Goal: Task Accomplishment & Management: Complete application form

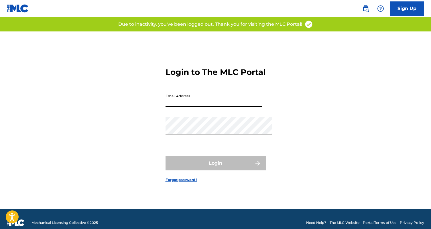
type input "[EMAIL_ADDRESS][DOMAIN_NAME]"
click at [215, 168] on button "Login" at bounding box center [216, 163] width 100 height 14
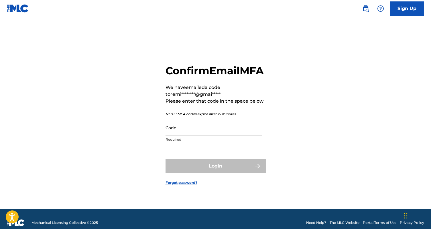
click at [176, 130] on input "Code" at bounding box center [214, 128] width 97 height 16
paste input "027323"
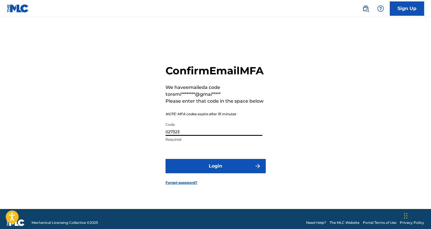
type input "027323"
click at [202, 171] on button "Login" at bounding box center [216, 166] width 100 height 14
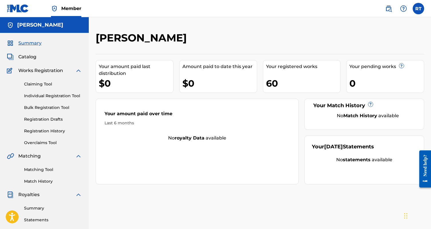
click at [287, 93] on div "Your registered works 60" at bounding box center [302, 76] width 78 height 33
click at [287, 77] on div "Your registered works 60" at bounding box center [302, 76] width 78 height 33
click at [34, 60] on span "Catalog" at bounding box center [27, 57] width 18 height 7
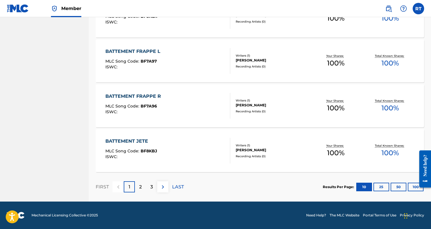
click at [413, 183] on button "100" at bounding box center [416, 187] width 16 height 9
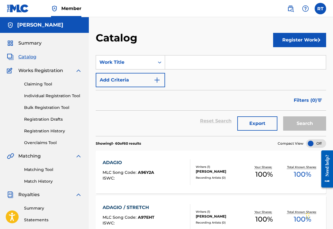
click at [51, 99] on link "Individual Registration Tool" at bounding box center [53, 96] width 58 height 6
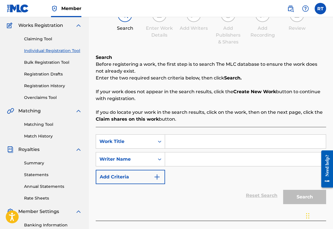
scroll to position [90, 0]
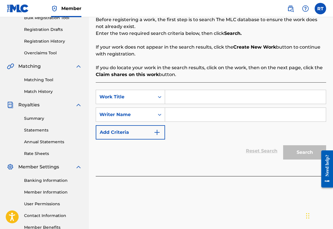
click at [206, 103] on input "Search Form" at bounding box center [245, 97] width 161 height 14
type input "Warm up"
click at [211, 122] on input "Search Form" at bounding box center [245, 115] width 161 height 14
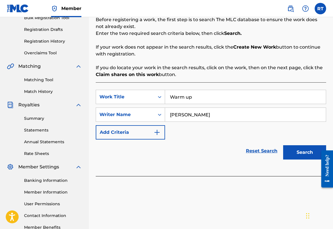
type input "[PERSON_NAME]"
click at [299, 160] on button "Search" at bounding box center [304, 153] width 43 height 14
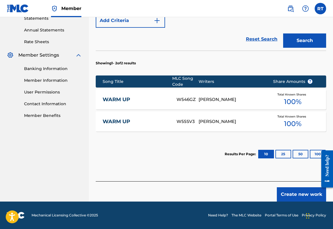
click at [303, 194] on button "Create new work" at bounding box center [301, 195] width 49 height 14
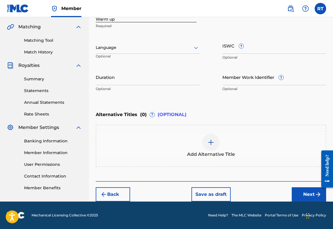
scroll to position [130, 0]
click at [133, 85] on input "Duration" at bounding box center [148, 77] width 104 height 16
type input "01:35"
click at [306, 195] on button "Next" at bounding box center [309, 195] width 34 height 14
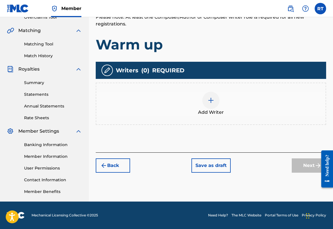
scroll to position [151, 0]
click at [217, 95] on div at bounding box center [210, 100] width 17 height 17
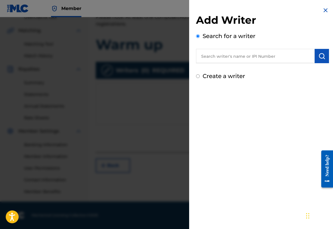
click at [260, 61] on input "text" at bounding box center [255, 56] width 119 height 14
paste input "01296512631"
type input "01296512631"
click at [319, 60] on img "submit" at bounding box center [321, 56] width 7 height 7
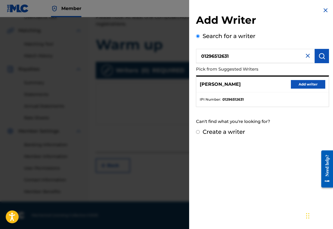
click at [314, 89] on button "Add writer" at bounding box center [308, 84] width 34 height 9
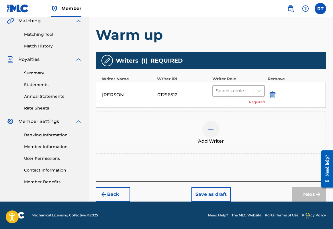
click at [254, 86] on div "Select a role" at bounding box center [233, 91] width 41 height 10
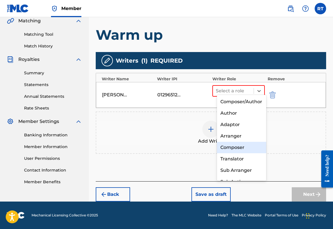
click at [238, 148] on div "Composer" at bounding box center [242, 147] width 50 height 11
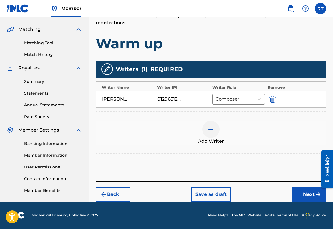
click at [303, 192] on button "Next" at bounding box center [309, 195] width 34 height 14
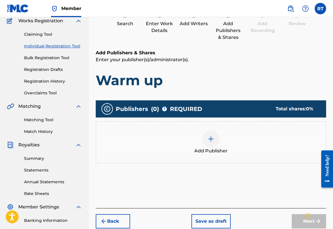
scroll to position [26, 0]
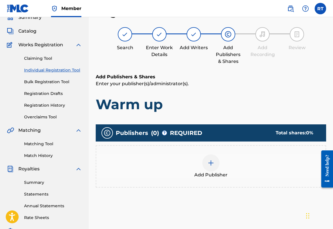
click at [213, 167] on img at bounding box center [210, 163] width 7 height 7
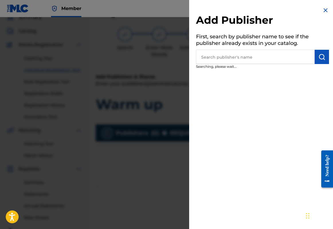
click at [240, 64] on input "text" at bounding box center [255, 57] width 119 height 14
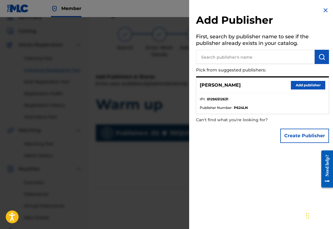
click at [304, 90] on button "Add publisher" at bounding box center [308, 85] width 34 height 9
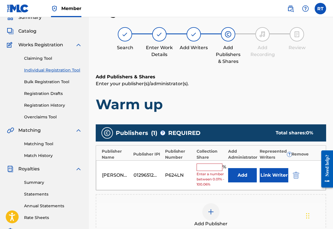
click at [218, 171] on input "text" at bounding box center [210, 167] width 26 height 7
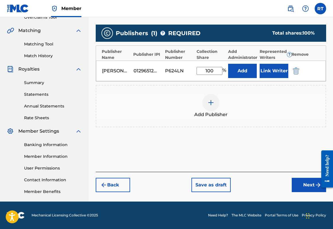
type input "100"
click at [299, 193] on button "Next" at bounding box center [309, 185] width 34 height 14
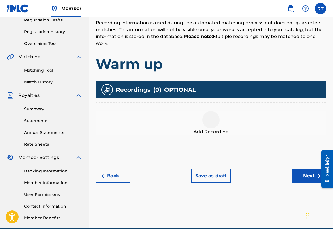
scroll to position [121, 0]
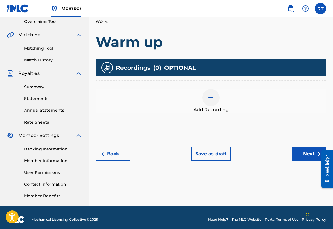
click at [219, 107] on div at bounding box center [210, 97] width 17 height 17
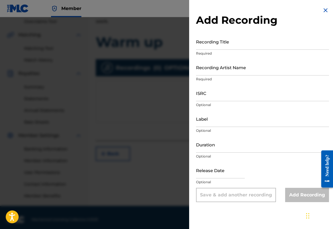
click at [207, 50] on input "Recording Title" at bounding box center [262, 42] width 133 height 16
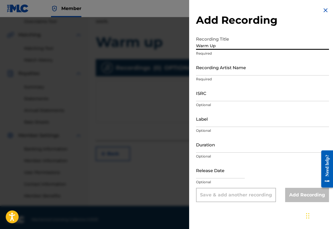
type input "Warm Up"
click at [326, 11] on img at bounding box center [325, 10] width 7 height 7
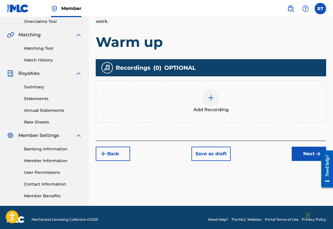
click at [130, 161] on button "Back" at bounding box center [113, 154] width 34 height 14
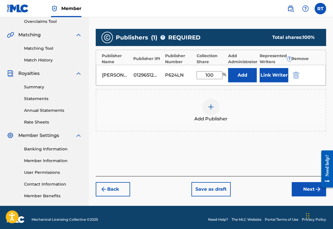
click at [130, 197] on button "Back" at bounding box center [113, 190] width 34 height 14
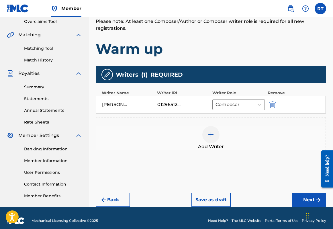
click at [129, 207] on button "Back" at bounding box center [113, 200] width 34 height 14
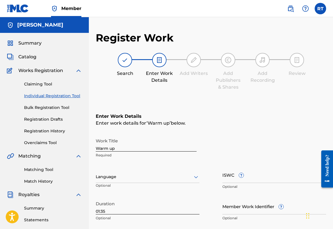
scroll to position [0, 0]
click at [134, 152] on input "Warm up" at bounding box center [146, 144] width 101 height 16
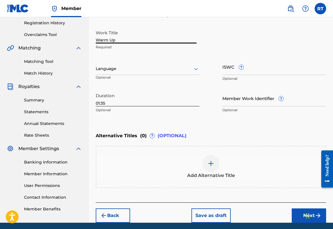
scroll to position [110, 0]
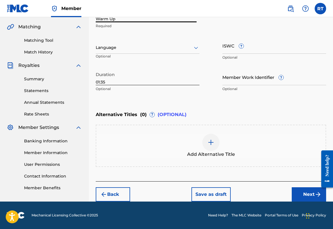
type input "Warm Up"
click at [304, 192] on button "Next" at bounding box center [309, 195] width 34 height 14
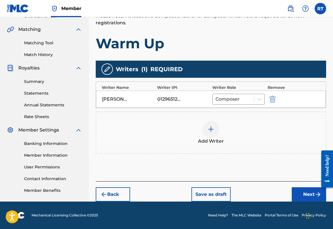
scroll to position [151, 0]
click at [309, 193] on button "Next" at bounding box center [309, 195] width 34 height 14
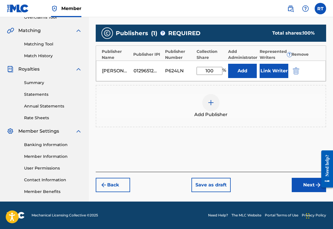
click at [294, 182] on button "Next" at bounding box center [309, 185] width 34 height 14
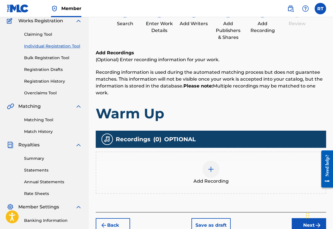
scroll to position [91, 0]
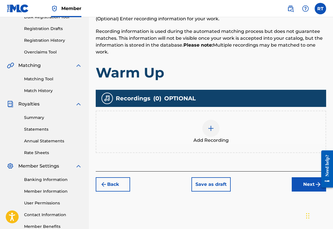
click at [219, 137] on div at bounding box center [210, 128] width 17 height 17
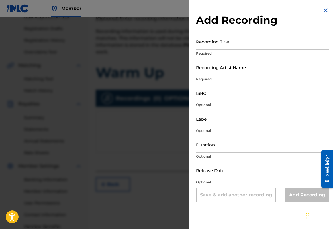
click at [207, 54] on div "Recording Title Required" at bounding box center [262, 47] width 133 height 26
click at [203, 48] on input "Recording Title" at bounding box center [262, 42] width 133 height 16
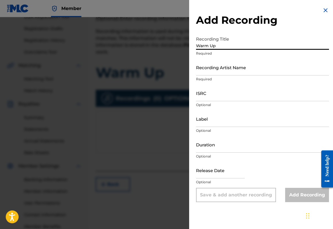
type input "Warm Up"
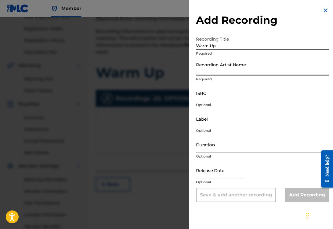
click at [219, 76] on input "Recording Artist Name" at bounding box center [262, 67] width 133 height 16
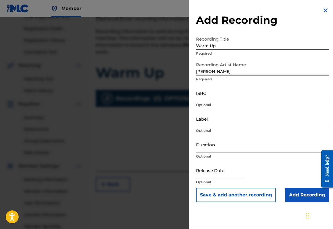
type input "[PERSON_NAME]"
click at [206, 101] on input "ISRC" at bounding box center [262, 93] width 133 height 16
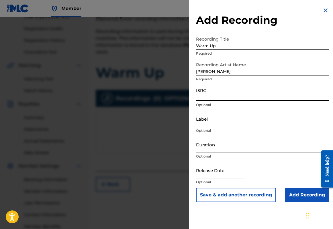
click at [206, 101] on input "ISRC" at bounding box center [262, 93] width 133 height 16
paste input "QZTB32449199"
type input "QZTB32449199"
click at [200, 127] on input "Label" at bounding box center [262, 119] width 133 height 16
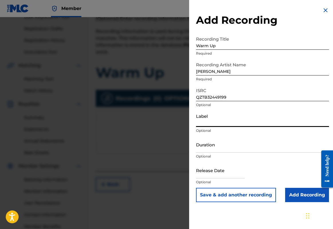
type input "T"
type input "E"
type input "[PERSON_NAME]"
click at [214, 153] on input "Duration" at bounding box center [262, 145] width 133 height 16
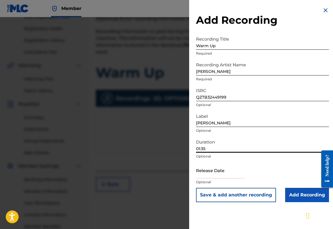
type input "01:35"
click at [222, 179] on input "text" at bounding box center [220, 170] width 49 height 16
select select "7"
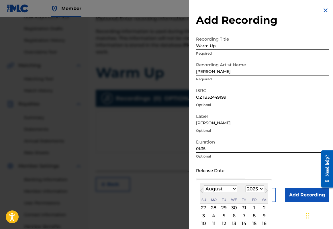
select select "2022"
select select "4"
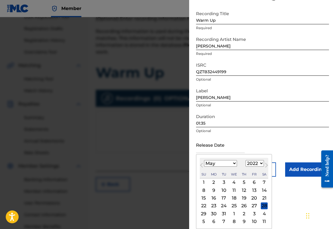
scroll to position [49, 0]
click at [210, 188] on div "9" at bounding box center [213, 190] width 7 height 7
type input "[DATE]"
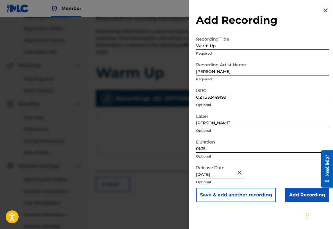
click at [216, 179] on input "[DATE]" at bounding box center [220, 170] width 49 height 16
select select "4"
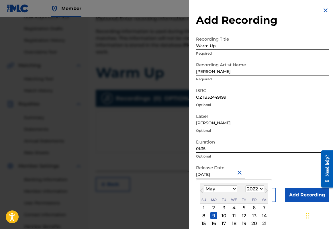
select select "2024"
select select "7"
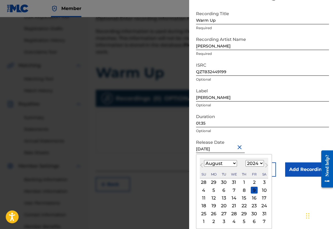
scroll to position [49, 0]
click at [220, 195] on div "13" at bounding box center [223, 198] width 7 height 7
type input "[DATE]"
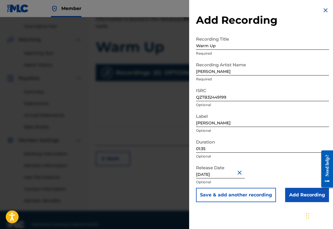
scroll to position [122, 0]
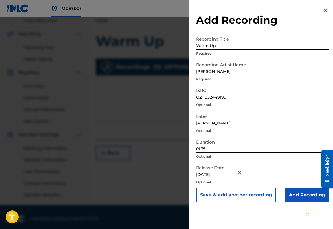
click at [290, 203] on input "Add Recording" at bounding box center [307, 195] width 44 height 14
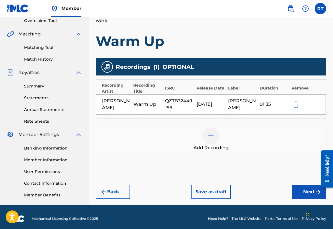
click at [294, 199] on button "Next" at bounding box center [309, 192] width 34 height 14
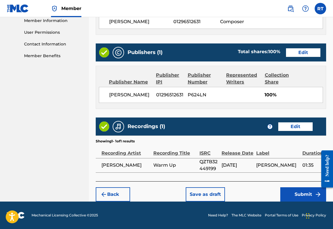
scroll to position [308, 0]
click at [301, 188] on button "Submit" at bounding box center [303, 195] width 46 height 14
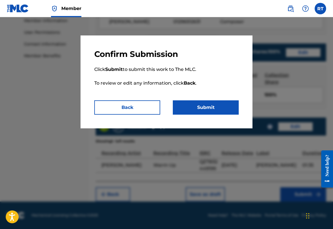
click at [209, 115] on button "Submit" at bounding box center [206, 108] width 66 height 14
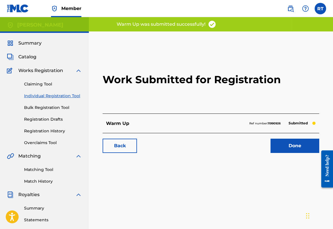
click at [282, 153] on link "Done" at bounding box center [294, 146] width 49 height 14
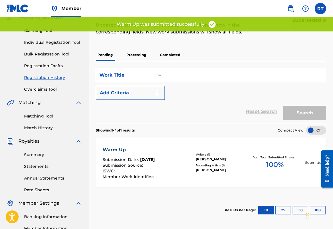
scroll to position [59, 0]
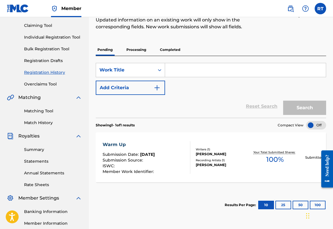
click at [67, 40] on link "Individual Registration Tool" at bounding box center [53, 37] width 58 height 6
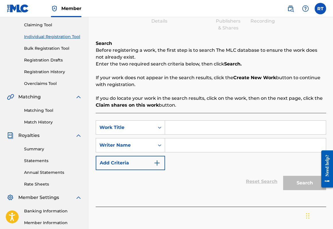
scroll to position [61, 0]
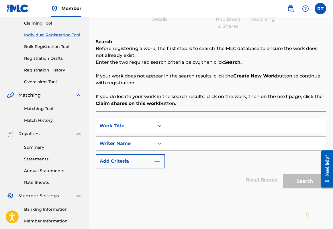
click at [201, 132] on input "Search Form" at bounding box center [245, 126] width 161 height 14
type input "Plie"
click at [231, 151] on input "Search Form" at bounding box center [245, 144] width 161 height 14
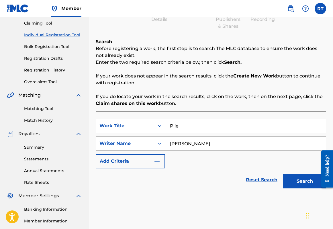
type input "[PERSON_NAME]"
click at [288, 189] on button "Search" at bounding box center [304, 181] width 43 height 14
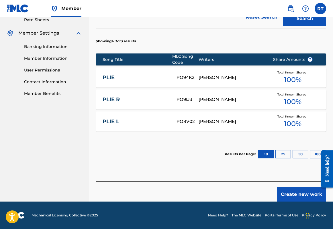
click at [291, 195] on button "Create new work" at bounding box center [301, 195] width 49 height 14
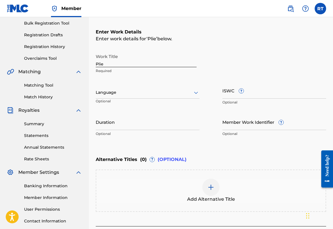
scroll to position [74, 0]
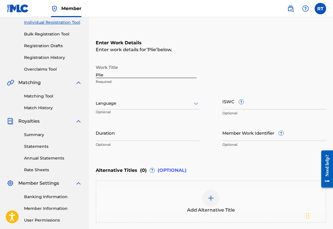
click at [134, 141] on input "Duration" at bounding box center [148, 133] width 104 height 16
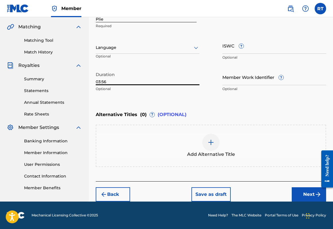
type input "03:56"
click at [309, 193] on button "Next" at bounding box center [309, 195] width 34 height 14
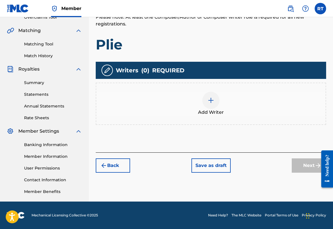
click at [213, 97] on img at bounding box center [210, 100] width 7 height 7
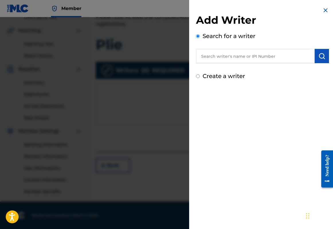
click at [222, 60] on input "text" at bounding box center [255, 56] width 119 height 14
paste input "01296512631"
type input "01296512631"
click at [318, 58] on img "submit" at bounding box center [321, 56] width 7 height 7
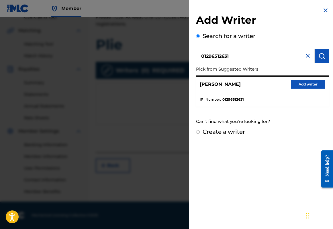
click at [311, 89] on button "Add writer" at bounding box center [308, 84] width 34 height 9
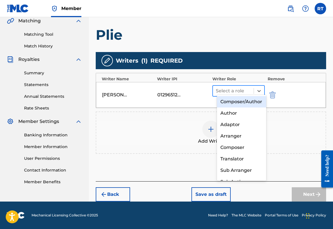
click at [254, 88] on div "Select a role" at bounding box center [233, 91] width 41 height 10
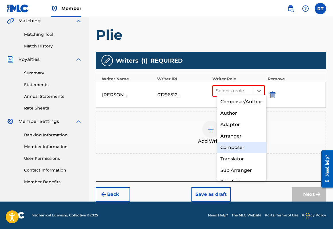
click at [241, 144] on div "Composer" at bounding box center [242, 147] width 50 height 11
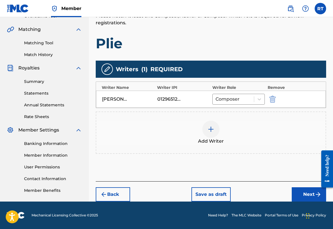
click at [303, 190] on button "Next" at bounding box center [309, 195] width 34 height 14
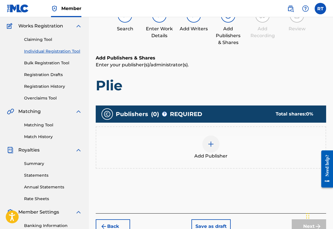
scroll to position [26, 0]
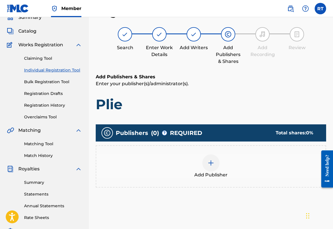
click at [219, 169] on div at bounding box center [210, 163] width 17 height 17
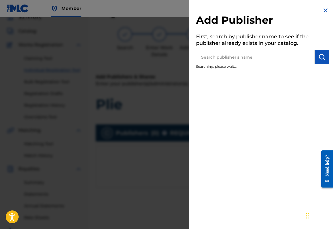
click at [234, 60] on input "text" at bounding box center [255, 57] width 119 height 14
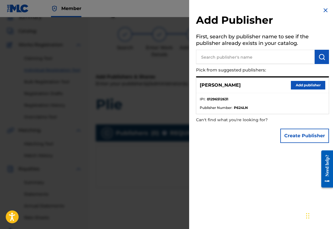
click at [311, 89] on button "Add publisher" at bounding box center [308, 85] width 34 height 9
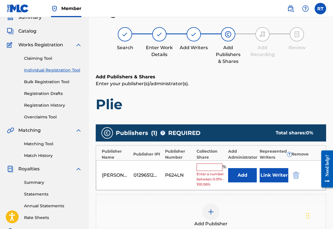
click at [221, 171] on input "text" at bounding box center [210, 167] width 26 height 7
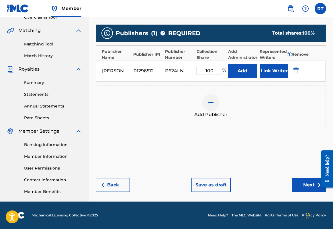
type input "100"
click at [299, 183] on button "Next" at bounding box center [309, 185] width 34 height 14
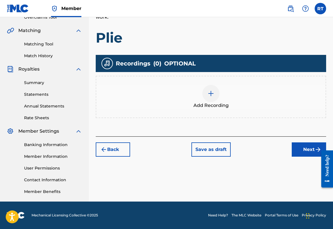
scroll to position [151, 0]
click at [219, 85] on div at bounding box center [210, 93] width 17 height 17
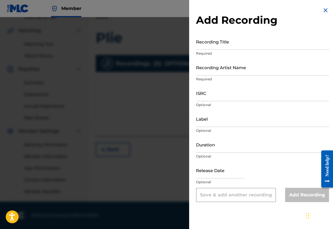
click at [203, 50] on input "Recording Title" at bounding box center [262, 42] width 133 height 16
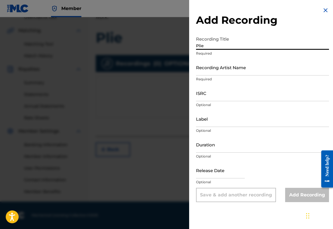
type input "Plie"
click at [210, 74] on input "Recording Artist Name" at bounding box center [262, 67] width 133 height 16
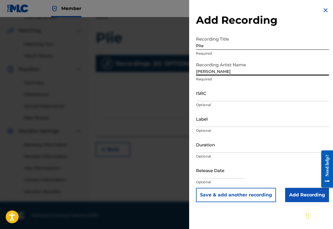
type input "[PERSON_NAME]"
click at [202, 101] on input "ISRC" at bounding box center [262, 93] width 133 height 16
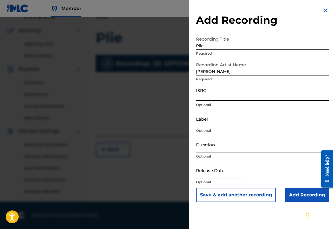
paste input "QZTB32449200"
type input "QZTB32449200"
click at [196, 127] on input "Label" at bounding box center [262, 119] width 133 height 16
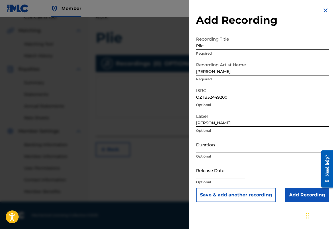
type input "[PERSON_NAME]"
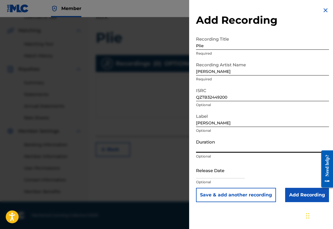
click at [206, 153] on input "Duration" at bounding box center [262, 145] width 133 height 16
type input "03:56"
click at [205, 179] on input "text" at bounding box center [220, 170] width 49 height 16
select select "7"
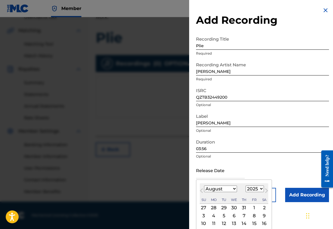
select select "2024"
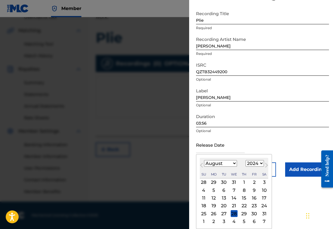
scroll to position [40, 0]
click at [220, 202] on div "13" at bounding box center [223, 198] width 7 height 7
type input "[DATE]"
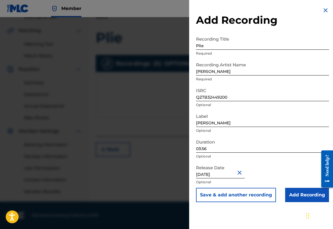
click at [299, 203] on input "Add Recording" at bounding box center [307, 195] width 44 height 14
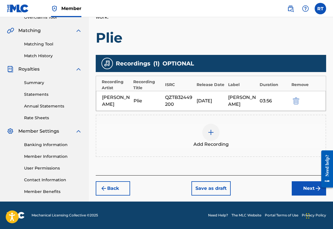
click at [295, 185] on button "Next" at bounding box center [309, 189] width 34 height 14
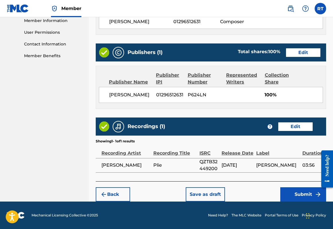
scroll to position [308, 0]
click at [297, 190] on button "Submit" at bounding box center [303, 195] width 46 height 14
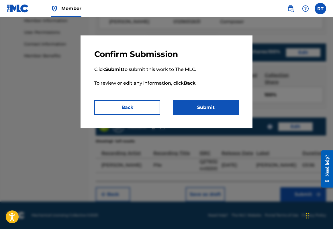
click at [223, 115] on button "Submit" at bounding box center [206, 108] width 66 height 14
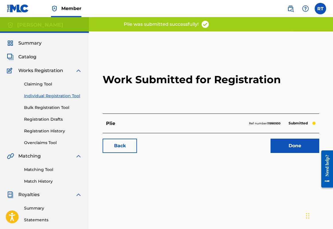
click at [284, 153] on link "Done" at bounding box center [294, 146] width 49 height 14
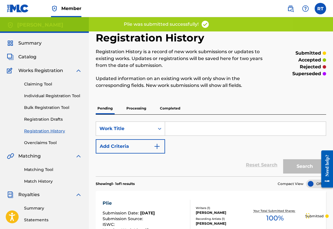
click at [54, 99] on link "Individual Registration Tool" at bounding box center [53, 96] width 58 height 6
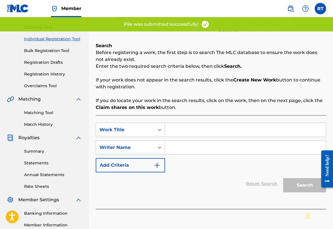
scroll to position [61, 0]
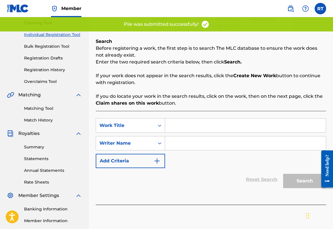
click at [200, 132] on input "Search Form" at bounding box center [245, 126] width 161 height 14
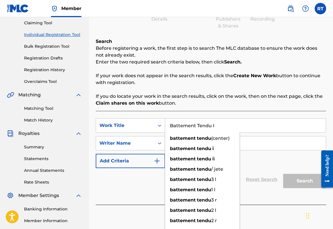
type input "Battement Tendu I"
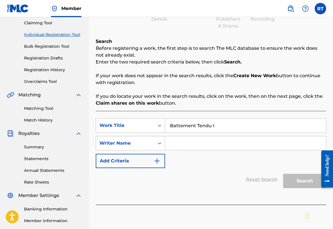
click at [247, 150] on input "Search Form" at bounding box center [245, 144] width 161 height 14
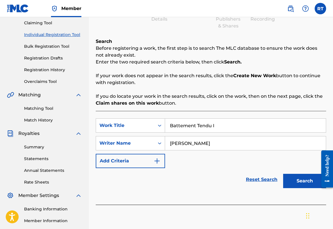
type input "[PERSON_NAME]"
click at [303, 189] on button "Search" at bounding box center [304, 181] width 43 height 14
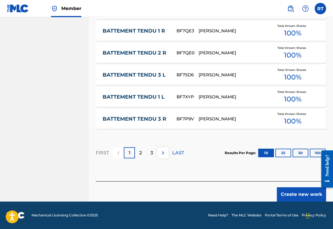
click at [297, 193] on button "Create new work" at bounding box center [301, 195] width 49 height 14
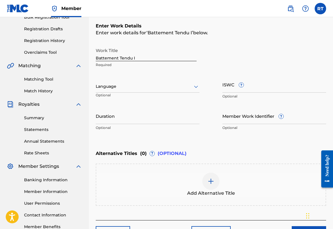
scroll to position [86, 0]
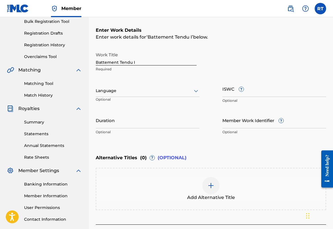
click at [137, 129] on input "Duration" at bounding box center [148, 120] width 104 height 16
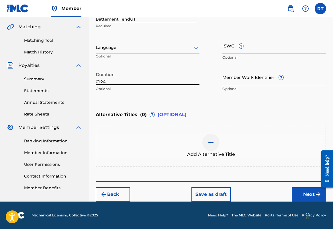
type input "01:24"
click at [300, 192] on button "Next" at bounding box center [309, 195] width 34 height 14
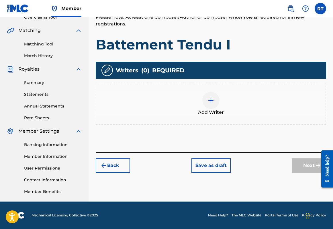
scroll to position [151, 0]
click at [214, 97] on img at bounding box center [210, 100] width 7 height 7
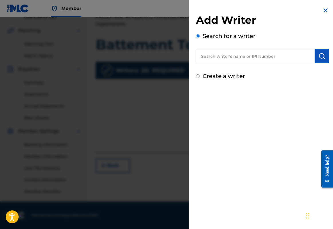
click at [196, 58] on input "text" at bounding box center [255, 56] width 119 height 14
paste input "01296512631"
type input "01296512631"
click at [315, 60] on button "submit" at bounding box center [322, 56] width 14 height 14
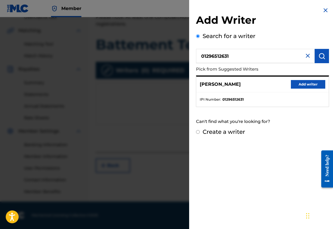
click at [312, 89] on button "Add writer" at bounding box center [308, 84] width 34 height 9
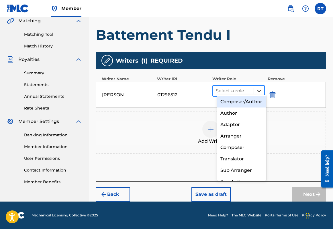
click at [260, 90] on icon at bounding box center [259, 91] width 6 height 6
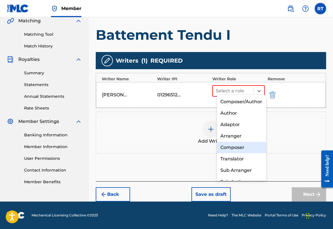
click at [238, 151] on div "Composer" at bounding box center [242, 147] width 50 height 11
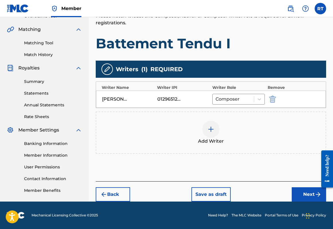
click at [297, 190] on button "Next" at bounding box center [309, 195] width 34 height 14
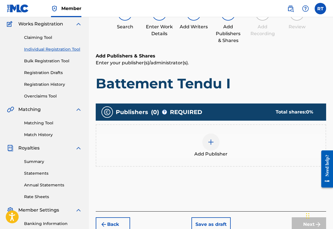
scroll to position [26, 0]
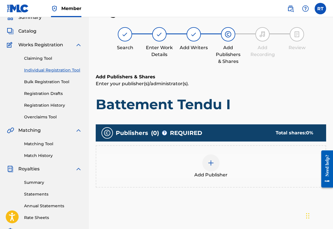
click at [226, 177] on div "Add Publisher" at bounding box center [210, 167] width 229 height 24
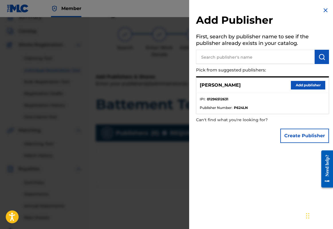
click at [305, 88] on button "Add publisher" at bounding box center [308, 85] width 34 height 9
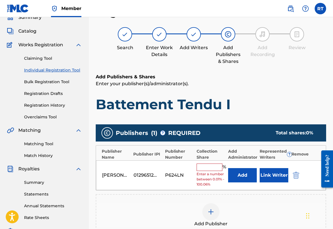
click at [221, 171] on input "text" at bounding box center [210, 167] width 26 height 7
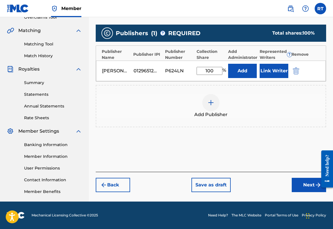
type input "100"
click at [296, 182] on button "Next" at bounding box center [309, 185] width 34 height 14
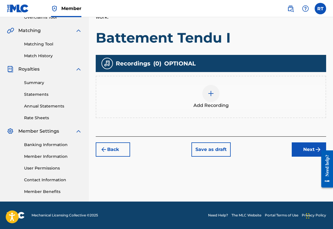
scroll to position [143, 0]
click at [214, 90] on img at bounding box center [210, 93] width 7 height 7
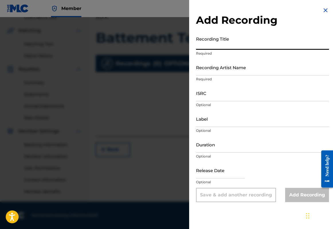
click at [210, 48] on input "Recording Title" at bounding box center [262, 42] width 133 height 16
type input "Battement Tendu I"
click at [207, 74] on input "Recording Artist Name" at bounding box center [262, 67] width 133 height 16
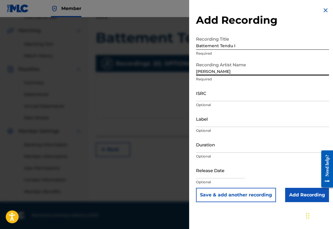
type input "[PERSON_NAME]"
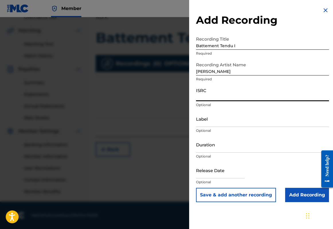
click at [207, 101] on input "ISRC" at bounding box center [262, 93] width 133 height 16
paste input "QZTB32449201"
type input "QZTB32449201"
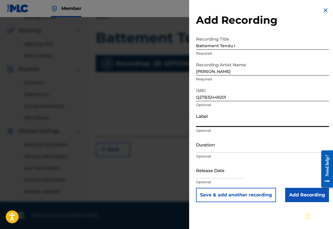
click at [202, 127] on input "Label" at bounding box center [262, 119] width 133 height 16
type input "[PERSON_NAME]"
click at [208, 153] on input "Duration" at bounding box center [262, 145] width 133 height 16
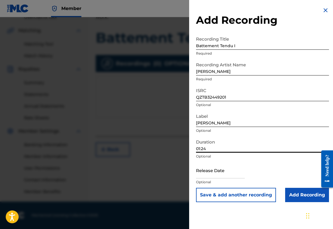
type input "01:24"
click at [204, 179] on input "text" at bounding box center [220, 170] width 49 height 16
select select "7"
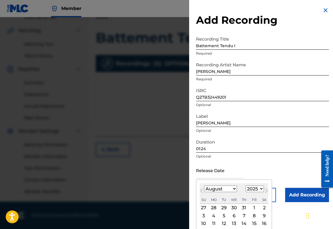
select select "2024"
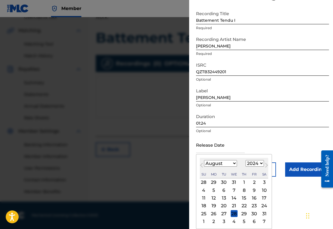
scroll to position [49, 0]
click at [220, 195] on div "13" at bounding box center [223, 198] width 7 height 7
type input "[DATE]"
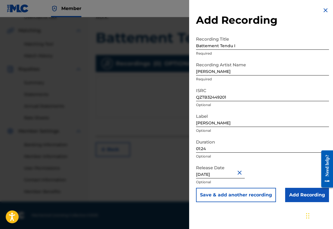
click at [290, 203] on input "Add Recording" at bounding box center [307, 195] width 44 height 14
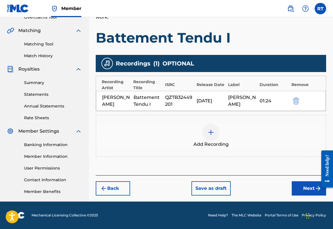
click at [298, 191] on button "Next" at bounding box center [309, 189] width 34 height 14
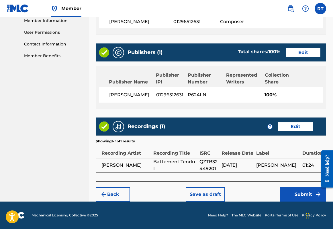
scroll to position [308, 0]
click at [298, 191] on button "Submit" at bounding box center [303, 195] width 46 height 14
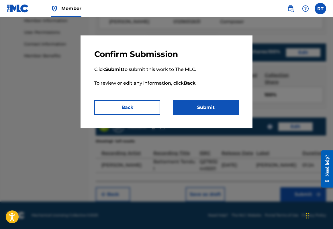
click at [212, 115] on button "Submit" at bounding box center [206, 108] width 66 height 14
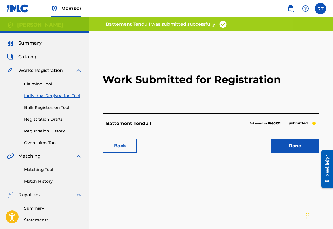
click at [288, 153] on link "Done" at bounding box center [294, 146] width 49 height 14
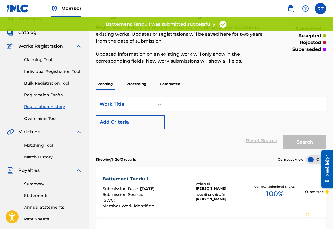
scroll to position [30, 0]
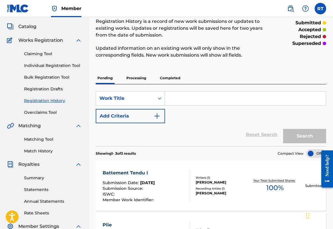
click at [58, 69] on link "Individual Registration Tool" at bounding box center [53, 66] width 58 height 6
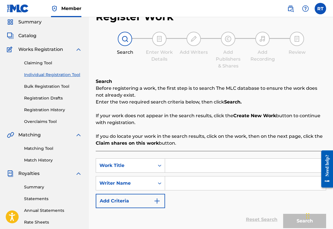
scroll to position [23, 0]
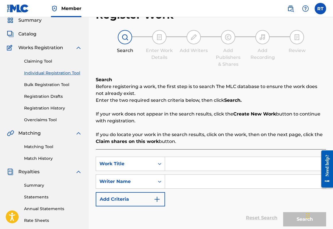
click at [203, 169] on input "Search Form" at bounding box center [245, 164] width 161 height 14
type input "Battement Tendu II"
click at [257, 189] on input "Search Form" at bounding box center [245, 182] width 161 height 14
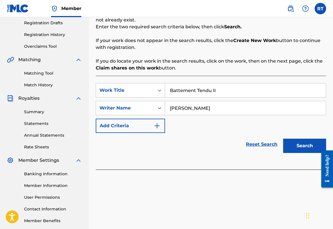
scroll to position [132, 0]
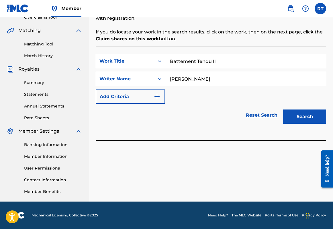
type input "[PERSON_NAME]"
click at [301, 124] on button "Search" at bounding box center [304, 117] width 43 height 14
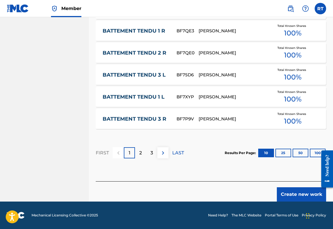
click at [297, 202] on button "Create new work" at bounding box center [301, 195] width 49 height 14
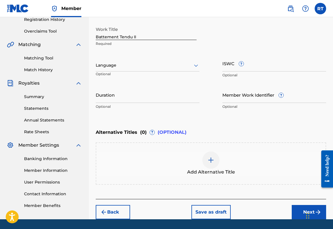
scroll to position [101, 0]
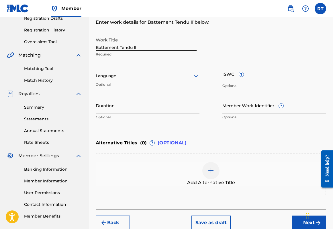
click at [165, 114] on input "Duration" at bounding box center [148, 105] width 104 height 16
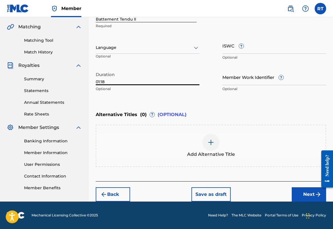
type input "01:18"
click at [307, 193] on button "Next" at bounding box center [309, 195] width 34 height 14
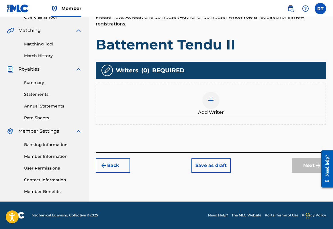
click at [224, 109] on span "Add Writer" at bounding box center [211, 112] width 26 height 7
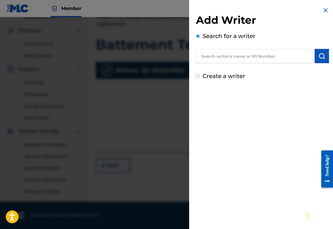
click at [202, 59] on input "text" at bounding box center [255, 56] width 119 height 14
paste input "01296512631"
type input "01296512631"
click at [321, 60] on img "submit" at bounding box center [321, 56] width 7 height 7
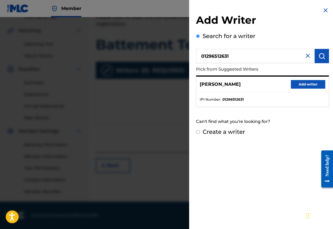
click at [302, 88] on button "Add writer" at bounding box center [308, 84] width 34 height 9
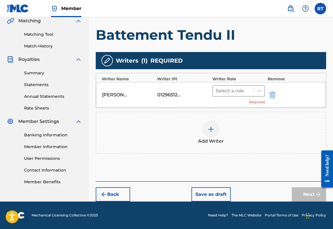
click at [251, 89] on div at bounding box center [233, 91] width 35 height 8
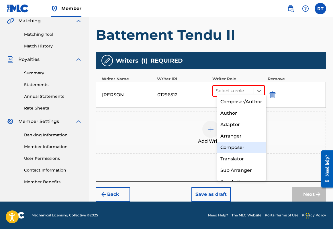
click at [237, 150] on div "Composer" at bounding box center [242, 147] width 50 height 11
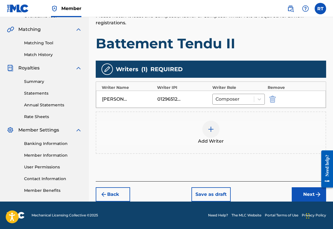
click at [300, 191] on button "Next" at bounding box center [309, 195] width 34 height 14
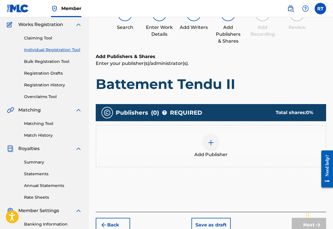
scroll to position [26, 0]
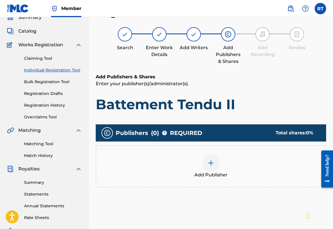
click at [219, 172] on div at bounding box center [210, 163] width 17 height 17
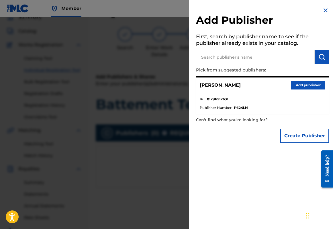
click at [308, 90] on button "Add publisher" at bounding box center [308, 85] width 34 height 9
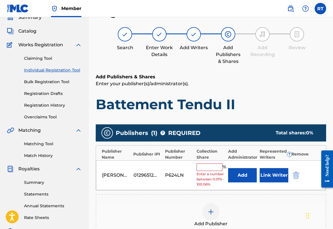
click at [215, 171] on input "text" at bounding box center [210, 167] width 26 height 7
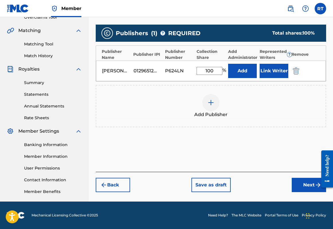
type input "100"
click at [302, 193] on button "Next" at bounding box center [309, 185] width 34 height 14
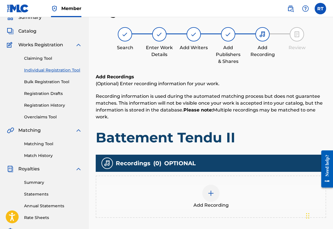
click at [214, 197] on img at bounding box center [210, 193] width 7 height 7
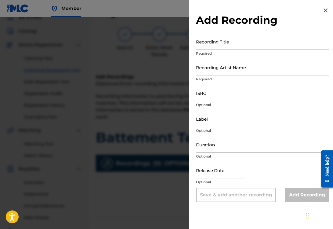
scroll to position [33, 0]
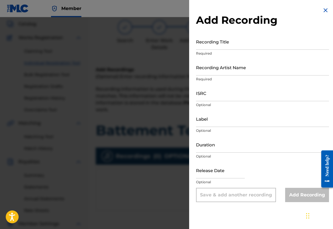
click at [210, 47] on input "Recording Title" at bounding box center [262, 42] width 133 height 16
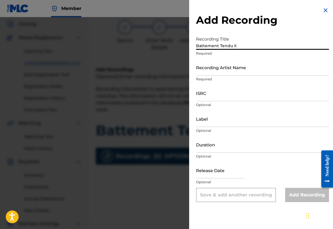
type input "Battement Tendu II"
click at [212, 76] on input "Recording Artist Name" at bounding box center [262, 67] width 133 height 16
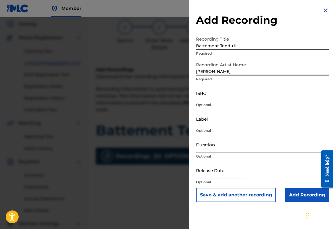
type input "[PERSON_NAME]"
click at [207, 101] on input "ISRC" at bounding box center [262, 93] width 133 height 16
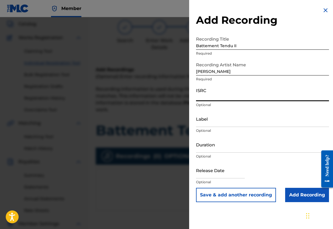
paste input "QZTB32449202"
type input "QZTB32449202"
click at [197, 127] on input "Label" at bounding box center [262, 119] width 133 height 16
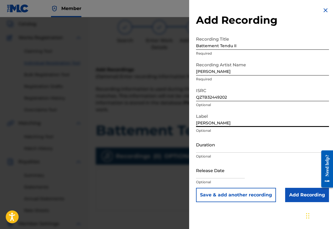
type input "[PERSON_NAME]"
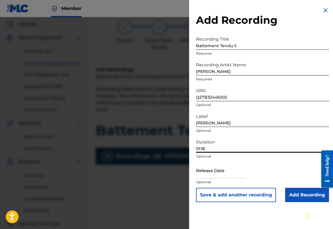
type input "01:18"
click at [208, 179] on input "text" at bounding box center [220, 170] width 49 height 16
select select "7"
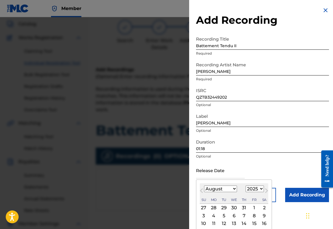
select select "2024"
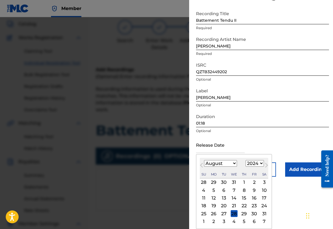
scroll to position [49, 0]
click at [220, 196] on div "13" at bounding box center [223, 198] width 7 height 7
type input "[DATE]"
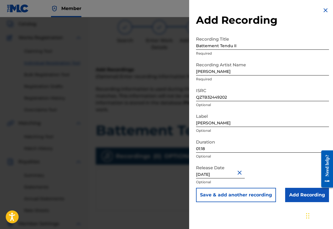
click at [297, 203] on input "Add Recording" at bounding box center [307, 195] width 44 height 14
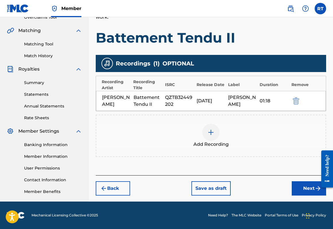
click at [297, 182] on button "Next" at bounding box center [309, 189] width 34 height 14
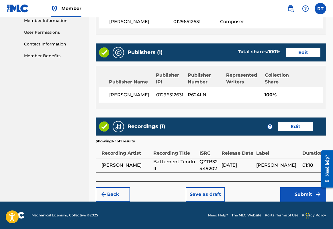
scroll to position [308, 0]
click at [297, 191] on button "Submit" at bounding box center [303, 195] width 46 height 14
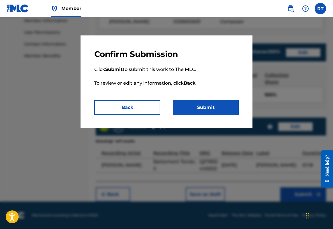
click at [212, 115] on button "Submit" at bounding box center [206, 108] width 66 height 14
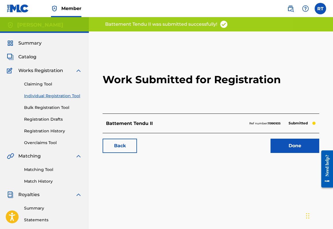
click at [289, 153] on link "Done" at bounding box center [294, 146] width 49 height 14
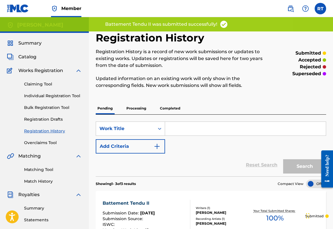
click at [50, 99] on link "Individual Registration Tool" at bounding box center [53, 96] width 58 height 6
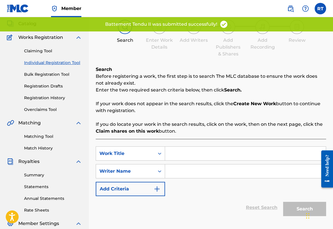
scroll to position [111, 0]
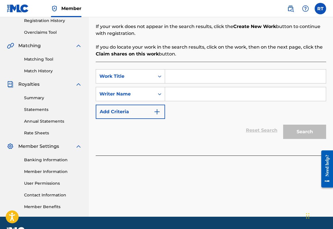
click at [212, 83] on input "Search Form" at bounding box center [245, 77] width 161 height 14
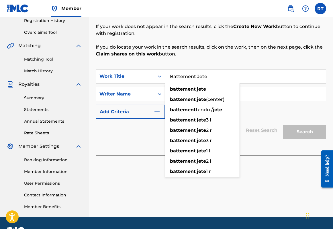
type input "Battement Jete"
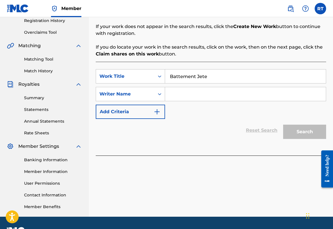
click at [265, 101] on input "Search Form" at bounding box center [245, 94] width 161 height 14
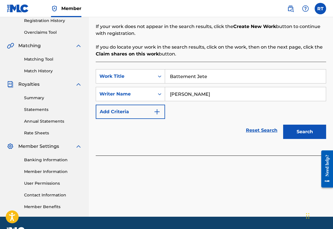
type input "[PERSON_NAME]"
click at [296, 139] on button "Search" at bounding box center [304, 132] width 43 height 14
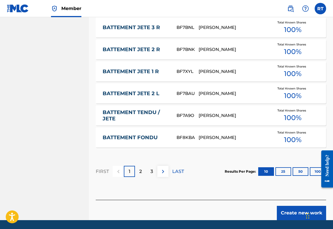
scroll to position [363, 0]
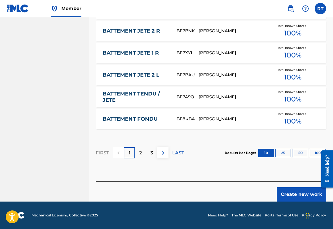
click at [287, 192] on button "Create new work" at bounding box center [301, 195] width 49 height 14
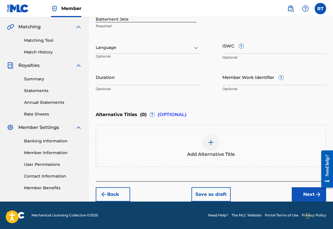
click at [144, 69] on input "Duration" at bounding box center [148, 77] width 104 height 16
type input "01:16"
click at [299, 191] on button "Next" at bounding box center [309, 195] width 34 height 14
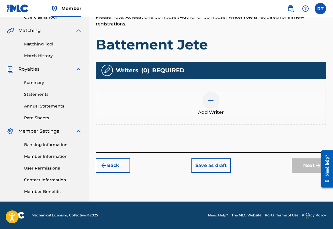
click at [214, 97] on img at bounding box center [210, 100] width 7 height 7
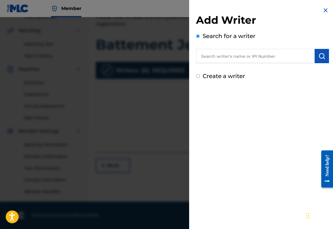
click at [227, 63] on input "text" at bounding box center [255, 56] width 119 height 14
paste input "01296512631"
type input "01296512631"
click at [319, 60] on img "submit" at bounding box center [321, 56] width 7 height 7
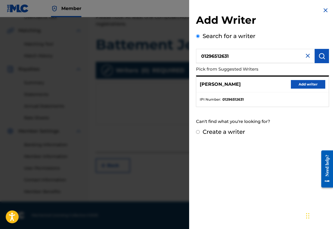
click at [315, 89] on button "Add writer" at bounding box center [308, 84] width 34 height 9
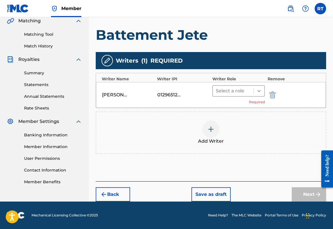
click at [258, 88] on icon at bounding box center [259, 91] width 6 height 6
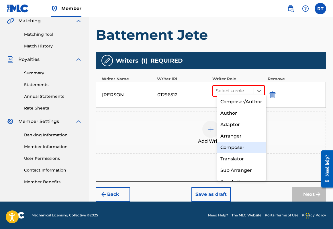
click at [236, 146] on div "Composer" at bounding box center [242, 147] width 50 height 11
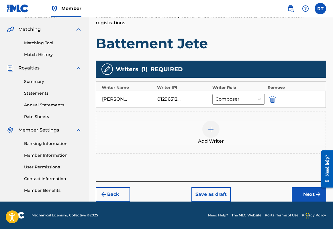
click at [305, 195] on button "Next" at bounding box center [309, 195] width 34 height 14
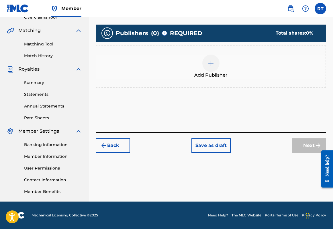
scroll to position [26, 0]
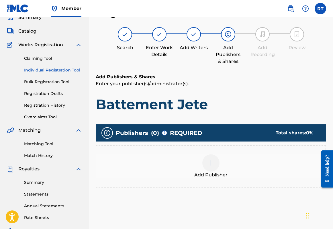
click at [217, 165] on div at bounding box center [210, 163] width 17 height 17
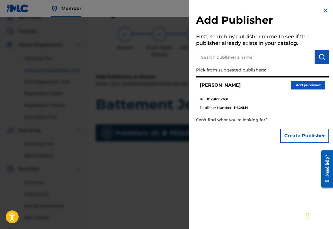
click at [229, 64] on input "text" at bounding box center [255, 57] width 119 height 14
click at [295, 90] on button "Add publisher" at bounding box center [308, 85] width 34 height 9
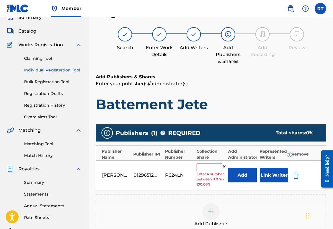
click at [222, 171] on input "text" at bounding box center [210, 167] width 26 height 7
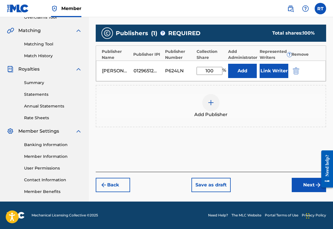
type input "100"
click at [305, 190] on button "Next" at bounding box center [309, 185] width 34 height 14
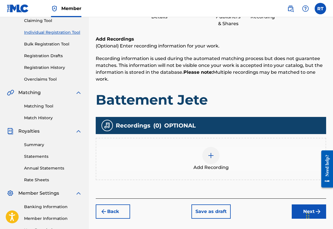
scroll to position [77, 0]
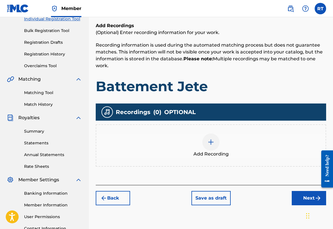
click at [219, 151] on div at bounding box center [210, 142] width 17 height 17
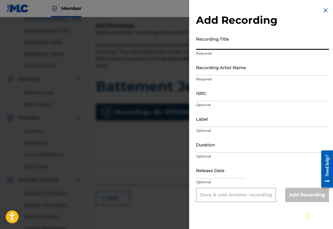
click at [207, 48] on input "Recording Title" at bounding box center [262, 42] width 133 height 16
type input "Battement Jete"
click at [205, 76] on input "Recording Artist Name" at bounding box center [262, 67] width 133 height 16
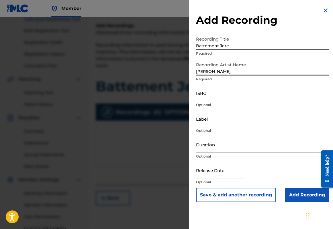
type input "[PERSON_NAME]"
click at [198, 101] on input "ISRC" at bounding box center [262, 93] width 133 height 16
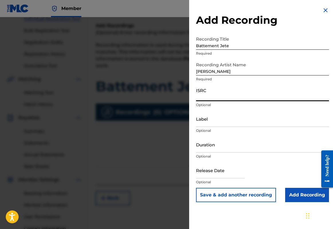
paste input "QZTB32449203"
type input "QZTB32449203"
click at [213, 127] on input "Label" at bounding box center [262, 119] width 133 height 16
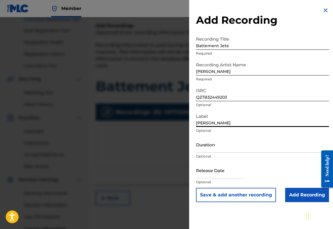
type input "[PERSON_NAME]"
click at [214, 159] on p "Optional" at bounding box center [262, 156] width 133 height 5
click at [213, 153] on input "Duration" at bounding box center [262, 145] width 133 height 16
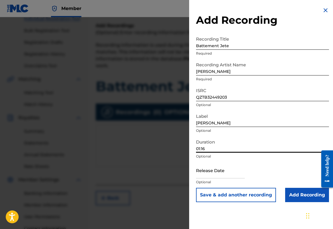
type input "01:16"
click at [206, 179] on input "text" at bounding box center [220, 170] width 49 height 16
select select "7"
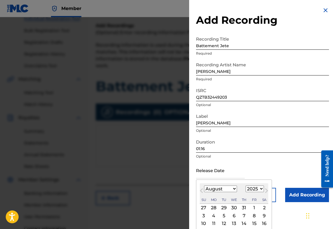
select select "2024"
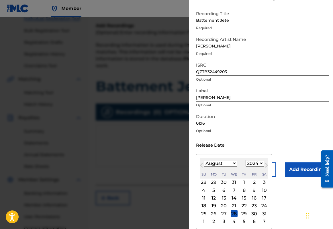
scroll to position [38, 0]
click at [220, 202] on div "13" at bounding box center [223, 198] width 7 height 7
type input "[DATE]"
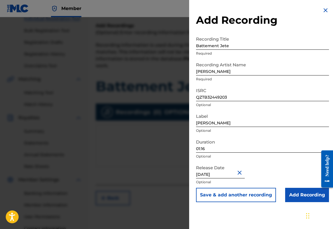
click at [302, 203] on input "Add Recording" at bounding box center [307, 195] width 44 height 14
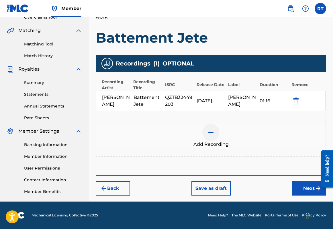
click at [301, 182] on button "Next" at bounding box center [309, 189] width 34 height 14
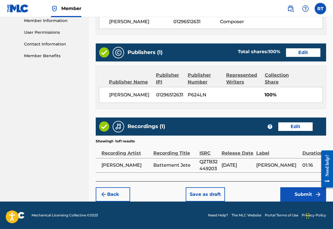
scroll to position [308, 0]
click at [298, 193] on button "Submit" at bounding box center [303, 195] width 46 height 14
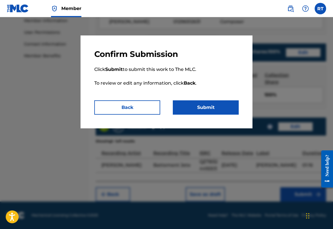
click at [216, 115] on button "Submit" at bounding box center [206, 108] width 66 height 14
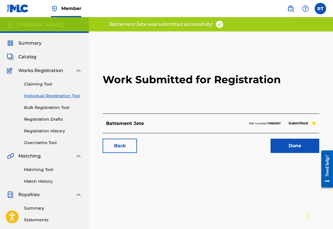
click at [284, 153] on link "Done" at bounding box center [294, 146] width 49 height 14
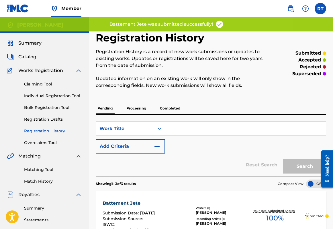
click at [57, 99] on link "Individual Registration Tool" at bounding box center [53, 96] width 58 height 6
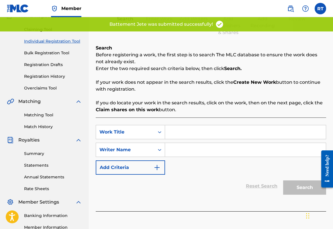
scroll to position [75, 0]
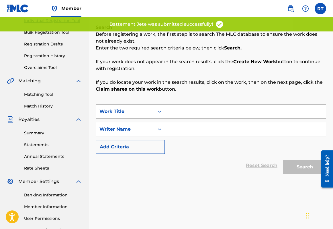
click at [195, 115] on input "Search Form" at bounding box center [245, 112] width 161 height 14
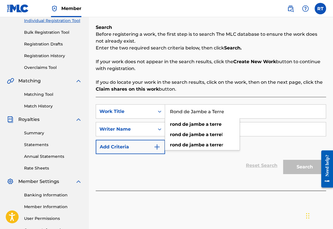
type input "Rond de Jambe a Terre"
click at [244, 136] on input "Search Form" at bounding box center [245, 130] width 161 height 14
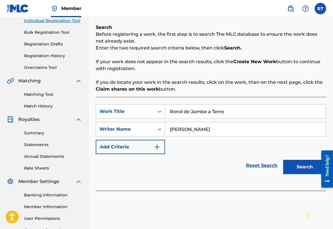
type input "[PERSON_NAME]"
click at [294, 174] on button "Search" at bounding box center [304, 167] width 43 height 14
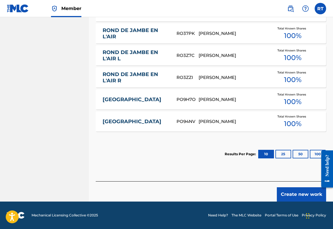
click at [301, 194] on button "Create new work" at bounding box center [301, 195] width 49 height 14
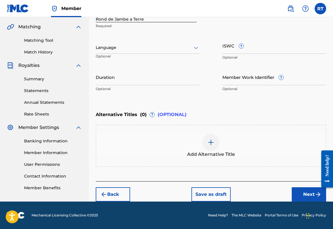
scroll to position [113, 0]
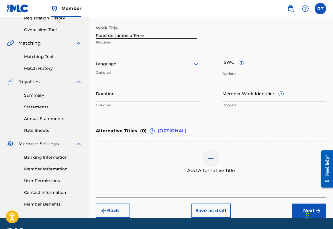
click at [146, 102] on input "Duration" at bounding box center [148, 93] width 104 height 16
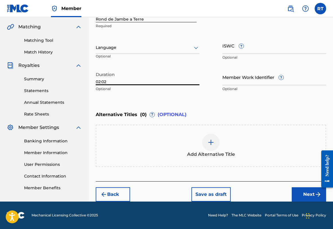
type input "02:02"
click at [297, 202] on button "Next" at bounding box center [309, 195] width 34 height 14
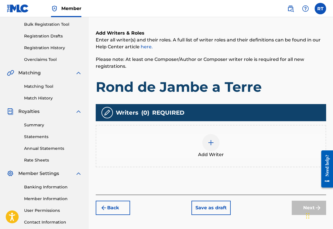
scroll to position [90, 0]
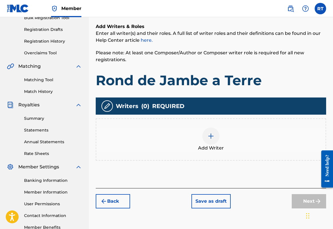
click at [217, 152] on span "Add Writer" at bounding box center [211, 148] width 26 height 7
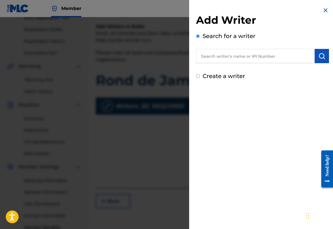
click at [196, 61] on input "text" at bounding box center [255, 56] width 119 height 14
paste input "01296512631"
type input "01296512631"
click at [315, 60] on button "submit" at bounding box center [322, 56] width 14 height 14
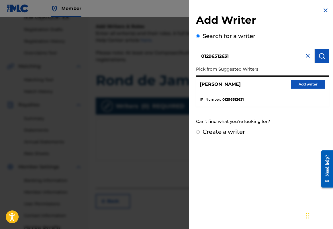
click at [303, 89] on button "Add writer" at bounding box center [308, 84] width 34 height 9
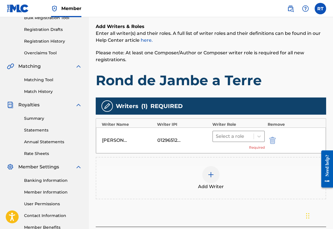
click at [253, 142] on div "Select a role" at bounding box center [233, 137] width 41 height 10
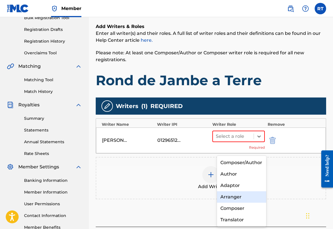
click at [240, 206] on div "Composer" at bounding box center [242, 208] width 50 height 11
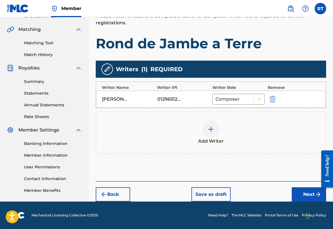
click at [307, 195] on button "Next" at bounding box center [309, 195] width 34 height 14
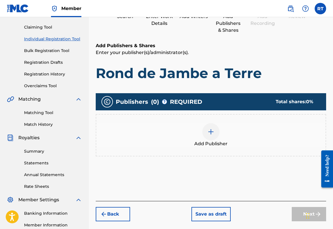
scroll to position [26, 0]
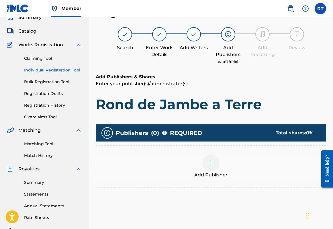
click at [226, 179] on div "Add Publisher" at bounding box center [210, 167] width 229 height 24
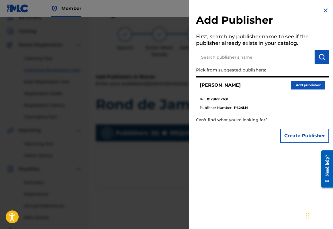
click at [297, 85] on button "Add publisher" at bounding box center [308, 85] width 34 height 9
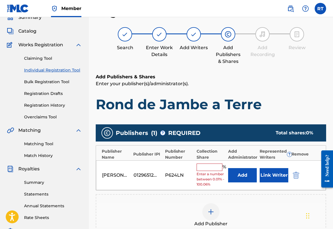
click at [221, 171] on input "text" at bounding box center [210, 167] width 26 height 7
type input "0"
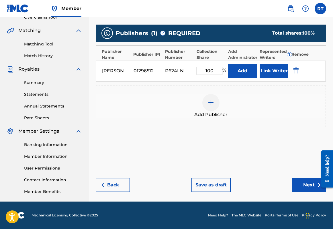
type input "100"
click at [304, 185] on button "Next" at bounding box center [309, 185] width 34 height 14
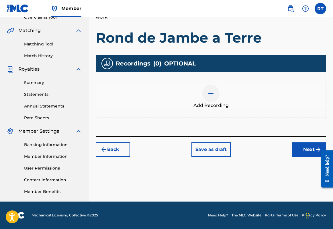
scroll to position [151, 0]
click at [214, 90] on img at bounding box center [210, 93] width 7 height 7
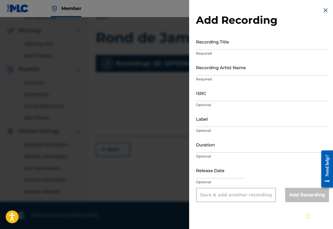
click at [202, 48] on input "Recording Title" at bounding box center [262, 42] width 133 height 16
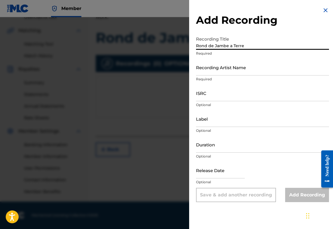
type input "Rond de Jambe a Terre"
click at [207, 76] on input "Recording Artist Name" at bounding box center [262, 67] width 133 height 16
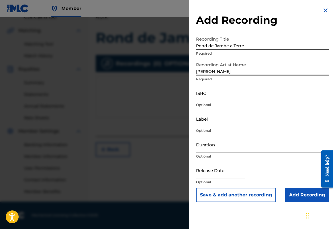
type input "[PERSON_NAME]"
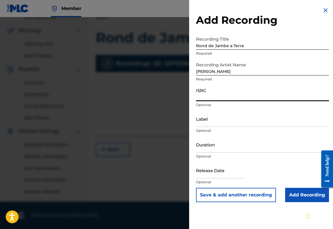
click at [196, 101] on input "ISRC" at bounding box center [262, 93] width 133 height 16
paste input "QZTB32449204"
type input "QZTB32449204"
click at [197, 127] on input "Label" at bounding box center [262, 119] width 133 height 16
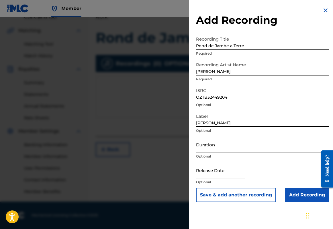
type input "[PERSON_NAME]"
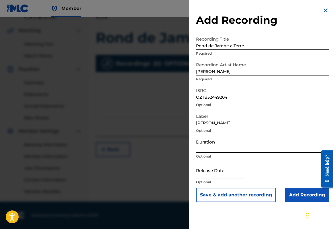
click at [199, 153] on input "Duration" at bounding box center [262, 145] width 133 height 16
type input "02:02"
click at [200, 179] on input "text" at bounding box center [220, 170] width 49 height 16
select select "7"
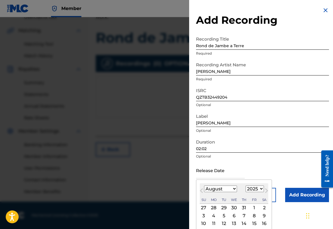
select select "2024"
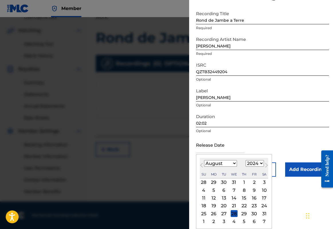
scroll to position [39, 0]
click at [220, 202] on div "13" at bounding box center [223, 198] width 7 height 7
type input "[DATE]"
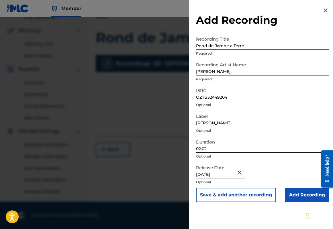
click at [295, 203] on input "Add Recording" at bounding box center [307, 195] width 44 height 14
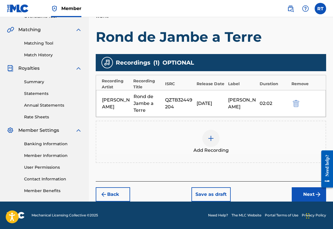
click at [298, 188] on button "Next" at bounding box center [309, 195] width 34 height 14
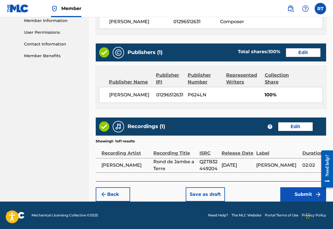
scroll to position [308, 0]
click at [296, 188] on button "Submit" at bounding box center [303, 195] width 46 height 14
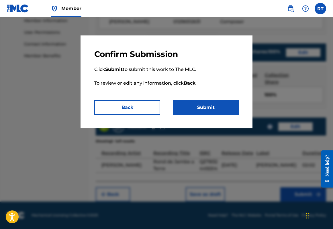
click at [213, 113] on button "Submit" at bounding box center [206, 108] width 66 height 14
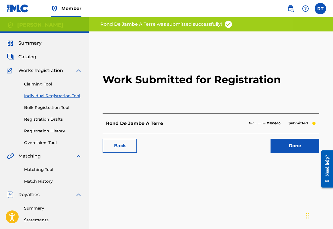
click at [287, 153] on link "Done" at bounding box center [294, 146] width 49 height 14
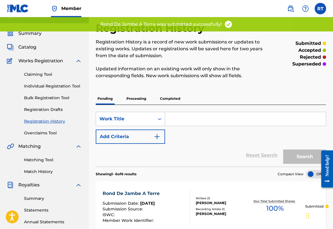
scroll to position [12, 0]
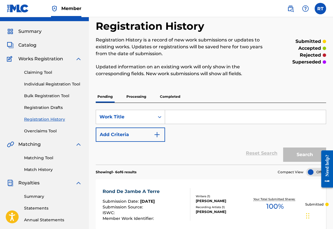
click at [68, 87] on link "Individual Registration Tool" at bounding box center [53, 84] width 58 height 6
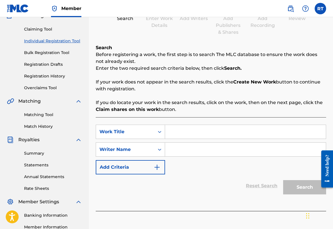
scroll to position [56, 0]
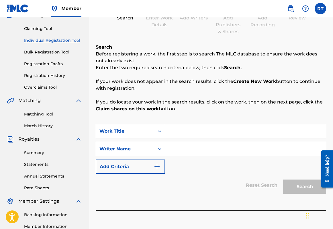
click at [209, 138] on input "Search Form" at bounding box center [245, 132] width 161 height 14
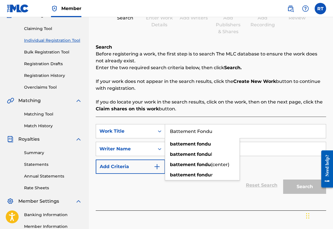
type input "Battement Fondu"
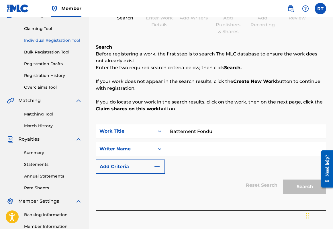
click at [255, 155] on input "Search Form" at bounding box center [245, 149] width 161 height 14
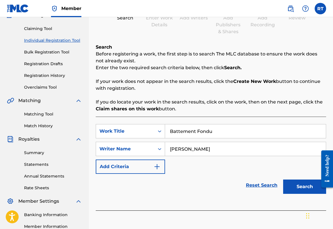
type input "[PERSON_NAME]"
click at [301, 194] on button "Search" at bounding box center [304, 187] width 43 height 14
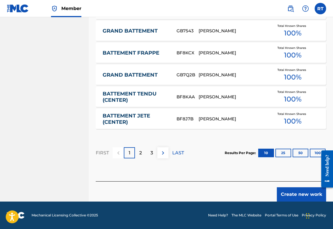
click at [296, 196] on button "Create new work" at bounding box center [301, 195] width 49 height 14
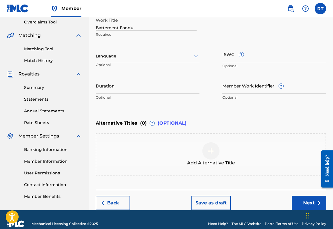
scroll to position [110, 0]
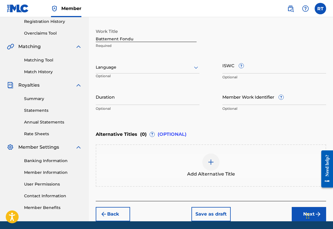
click at [154, 105] on input "Duration" at bounding box center [148, 97] width 104 height 16
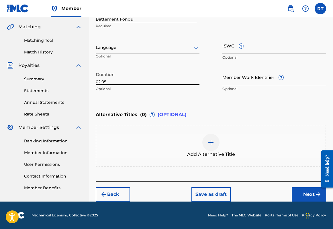
type input "02:05"
click at [294, 191] on button "Next" at bounding box center [309, 195] width 34 height 14
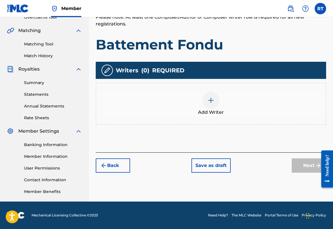
scroll to position [151, 0]
click at [207, 92] on div at bounding box center [210, 100] width 17 height 17
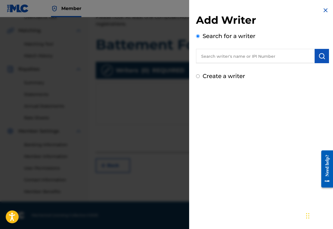
click at [227, 59] on input "text" at bounding box center [255, 56] width 119 height 14
paste input "01296512631"
type input "01296512631"
click at [319, 63] on button "submit" at bounding box center [322, 56] width 14 height 14
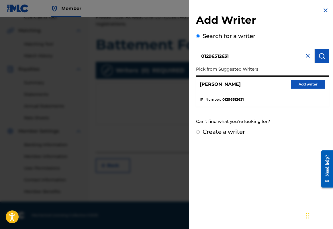
click at [311, 89] on button "Add writer" at bounding box center [308, 84] width 34 height 9
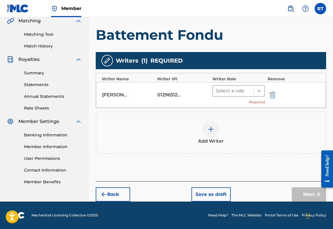
click at [264, 89] on div at bounding box center [259, 91] width 10 height 10
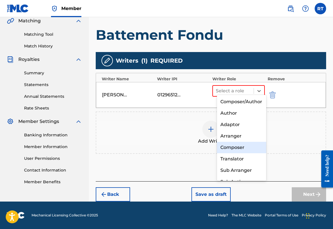
click at [246, 143] on div "Composer" at bounding box center [242, 147] width 50 height 11
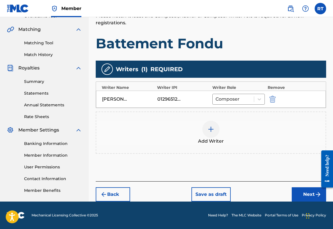
click at [296, 188] on button "Next" at bounding box center [309, 195] width 34 height 14
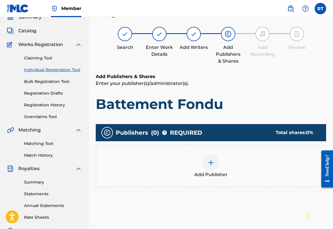
scroll to position [26, 0]
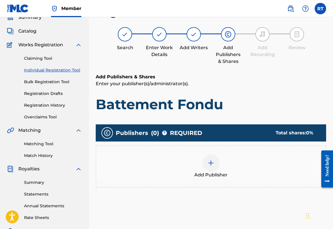
click at [214, 167] on img at bounding box center [210, 163] width 7 height 7
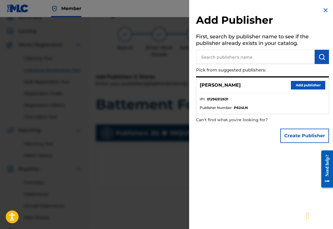
click at [300, 90] on button "Add publisher" at bounding box center [308, 85] width 34 height 9
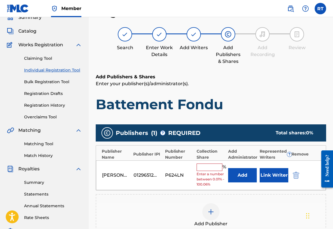
click at [220, 171] on input "text" at bounding box center [210, 167] width 26 height 7
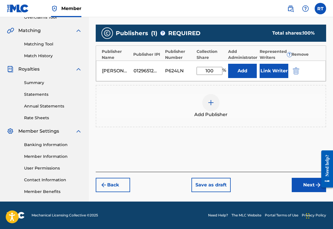
type input "100"
click at [301, 182] on button "Next" at bounding box center [309, 185] width 34 height 14
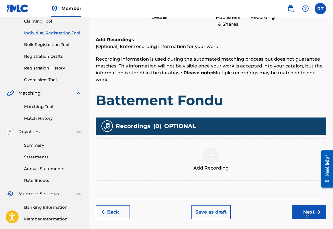
scroll to position [78, 0]
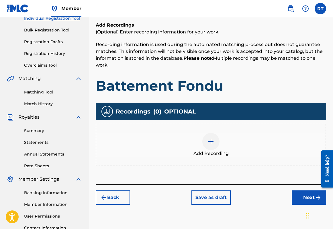
click at [219, 150] on div at bounding box center [210, 141] width 17 height 17
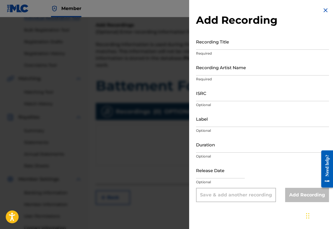
click at [203, 48] on input "Recording Title" at bounding box center [262, 42] width 133 height 16
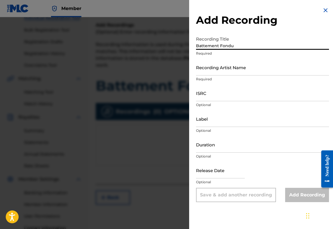
type input "Battement Fondu"
click at [205, 76] on input "Recording Artist Name" at bounding box center [262, 67] width 133 height 16
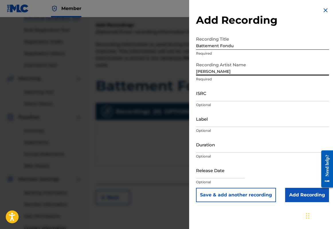
type input "[PERSON_NAME]"
click at [200, 101] on input "ISRC" at bounding box center [262, 93] width 133 height 16
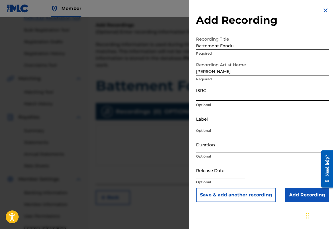
paste input "QZTB32449205"
type input "QZTB32449205"
click at [196, 127] on input "Label" at bounding box center [262, 119] width 133 height 16
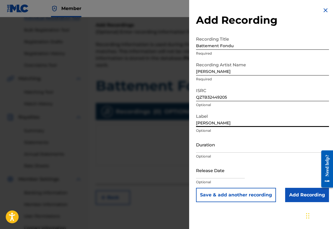
type input "[PERSON_NAME]"
click at [196, 153] on input "Duration" at bounding box center [262, 145] width 133 height 16
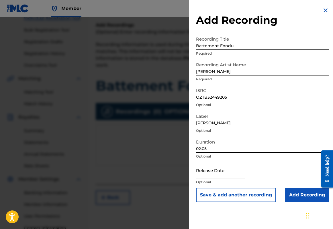
type input "02:05"
click at [210, 179] on input "text" at bounding box center [220, 170] width 49 height 16
select select "7"
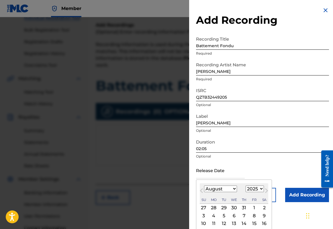
select select "2024"
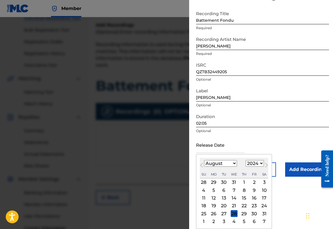
scroll to position [38, 0]
click at [220, 202] on div "13" at bounding box center [223, 198] width 7 height 7
type input "[DATE]"
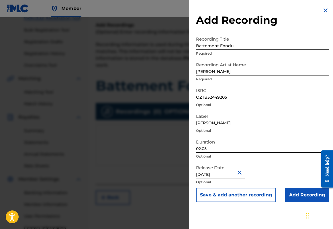
click at [290, 203] on input "Add Recording" at bounding box center [307, 195] width 44 height 14
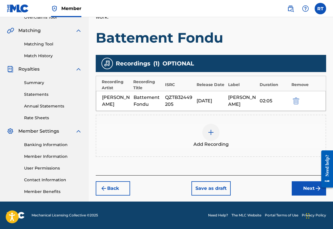
click at [306, 191] on div "Register Work Search Enter Work Details Add Writers Add Publishers & Shares Add…" at bounding box center [211, 54] width 244 height 296
click at [305, 185] on button "Next" at bounding box center [309, 189] width 34 height 14
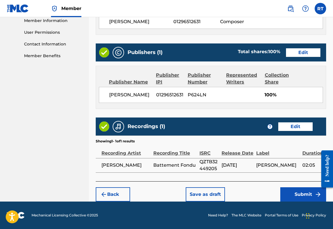
click at [299, 194] on button "Submit" at bounding box center [303, 195] width 46 height 14
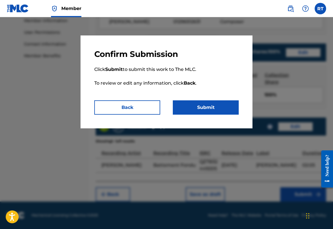
click at [222, 115] on button "Submit" at bounding box center [206, 108] width 66 height 14
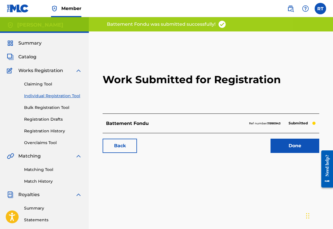
click at [290, 153] on link "Done" at bounding box center [294, 146] width 49 height 14
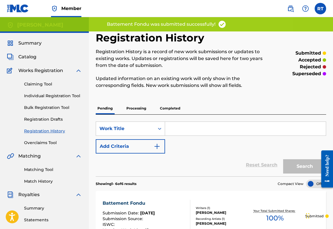
click at [76, 99] on link "Individual Registration Tool" at bounding box center [53, 96] width 58 height 6
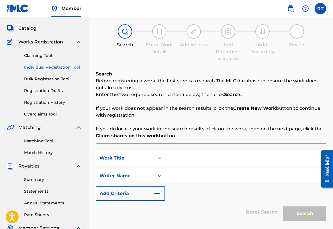
scroll to position [44, 0]
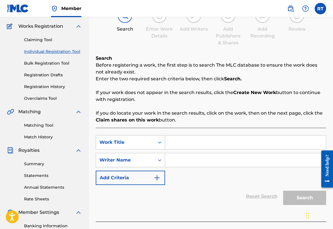
click at [207, 150] on input "Search Form" at bounding box center [245, 143] width 161 height 14
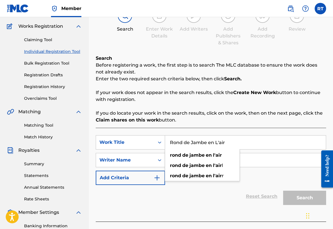
type input "Rond de Jambe en L'air"
click at [274, 165] on input "Search Form" at bounding box center [245, 161] width 161 height 14
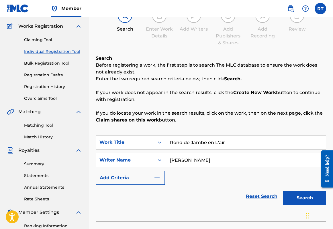
type input "[PERSON_NAME]"
click at [292, 205] on button "Search" at bounding box center [304, 198] width 43 height 14
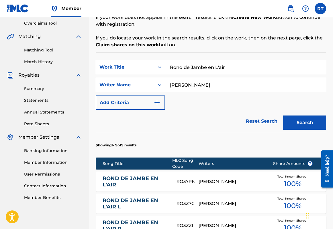
scroll to position [121, 0]
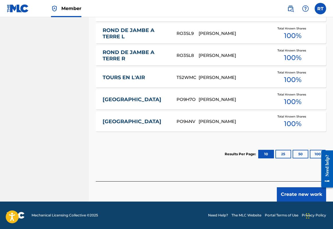
click at [299, 195] on button "Create new work" at bounding box center [301, 195] width 49 height 14
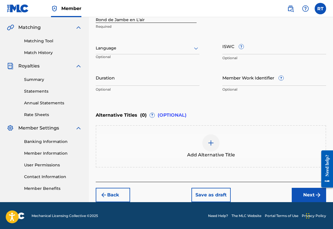
scroll to position [115, 0]
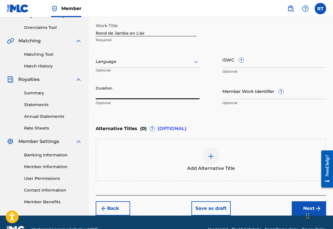
click at [167, 99] on input "Duration" at bounding box center [148, 91] width 104 height 16
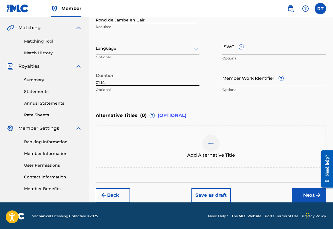
scroll to position [137, 0]
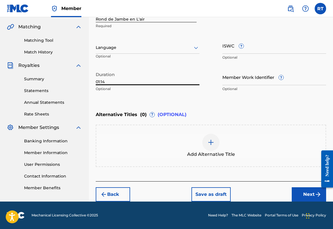
type input "01:14"
click at [292, 202] on button "Next" at bounding box center [309, 195] width 34 height 14
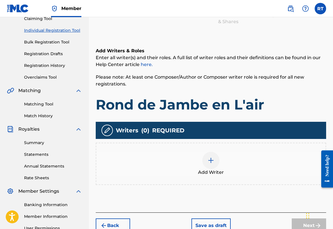
scroll to position [103, 0]
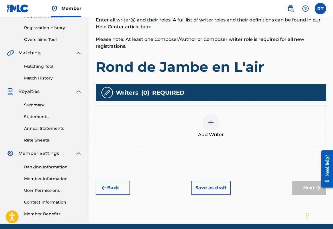
click at [219, 132] on div at bounding box center [210, 122] width 17 height 17
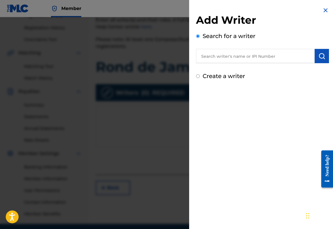
click at [211, 59] on input "text" at bounding box center [255, 56] width 119 height 14
paste input "01296512631"
type input "01296512631"
click at [321, 60] on img "submit" at bounding box center [321, 56] width 7 height 7
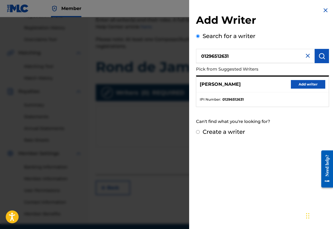
click at [309, 88] on button "Add writer" at bounding box center [308, 84] width 34 height 9
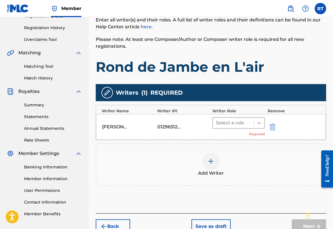
click at [259, 126] on icon at bounding box center [259, 123] width 6 height 6
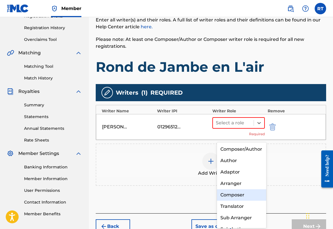
click at [237, 193] on div "Composer" at bounding box center [242, 195] width 50 height 11
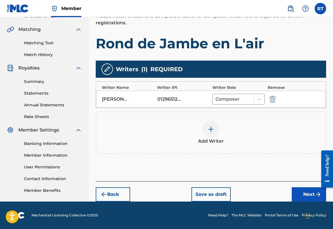
click at [303, 188] on button "Next" at bounding box center [309, 195] width 34 height 14
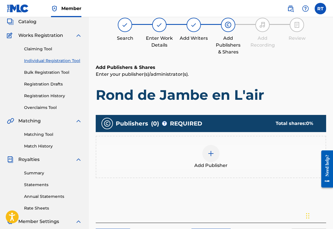
scroll to position [36, 0]
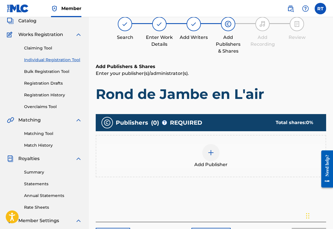
click at [214, 156] on img at bounding box center [210, 153] width 7 height 7
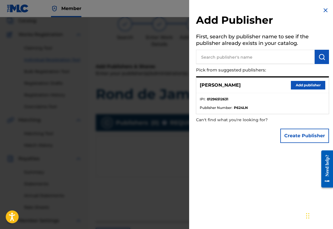
click at [318, 90] on button "Add publisher" at bounding box center [308, 85] width 34 height 9
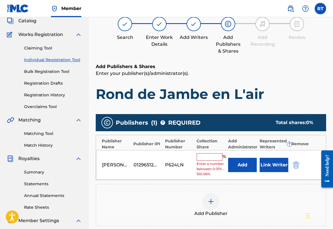
click at [218, 161] on input "text" at bounding box center [210, 157] width 26 height 7
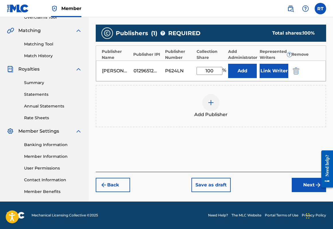
type input "100"
click at [309, 181] on button "Next" at bounding box center [309, 185] width 34 height 14
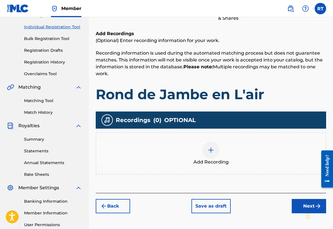
scroll to position [79, 0]
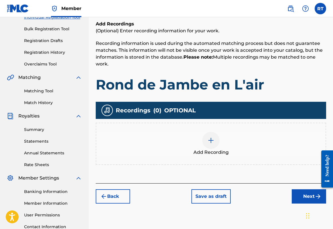
click at [214, 144] on img at bounding box center [210, 140] width 7 height 7
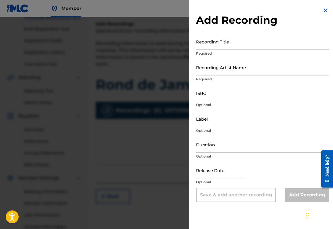
click at [211, 48] on input "Recording Title" at bounding box center [262, 42] width 133 height 16
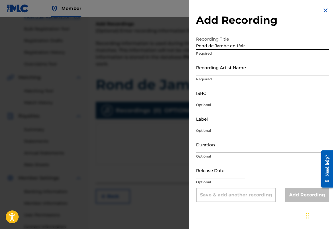
type input "Rond de Jambe en L'air"
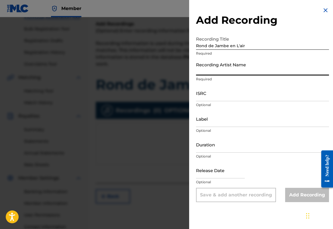
click at [216, 76] on input "Recording Artist Name" at bounding box center [262, 67] width 133 height 16
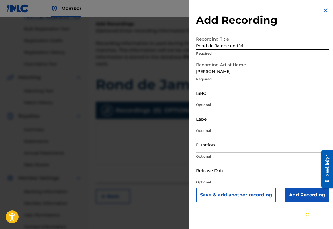
type input "[PERSON_NAME]"
click at [212, 101] on input "ISRC" at bounding box center [262, 93] width 133 height 16
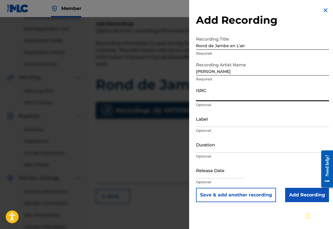
paste input "QZTB32449206"
type input "QZTB32449206"
click at [196, 127] on input "Label" at bounding box center [262, 119] width 133 height 16
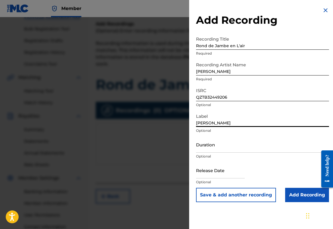
type input "[PERSON_NAME]"
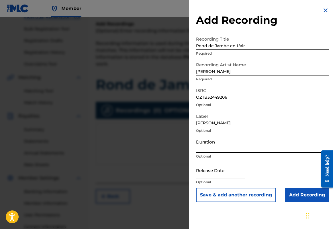
click at [199, 153] on input "Duration" at bounding box center [262, 145] width 133 height 16
type input "01:14"
click at [215, 179] on input "text" at bounding box center [220, 170] width 49 height 16
select select "7"
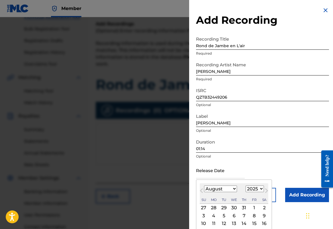
click at [246, 193] on div "1899 1900 1901 1902 1903 1904 1905 1906 1907 1908 1909 1910 1911 1912 1913 1914…" at bounding box center [255, 189] width 18 height 7
select select "2024"
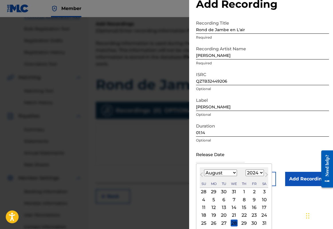
scroll to position [24, 0]
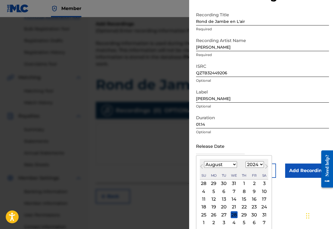
click at [220, 203] on div "13" at bounding box center [223, 199] width 7 height 7
type input "[DATE]"
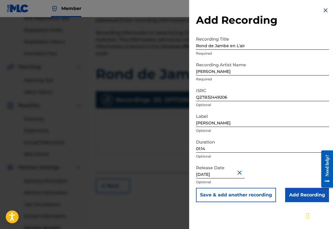
scroll to position [93, 0]
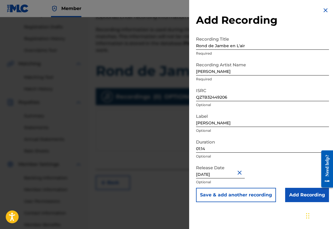
click at [293, 203] on input "Add Recording" at bounding box center [307, 195] width 44 height 14
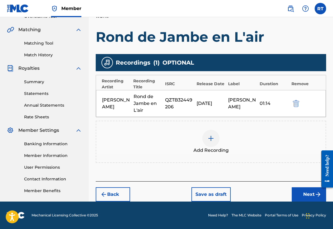
click at [301, 188] on button "Next" at bounding box center [309, 195] width 34 height 14
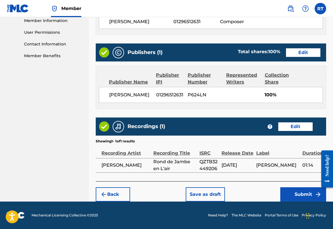
scroll to position [308, 0]
click at [299, 193] on button "Submit" at bounding box center [303, 195] width 46 height 14
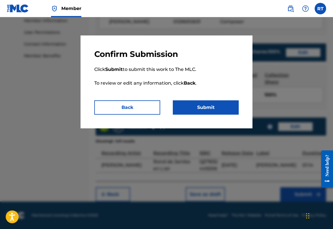
click at [223, 115] on button "Submit" at bounding box center [206, 108] width 66 height 14
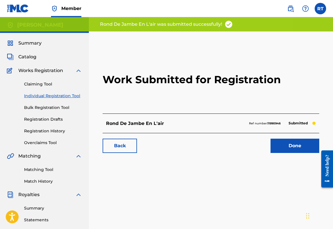
click at [288, 153] on link "Done" at bounding box center [294, 146] width 49 height 14
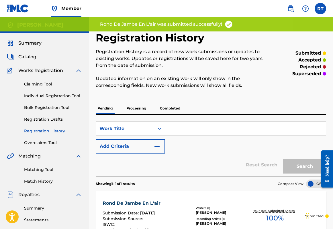
click at [53, 99] on link "Individual Registration Tool" at bounding box center [53, 96] width 58 height 6
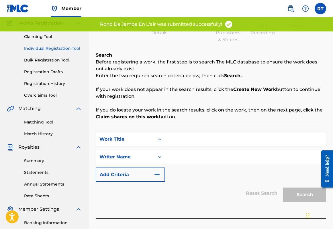
scroll to position [63, 0]
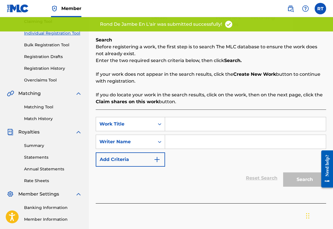
click at [210, 130] on input "Search Form" at bounding box center [245, 124] width 161 height 14
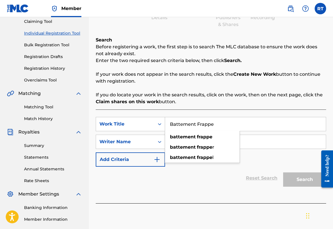
type input "Battement Frappe"
click at [253, 149] on input "Search Form" at bounding box center [245, 142] width 161 height 14
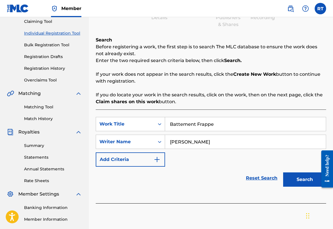
type input "[PERSON_NAME]"
click at [297, 187] on button "Search" at bounding box center [304, 180] width 43 height 14
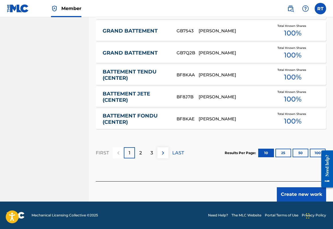
click at [294, 198] on button "Create new work" at bounding box center [301, 195] width 49 height 14
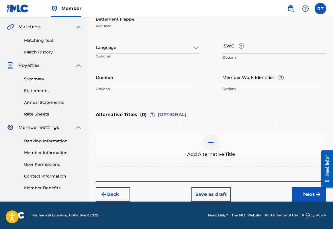
scroll to position [118, 0]
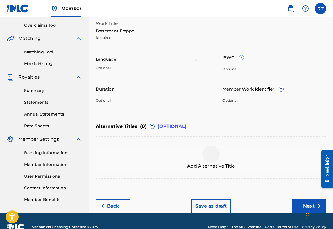
click at [144, 97] on input "Duration" at bounding box center [148, 89] width 104 height 16
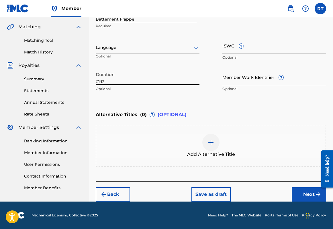
type input "01:12"
click at [296, 202] on button "Next" at bounding box center [309, 195] width 34 height 14
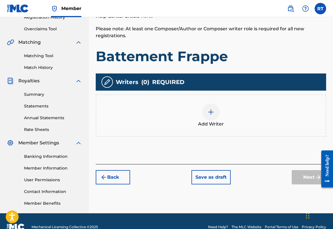
scroll to position [118, 0]
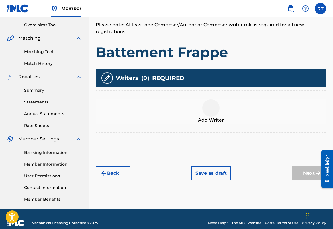
click at [214, 112] on img at bounding box center [210, 108] width 7 height 7
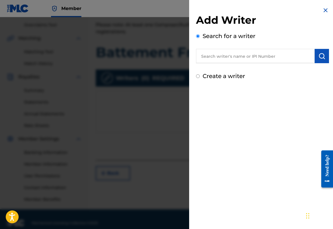
click at [211, 63] on input "text" at bounding box center [255, 56] width 119 height 14
paste input "01296512631"
type input "01296512631"
click at [318, 60] on img "submit" at bounding box center [321, 56] width 7 height 7
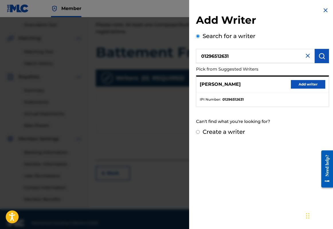
click at [312, 87] on button "Add writer" at bounding box center [308, 84] width 34 height 9
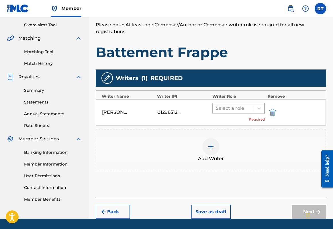
click at [254, 111] on span at bounding box center [254, 109] width 0 height 6
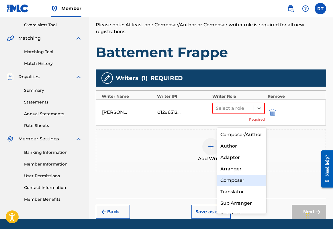
click at [236, 177] on div "Composer" at bounding box center [242, 180] width 50 height 11
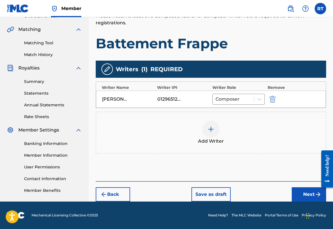
scroll to position [151, 0]
click at [295, 190] on button "Next" at bounding box center [309, 195] width 34 height 14
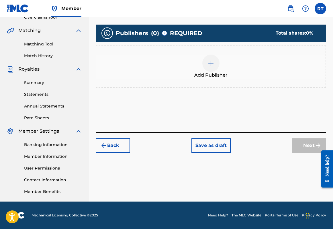
scroll to position [26, 0]
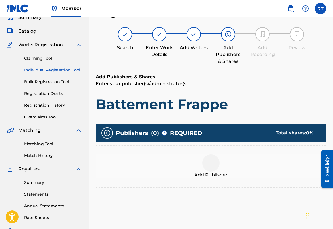
click at [209, 179] on span "Add Publisher" at bounding box center [210, 175] width 33 height 7
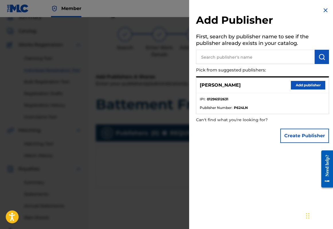
click at [234, 63] on input "text" at bounding box center [255, 57] width 119 height 14
click at [293, 87] on button "Add publisher" at bounding box center [308, 85] width 34 height 9
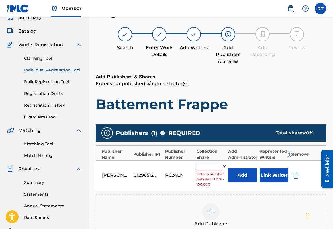
click at [215, 171] on input "text" at bounding box center [210, 167] width 26 height 7
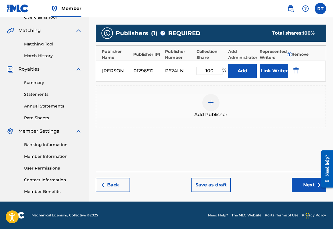
type input "100"
click at [310, 183] on button "Next" at bounding box center [309, 185] width 34 height 14
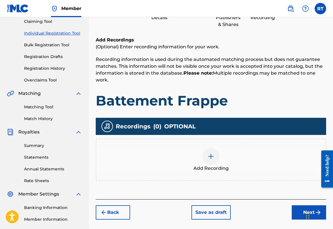
scroll to position [82, 0]
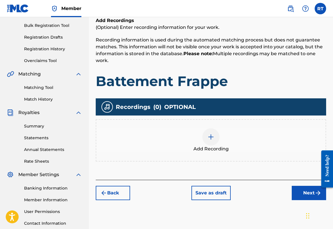
click at [215, 146] on div at bounding box center [210, 137] width 17 height 17
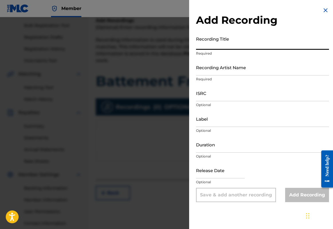
click at [215, 49] on input "Recording Title" at bounding box center [262, 42] width 133 height 16
type input "Battement Frappe"
click at [214, 76] on input "Recording Artist Name" at bounding box center [262, 67] width 133 height 16
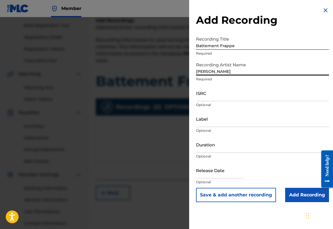
type input "[PERSON_NAME]"
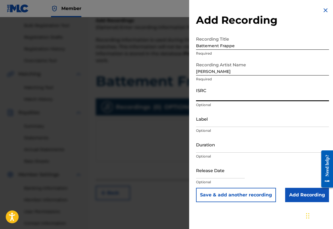
click at [212, 101] on input "ISRC" at bounding box center [262, 93] width 133 height 16
paste input "QZTB32449207"
type input "QZTB32449207"
click at [196, 127] on input "Label" at bounding box center [262, 119] width 133 height 16
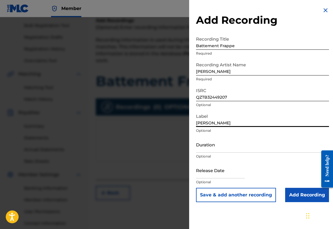
type input "[PERSON_NAME]"
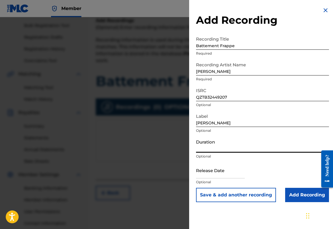
click at [196, 153] on input "Duration" at bounding box center [262, 145] width 133 height 16
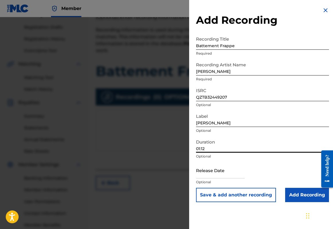
scroll to position [93, 0]
type input "01:12"
click at [196, 179] on input "text" at bounding box center [220, 170] width 49 height 16
select select "7"
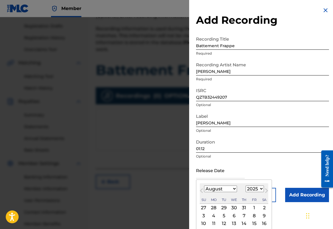
select select "2024"
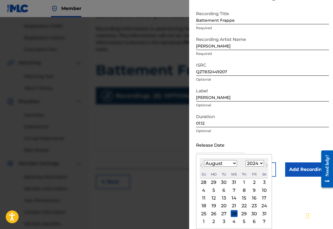
scroll to position [40, 0]
click at [220, 202] on div "13" at bounding box center [223, 198] width 7 height 7
type input "[DATE]"
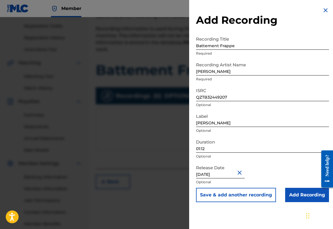
scroll to position [0, 0]
click at [296, 203] on input "Add Recording" at bounding box center [307, 195] width 44 height 14
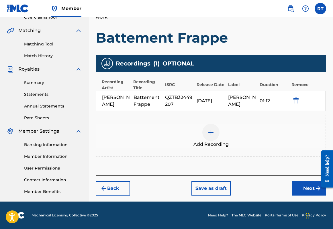
scroll to position [151, 0]
click at [305, 182] on button "Next" at bounding box center [309, 189] width 34 height 14
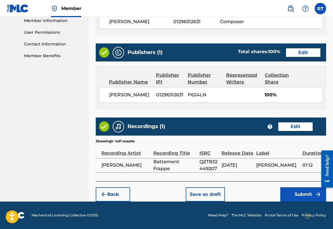
scroll to position [308, 0]
click at [296, 194] on button "Submit" at bounding box center [303, 195] width 46 height 14
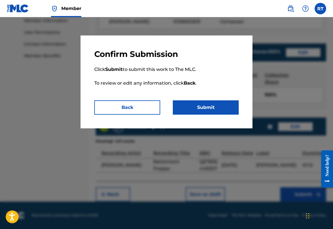
click at [213, 115] on button "Submit" at bounding box center [206, 108] width 66 height 14
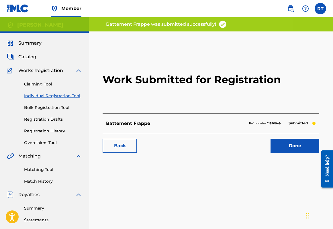
click at [279, 153] on link "Done" at bounding box center [294, 146] width 49 height 14
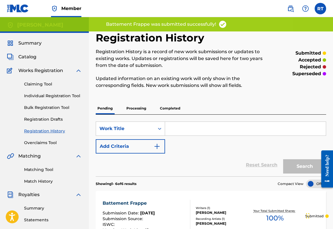
click at [47, 99] on link "Individual Registration Tool" at bounding box center [53, 96] width 58 height 6
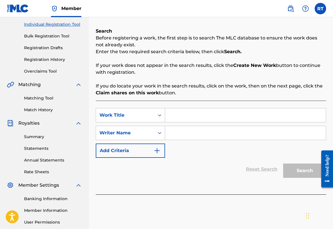
scroll to position [74, 0]
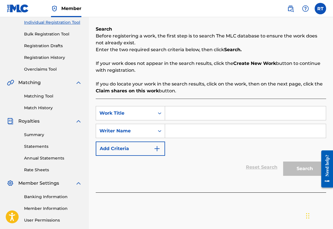
click at [201, 120] on input "Search Form" at bounding box center [245, 114] width 161 height 14
type input "D"
type input "e"
type input "Developpe"
click at [259, 138] on input "Search Form" at bounding box center [245, 131] width 161 height 14
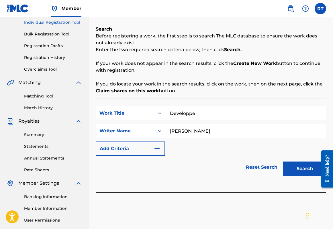
type input "[PERSON_NAME]"
click at [303, 176] on button "Search" at bounding box center [304, 169] width 43 height 14
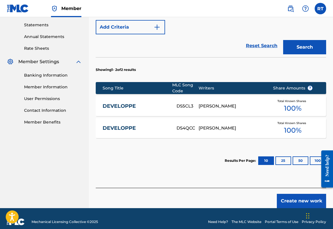
click at [288, 209] on button "Create new work" at bounding box center [301, 201] width 49 height 14
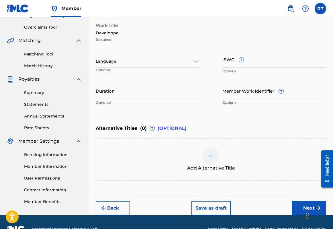
scroll to position [99, 0]
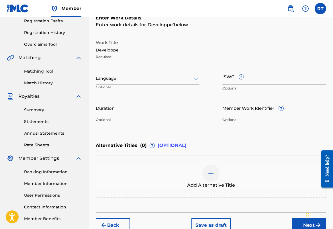
click at [145, 116] on input "Duration" at bounding box center [148, 108] width 104 height 16
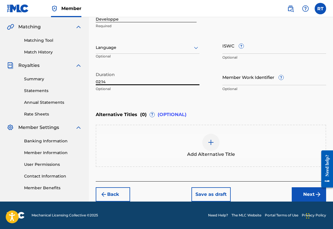
type input "02:14"
click at [293, 188] on button "Next" at bounding box center [309, 195] width 34 height 14
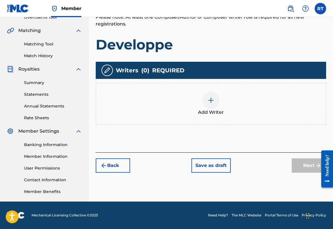
click at [219, 92] on div at bounding box center [210, 100] width 17 height 17
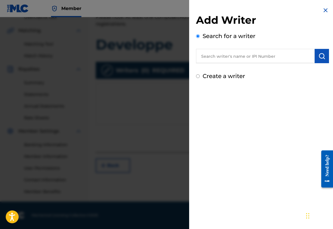
click at [244, 63] on input "text" at bounding box center [255, 56] width 119 height 14
paste input "01296512631"
type input "01296512631"
click at [318, 60] on img "submit" at bounding box center [321, 56] width 7 height 7
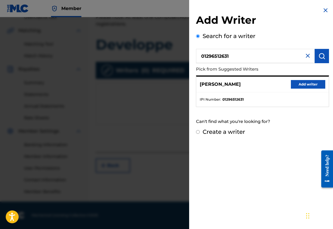
click at [301, 89] on button "Add writer" at bounding box center [308, 84] width 34 height 9
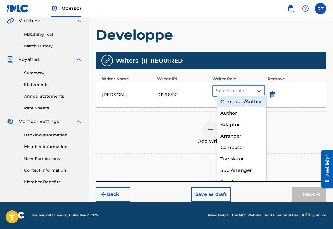
click at [261, 90] on div at bounding box center [259, 91] width 10 height 10
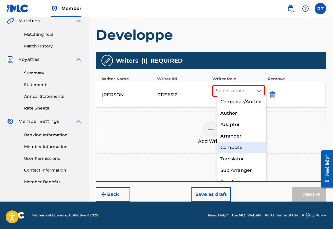
click at [242, 151] on div "Composer" at bounding box center [242, 147] width 50 height 11
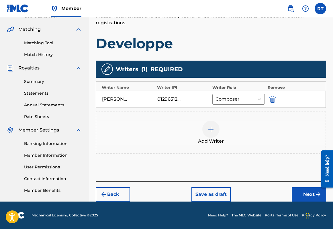
click at [307, 192] on button "Next" at bounding box center [309, 195] width 34 height 14
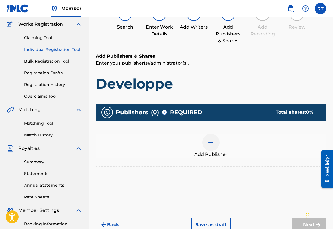
scroll to position [26, 0]
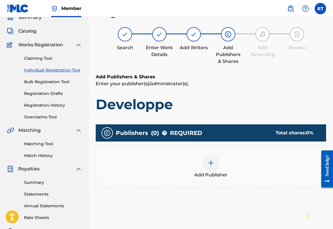
click at [217, 172] on div at bounding box center [210, 163] width 17 height 17
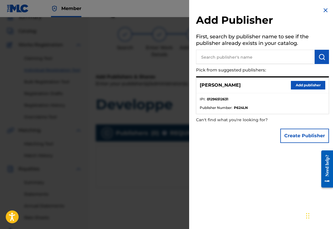
click at [217, 62] on input "text" at bounding box center [255, 57] width 119 height 14
click at [295, 90] on button "Add publisher" at bounding box center [308, 85] width 34 height 9
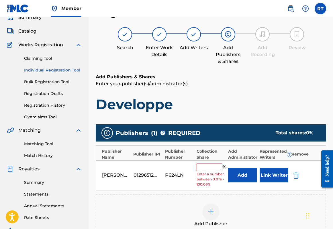
click at [226, 172] on div "[PERSON_NAME] 01296512631 P624LN % Enter a number between 0.01% - 100.06% Add L…" at bounding box center [211, 176] width 230 height 30
click at [218, 171] on input "text" at bounding box center [210, 167] width 26 height 7
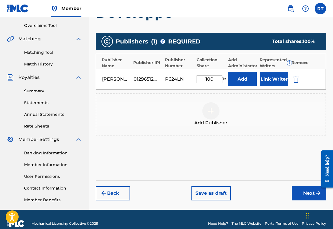
type input "100"
click at [295, 201] on button "Next" at bounding box center [309, 194] width 34 height 14
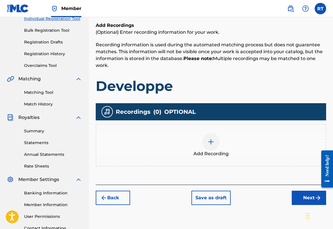
scroll to position [108, 0]
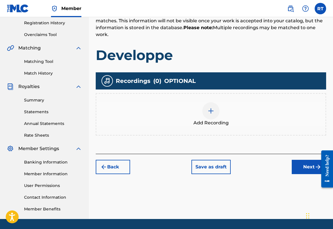
click at [216, 120] on div at bounding box center [210, 111] width 17 height 17
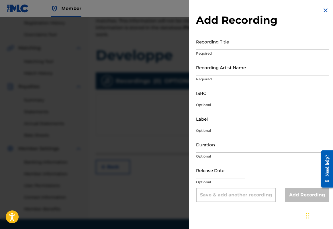
click at [203, 49] on input "Recording Title" at bounding box center [262, 42] width 133 height 16
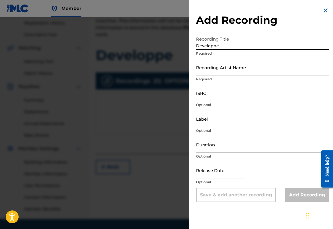
type input "Developpe"
click at [207, 76] on input "Recording Artist Name" at bounding box center [262, 67] width 133 height 16
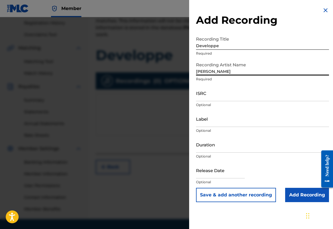
type input "[PERSON_NAME]"
click at [215, 111] on div "ISRC Optional" at bounding box center [262, 98] width 133 height 26
click at [214, 101] on input "ISRC" at bounding box center [262, 93] width 133 height 16
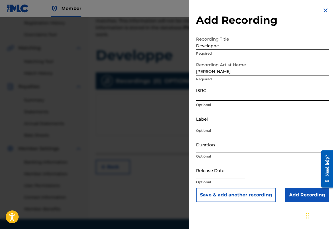
paste input "QZTB32449208"
type input "QZTB32449208"
click at [197, 127] on input "Label" at bounding box center [262, 119] width 133 height 16
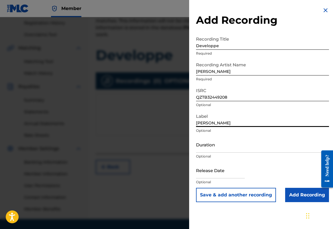
type input "[PERSON_NAME]"
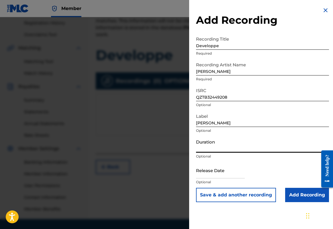
click at [205, 153] on input "Duration" at bounding box center [262, 145] width 133 height 16
type input "02:14"
click at [208, 179] on input "text" at bounding box center [220, 170] width 49 height 16
select select "7"
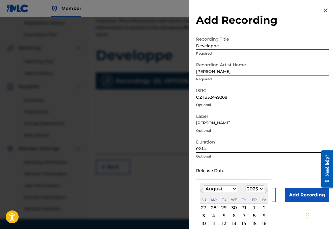
select select "2024"
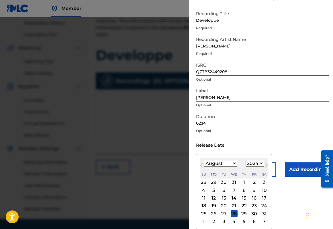
scroll to position [49, 0]
click at [220, 195] on div "13" at bounding box center [223, 198] width 7 height 7
type input "[DATE]"
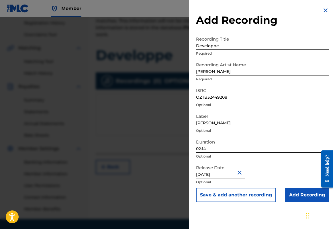
click at [299, 203] on input "Add Recording" at bounding box center [307, 195] width 44 height 14
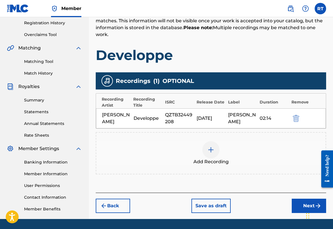
click at [295, 213] on button "Next" at bounding box center [309, 206] width 34 height 14
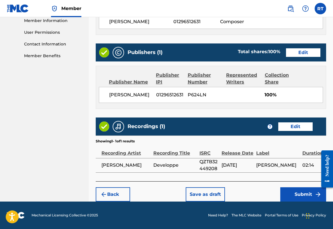
scroll to position [308, 0]
click at [294, 195] on button "Submit" at bounding box center [303, 195] width 46 height 14
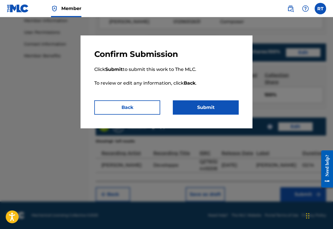
click at [217, 112] on button "Submit" at bounding box center [206, 108] width 66 height 14
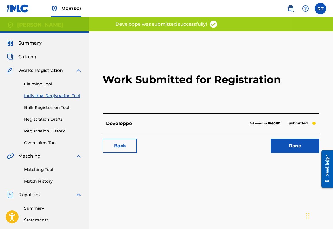
click at [284, 153] on link "Done" at bounding box center [294, 146] width 49 height 14
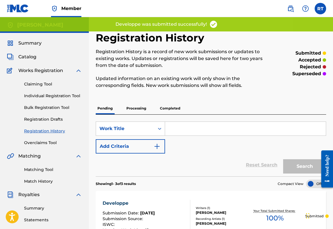
click at [77, 99] on link "Individual Registration Tool" at bounding box center [53, 96] width 58 height 6
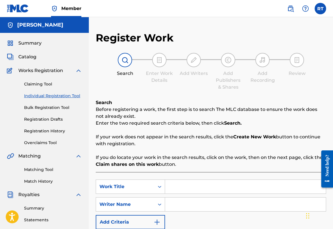
scroll to position [73, 0]
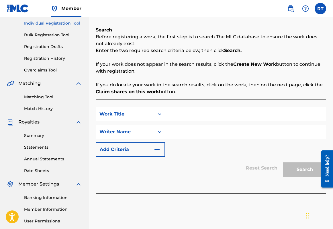
click at [204, 121] on input "Search Form" at bounding box center [245, 114] width 161 height 14
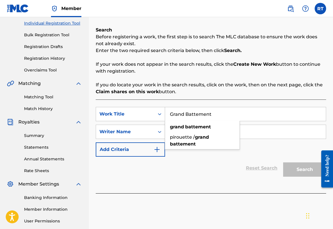
type input "Grand Battement"
click at [247, 137] on input "Search Form" at bounding box center [245, 132] width 161 height 14
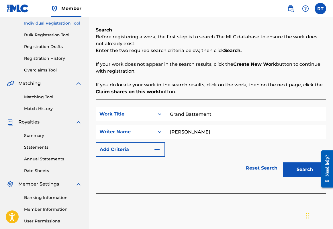
type input "[PERSON_NAME]"
click at [298, 177] on button "Search" at bounding box center [304, 170] width 43 height 14
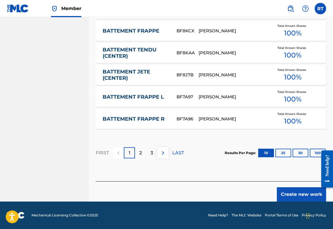
click at [295, 188] on button "Create new work" at bounding box center [301, 195] width 49 height 14
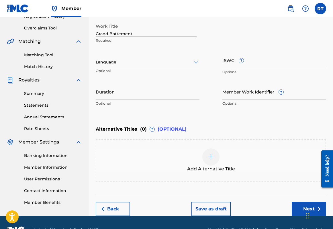
scroll to position [111, 0]
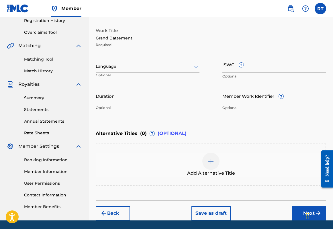
click at [167, 104] on input "Duration" at bounding box center [148, 96] width 104 height 16
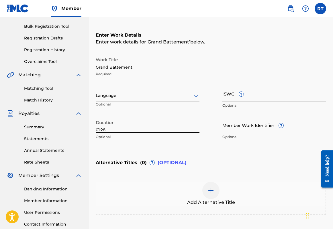
scroll to position [81, 0]
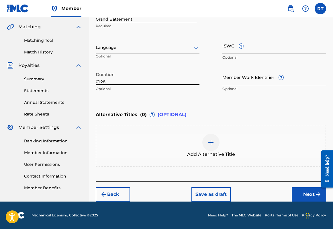
type input "01:28"
click at [298, 191] on button "Next" at bounding box center [309, 195] width 34 height 14
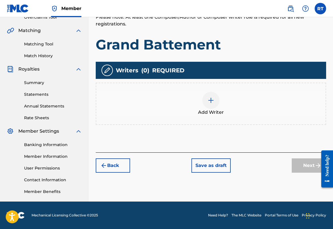
click at [222, 97] on div "Add Writer" at bounding box center [210, 104] width 229 height 24
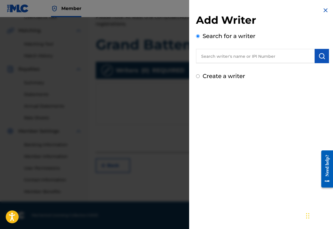
click at [216, 58] on input "text" at bounding box center [255, 56] width 119 height 14
paste input "01296512631"
type input "01296512631"
click at [321, 60] on img "submit" at bounding box center [321, 56] width 7 height 7
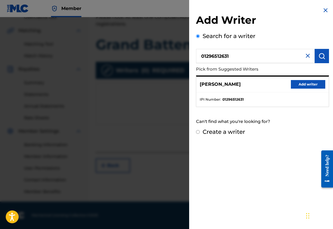
click at [307, 89] on button "Add writer" at bounding box center [308, 84] width 34 height 9
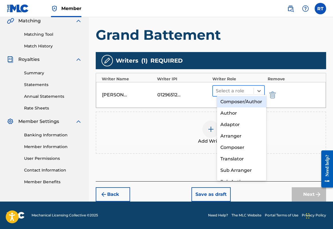
click at [254, 91] on div "Select a role" at bounding box center [233, 91] width 41 height 10
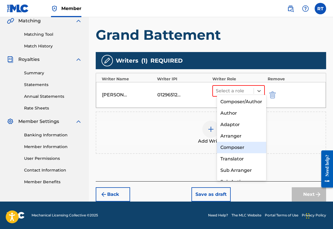
click at [239, 149] on div "Composer" at bounding box center [242, 147] width 50 height 11
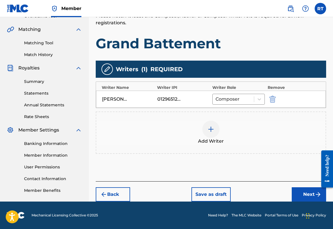
click at [303, 190] on button "Next" at bounding box center [309, 195] width 34 height 14
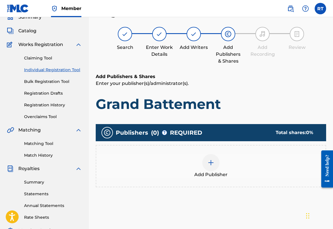
scroll to position [26, 0]
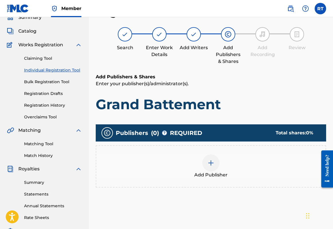
click at [225, 178] on div "Add Publisher" at bounding box center [210, 167] width 229 height 24
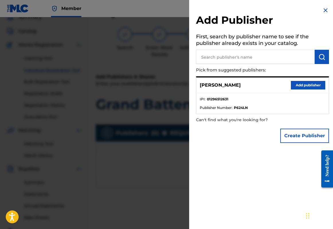
click at [293, 93] on div "[PERSON_NAME] Add publisher" at bounding box center [262, 86] width 132 height 16
click at [294, 90] on button "Add publisher" at bounding box center [308, 85] width 34 height 9
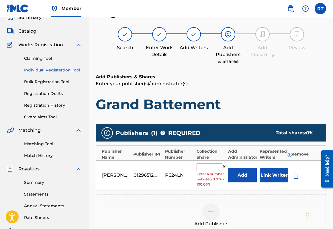
click at [221, 171] on input "text" at bounding box center [210, 167] width 26 height 7
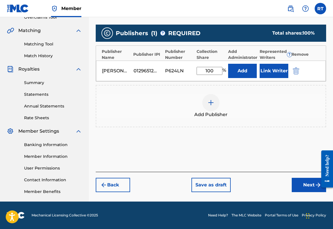
type input "100"
click at [300, 180] on button "Next" at bounding box center [309, 185] width 34 height 14
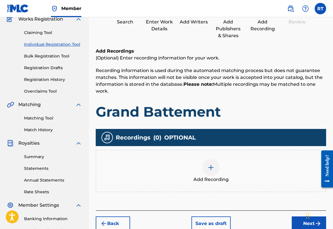
scroll to position [98, 0]
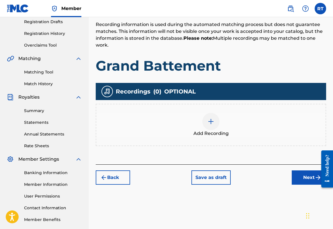
click at [219, 130] on div at bounding box center [210, 121] width 17 height 17
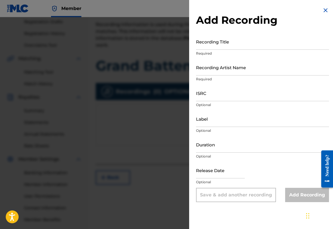
click at [210, 47] on input "Recording Title" at bounding box center [262, 42] width 133 height 16
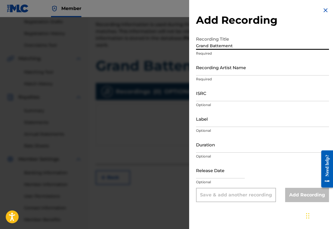
type input "Grand Battement"
click at [205, 76] on input "Recording Artist Name" at bounding box center [262, 67] width 133 height 16
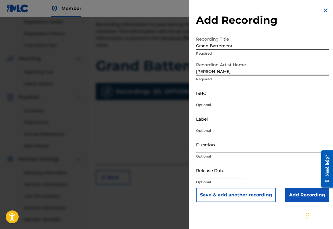
type input "[PERSON_NAME]"
click at [204, 101] on input "ISRC" at bounding box center [262, 93] width 133 height 16
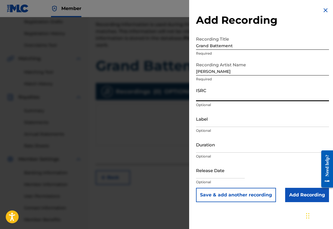
paste input "QZTB32449209"
type input "QZTB32449209"
click at [200, 127] on input "Label" at bounding box center [262, 119] width 133 height 16
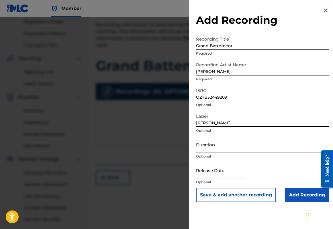
type input "[PERSON_NAME]"
click at [207, 153] on input "Duration" at bounding box center [262, 145] width 133 height 16
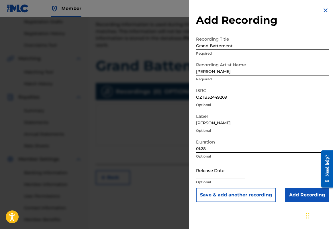
type input "01:28"
click at [212, 179] on input "text" at bounding box center [220, 170] width 49 height 16
select select "7"
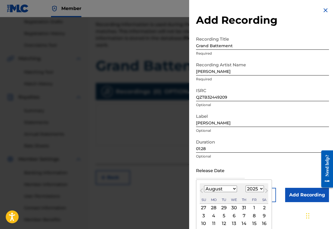
select select "2024"
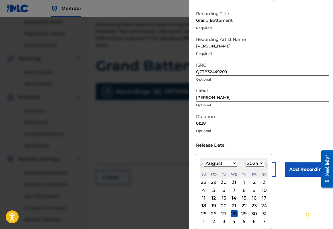
scroll to position [47, 0]
click at [220, 197] on div "13" at bounding box center [223, 198] width 7 height 7
type input "[DATE]"
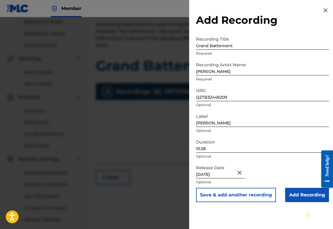
click at [293, 203] on input "Add Recording" at bounding box center [307, 195] width 44 height 14
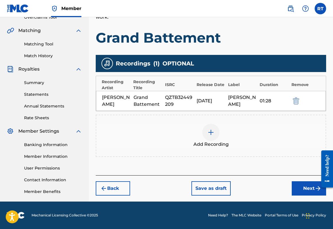
click at [299, 183] on button "Next" at bounding box center [309, 189] width 34 height 14
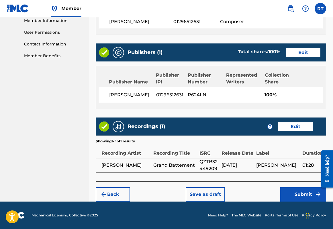
scroll to position [308, 0]
click at [293, 189] on button "Submit" at bounding box center [303, 195] width 46 height 14
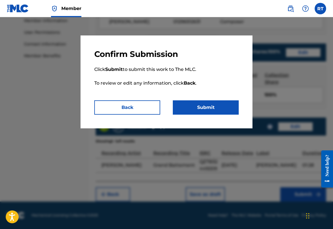
click at [227, 111] on button "Submit" at bounding box center [206, 108] width 66 height 14
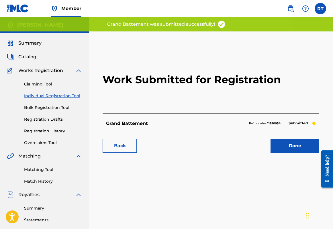
click at [281, 153] on link "Done" at bounding box center [294, 146] width 49 height 14
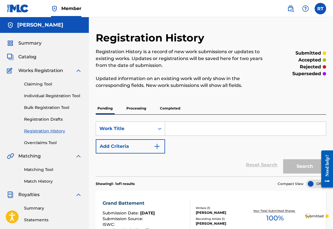
click at [70, 99] on link "Individual Registration Tool" at bounding box center [53, 96] width 58 height 6
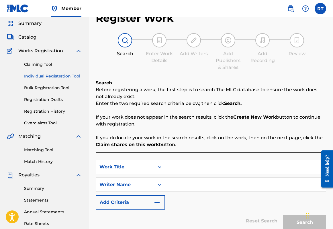
scroll to position [21, 0]
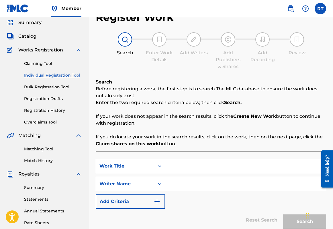
click at [197, 169] on input "Search Form" at bounding box center [245, 167] width 161 height 14
type input "Adagio / Stretch"
click at [205, 191] on input "Search Form" at bounding box center [245, 184] width 161 height 14
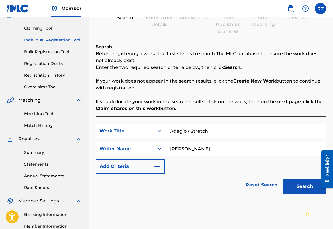
scroll to position [70, 0]
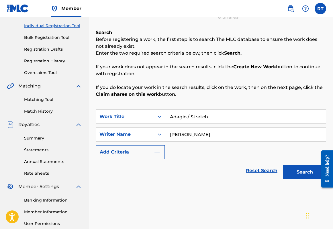
type input "[PERSON_NAME]"
click at [293, 180] on button "Search" at bounding box center [304, 172] width 43 height 14
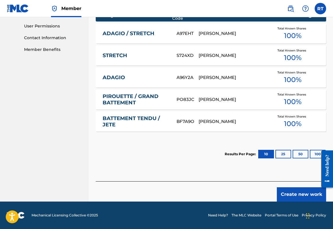
click at [297, 194] on button "Create new work" at bounding box center [301, 195] width 49 height 14
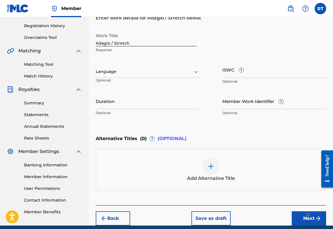
scroll to position [101, 0]
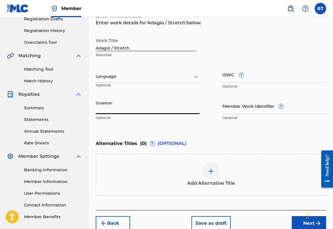
click at [155, 114] on input "Duration" at bounding box center [148, 106] width 104 height 16
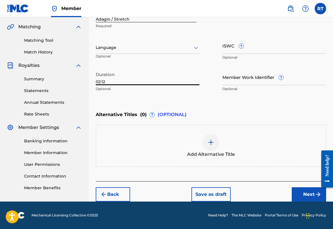
type input "02:12"
click at [303, 188] on button "Next" at bounding box center [309, 195] width 34 height 14
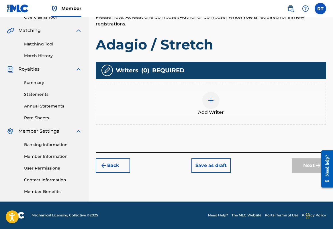
click at [216, 92] on div at bounding box center [210, 100] width 17 height 17
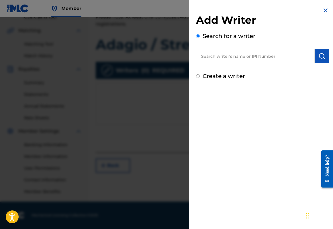
click at [224, 62] on input "text" at bounding box center [255, 56] width 119 height 14
paste input "01296512631"
type input "01296512631"
click at [316, 63] on button "submit" at bounding box center [322, 56] width 14 height 14
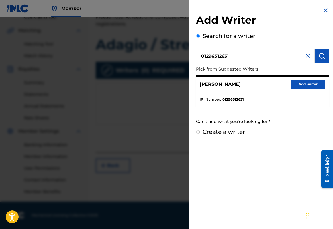
click at [297, 89] on button "Add writer" at bounding box center [308, 84] width 34 height 9
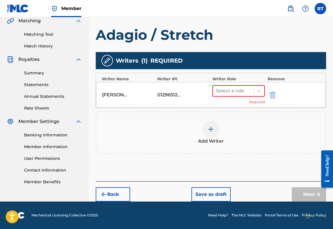
click at [254, 94] on div "Select a role Required" at bounding box center [238, 94] width 52 height 19
click at [256, 90] on div at bounding box center [259, 91] width 10 height 10
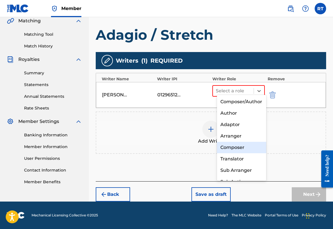
click at [235, 149] on div "Composer" at bounding box center [242, 147] width 50 height 11
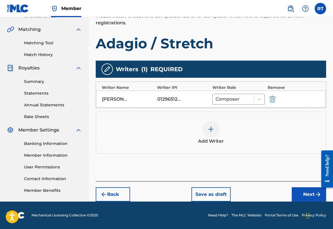
click at [300, 189] on button "Next" at bounding box center [309, 195] width 34 height 14
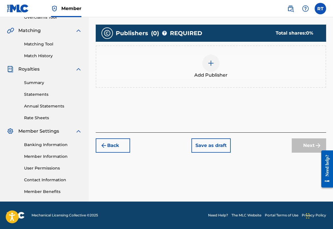
scroll to position [26, 0]
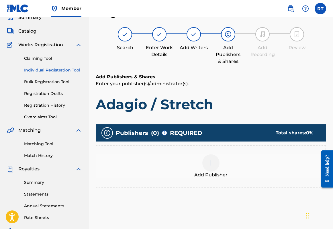
click at [228, 172] on div "Add Publisher" at bounding box center [210, 167] width 229 height 24
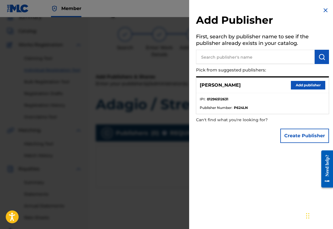
click at [301, 89] on button "Add publisher" at bounding box center [308, 85] width 34 height 9
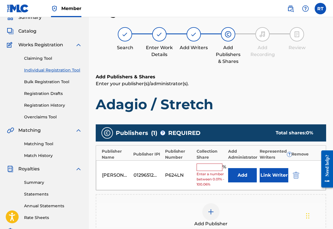
click at [218, 171] on input "text" at bounding box center [210, 167] width 26 height 7
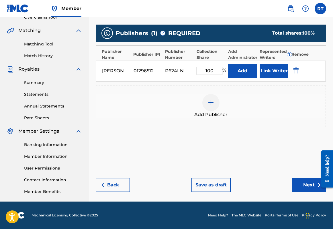
type input "100"
click at [301, 185] on button "Next" at bounding box center [309, 185] width 34 height 14
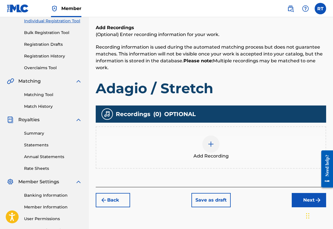
scroll to position [79, 0]
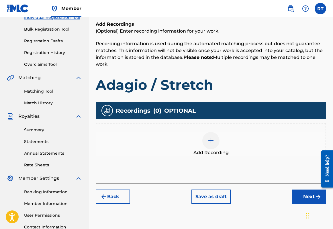
click at [214, 144] on img at bounding box center [210, 141] width 7 height 7
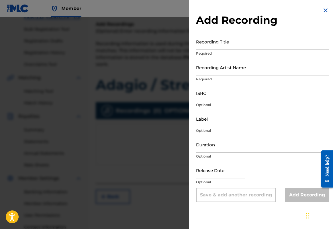
click at [212, 50] on input "Recording Title" at bounding box center [262, 42] width 133 height 16
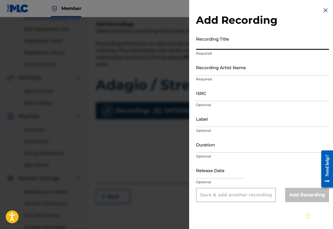
click at [131, 61] on div at bounding box center [166, 131] width 333 height 229
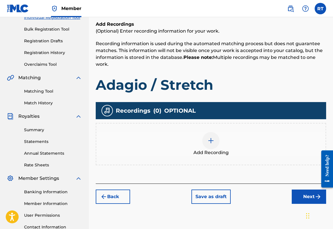
click at [130, 204] on button "Back" at bounding box center [113, 197] width 34 height 14
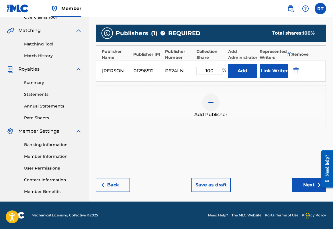
scroll to position [148, 0]
click at [130, 185] on button "Back" at bounding box center [113, 185] width 34 height 14
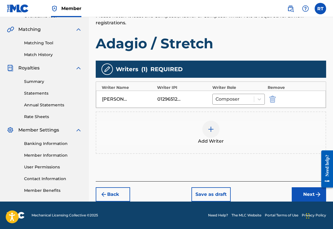
click at [130, 188] on button "Back" at bounding box center [113, 195] width 34 height 14
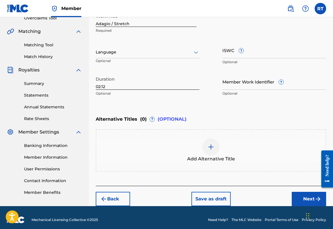
scroll to position [120, 0]
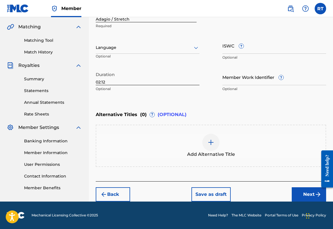
click at [301, 190] on button "Next" at bounding box center [309, 195] width 34 height 14
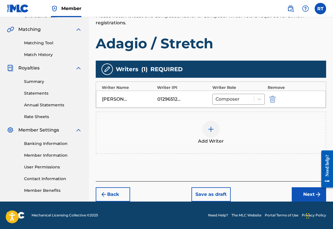
scroll to position [151, 0]
click at [301, 190] on button "Next" at bounding box center [309, 195] width 34 height 14
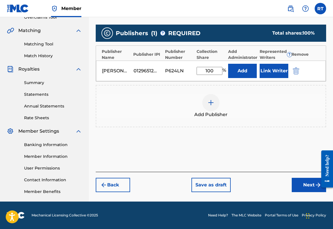
click at [312, 191] on button "Next" at bounding box center [309, 185] width 34 height 14
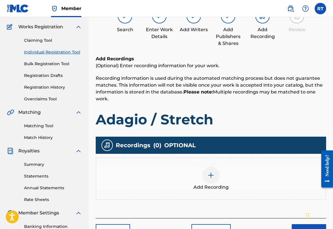
scroll to position [26, 0]
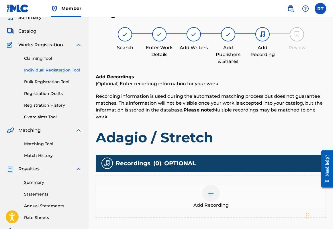
click at [214, 197] on img at bounding box center [210, 193] width 7 height 7
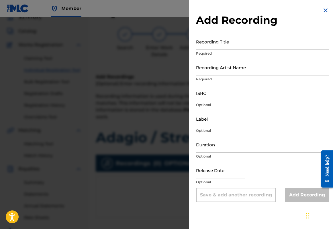
click at [202, 50] on input "Recording Title" at bounding box center [262, 42] width 133 height 16
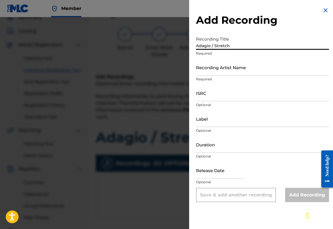
type input "Adagio / Stretch"
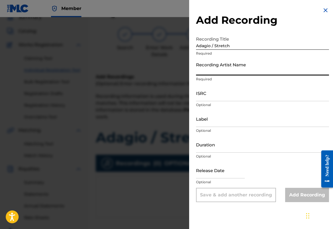
click at [208, 76] on input "Recording Artist Name" at bounding box center [262, 67] width 133 height 16
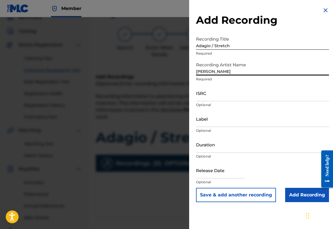
type input "[PERSON_NAME]"
click at [211, 101] on input "ISRC" at bounding box center [262, 93] width 133 height 16
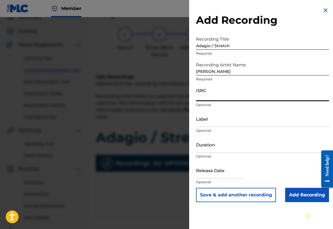
paste input "QZTB32449210"
type input "QZTB32449210"
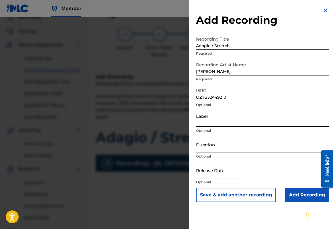
click at [199, 127] on input "Label" at bounding box center [262, 119] width 133 height 16
type input "[PERSON_NAME]"
click at [202, 153] on input "Duration" at bounding box center [262, 145] width 133 height 16
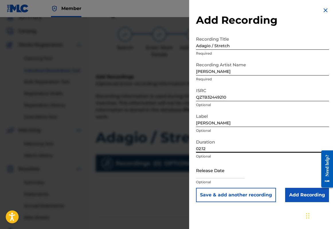
type input "02:12"
click at [207, 179] on input "text" at bounding box center [220, 170] width 49 height 16
select select "7"
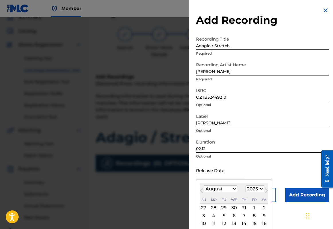
select select "2024"
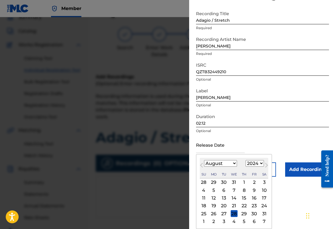
scroll to position [44, 0]
click at [220, 199] on div "13" at bounding box center [223, 198] width 7 height 7
type input "[DATE]"
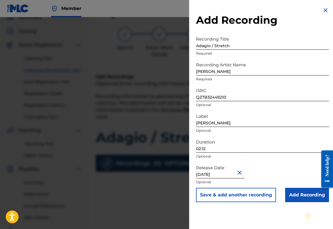
click at [293, 203] on input "Add Recording" at bounding box center [307, 195] width 44 height 14
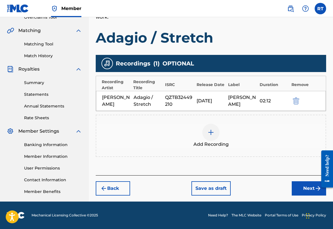
click at [297, 182] on button "Next" at bounding box center [309, 189] width 34 height 14
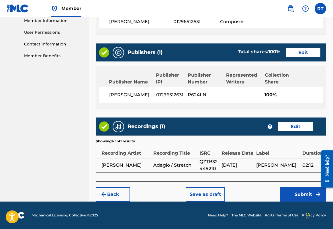
scroll to position [308, 0]
click at [297, 189] on button "Submit" at bounding box center [303, 195] width 46 height 14
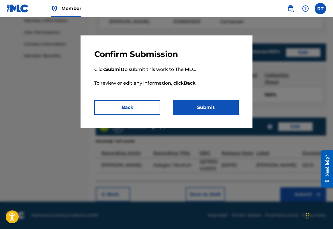
click at [226, 115] on button "Submit" at bounding box center [206, 108] width 66 height 14
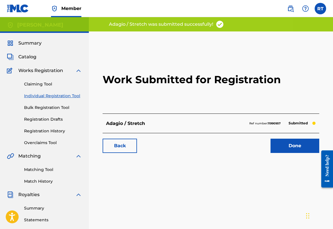
click at [286, 153] on link "Done" at bounding box center [294, 146] width 49 height 14
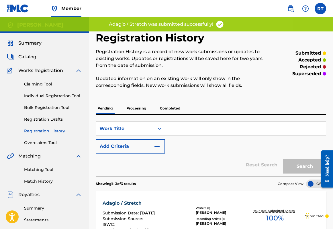
click at [75, 99] on link "Individual Registration Tool" at bounding box center [53, 96] width 58 height 6
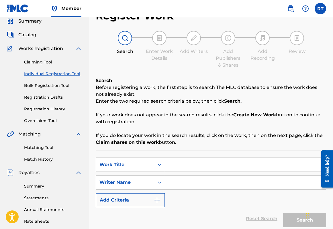
scroll to position [28, 0]
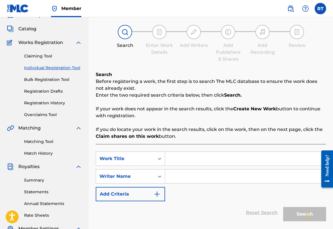
click at [208, 165] on input "Search Form" at bounding box center [245, 159] width 161 height 14
type input "Battement Tendu (center)"
click at [219, 184] on input "Search Form" at bounding box center [245, 177] width 161 height 14
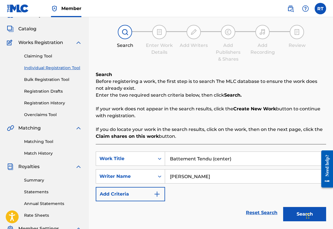
type input "[PERSON_NAME]"
click at [290, 222] on button "Search" at bounding box center [304, 214] width 43 height 14
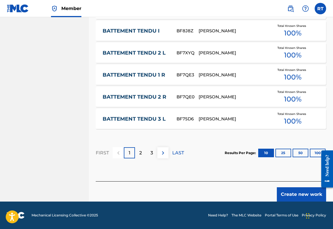
click at [290, 188] on button "Create new work" at bounding box center [301, 195] width 49 height 14
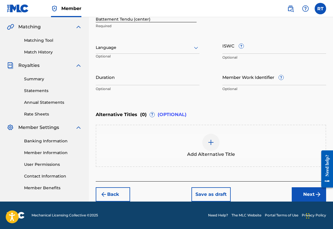
scroll to position [131, 0]
click at [144, 85] on input "Duration" at bounding box center [148, 77] width 104 height 16
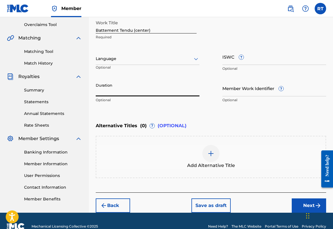
scroll to position [109, 0]
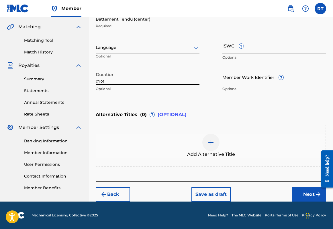
type input "01:21"
click at [302, 194] on button "Next" at bounding box center [309, 195] width 34 height 14
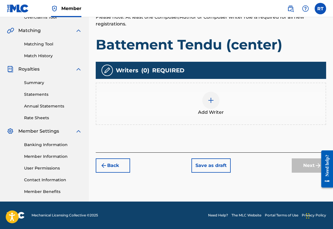
click at [214, 97] on img at bounding box center [210, 100] width 7 height 7
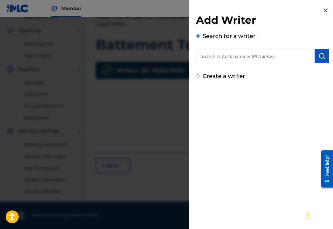
click at [291, 61] on input "text" at bounding box center [255, 56] width 119 height 14
paste input "01296512631"
type input "01296512631"
click at [318, 63] on button "submit" at bounding box center [322, 56] width 14 height 14
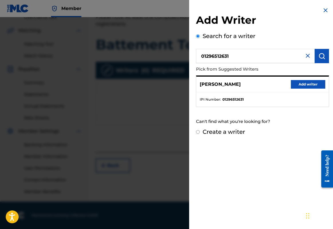
click at [314, 87] on button "Add writer" at bounding box center [308, 84] width 34 height 9
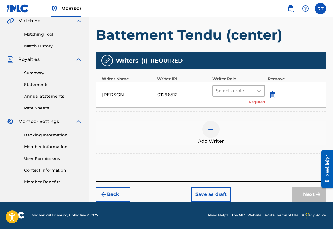
click at [264, 86] on div at bounding box center [259, 91] width 10 height 10
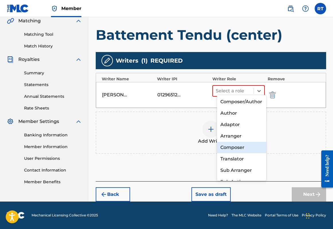
click at [240, 144] on div "Composer" at bounding box center [242, 147] width 50 height 11
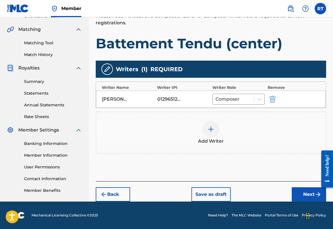
click at [298, 194] on button "Next" at bounding box center [309, 195] width 34 height 14
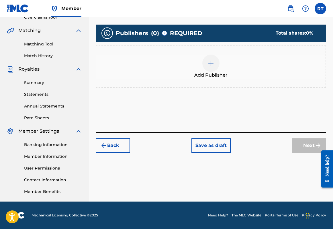
scroll to position [26, 0]
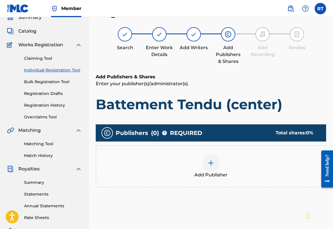
click at [214, 167] on img at bounding box center [210, 163] width 7 height 7
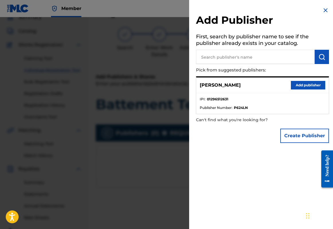
click at [301, 88] on button "Add publisher" at bounding box center [308, 85] width 34 height 9
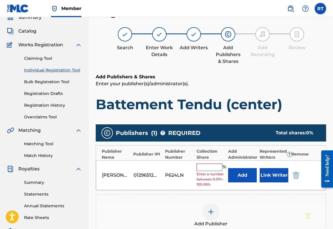
click at [220, 171] on input "text" at bounding box center [210, 167] width 26 height 7
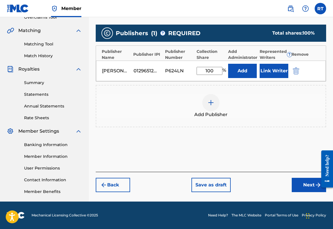
type input "100"
click at [303, 180] on button "Next" at bounding box center [309, 185] width 34 height 14
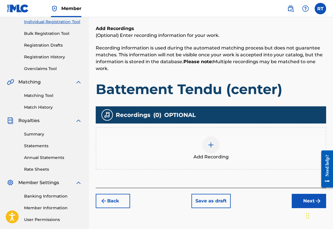
scroll to position [92, 0]
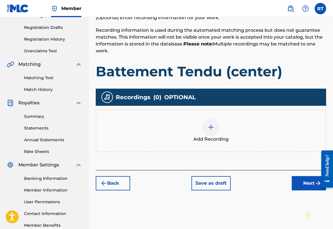
click at [225, 143] on div "Add Recording" at bounding box center [210, 131] width 229 height 24
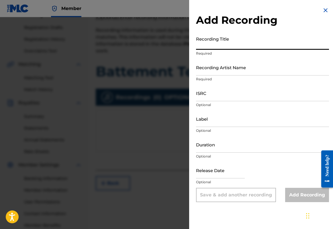
click at [216, 50] on input "Recording Title" at bounding box center [262, 42] width 133 height 16
type input "Battement Tendu (center)"
click at [215, 76] on input "Recording Artist Name" at bounding box center [262, 67] width 133 height 16
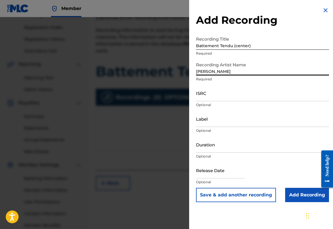
type input "[PERSON_NAME]"
click at [208, 101] on input "ISRC" at bounding box center [262, 93] width 133 height 16
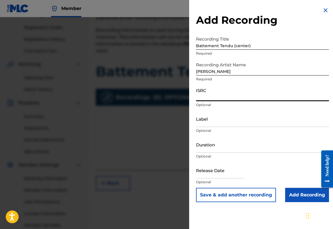
paste input "QZTB32449211"
type input "QZTB32449211"
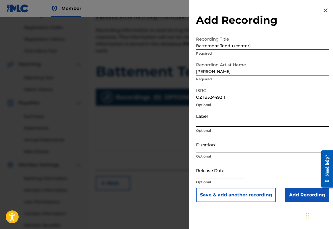
click at [196, 127] on input "Label" at bounding box center [262, 119] width 133 height 16
type input "[PERSON_NAME]"
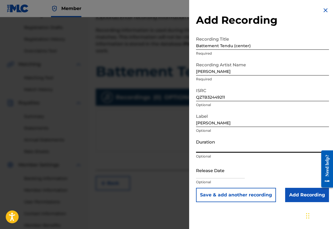
click at [197, 153] on input "Duration" at bounding box center [262, 145] width 133 height 16
type input "01:21"
click at [213, 179] on input "text" at bounding box center [220, 170] width 49 height 16
select select "7"
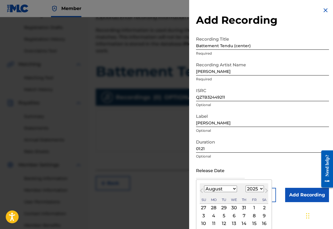
scroll to position [23, 0]
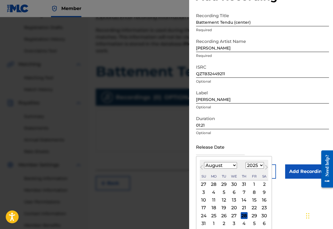
select select "2024"
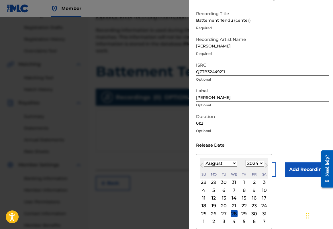
scroll to position [47, 0]
click at [220, 197] on div "13" at bounding box center [223, 198] width 7 height 7
type input "[DATE]"
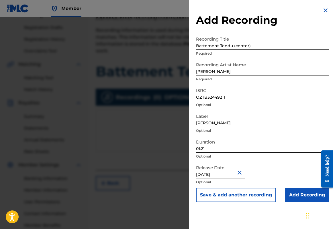
click at [291, 203] on input "Add Recording" at bounding box center [307, 195] width 44 height 14
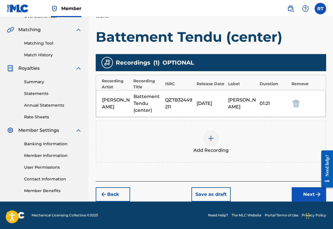
click at [297, 188] on button "Next" at bounding box center [309, 195] width 34 height 14
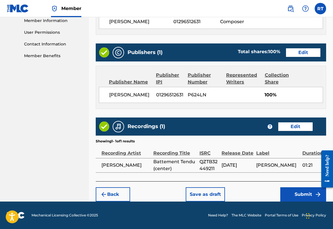
scroll to position [308, 0]
click at [293, 192] on button "Submit" at bounding box center [303, 195] width 46 height 14
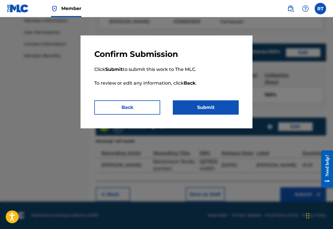
click at [213, 113] on button "Submit" at bounding box center [206, 108] width 66 height 14
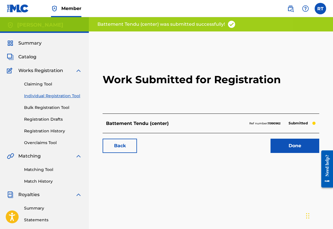
click at [275, 153] on link "Done" at bounding box center [294, 146] width 49 height 14
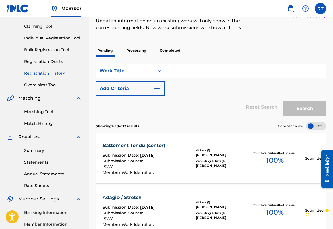
scroll to position [60, 0]
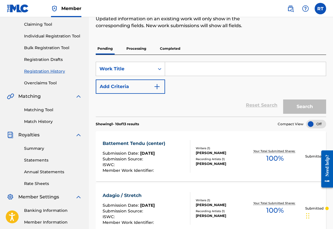
click at [184, 166] on div "Battement Tendu (center) Submission Date : [DATE] Submission Source : ISWC : Me…" at bounding box center [147, 156] width 88 height 33
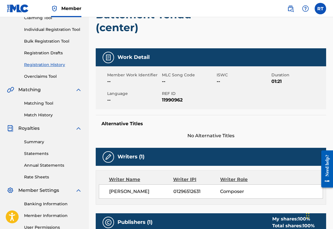
scroll to position [18, 0]
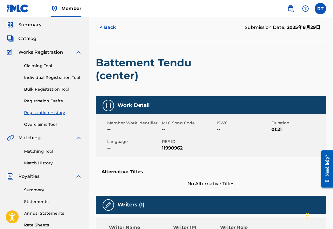
click at [43, 81] on link "Individual Registration Tool" at bounding box center [53, 78] width 58 height 6
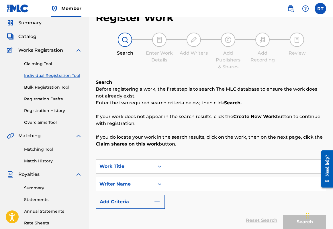
scroll to position [21, 0]
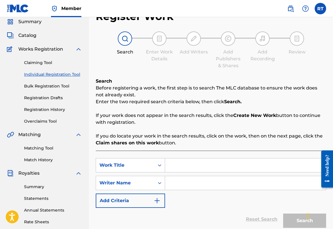
click at [220, 172] on input "Search Form" at bounding box center [245, 166] width 161 height 14
type input "Battement Jete (center)"
click at [216, 190] on input "Search Form" at bounding box center [245, 183] width 161 height 14
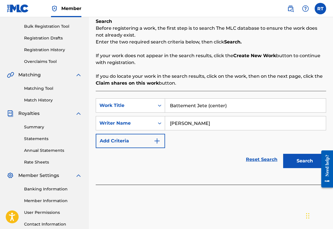
scroll to position [105, 0]
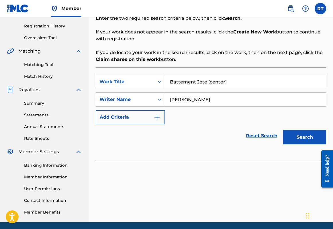
type input "[PERSON_NAME]"
click at [303, 144] on button "Search" at bounding box center [304, 137] width 43 height 14
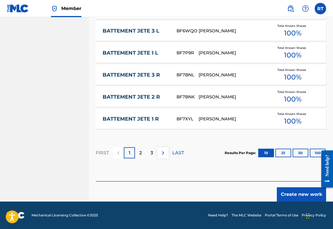
click at [291, 190] on button "Create new work" at bounding box center [301, 195] width 49 height 14
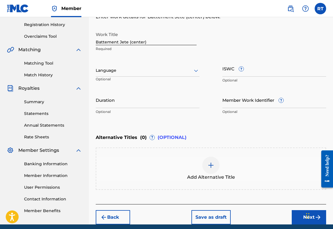
scroll to position [94, 0]
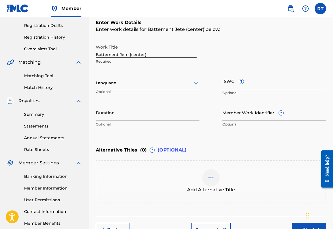
click at [132, 121] on input "Duration" at bounding box center [148, 113] width 104 height 16
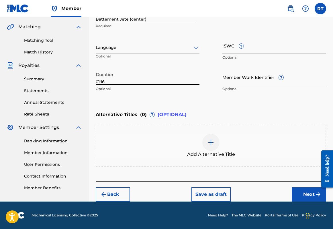
type input "01:16"
click at [293, 193] on button "Next" at bounding box center [309, 195] width 34 height 14
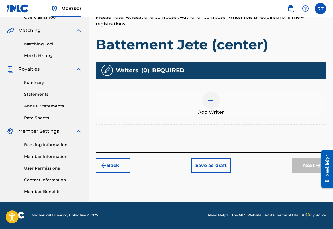
scroll to position [151, 0]
click at [219, 92] on div at bounding box center [210, 100] width 17 height 17
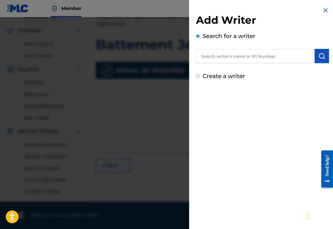
click at [227, 59] on input "text" at bounding box center [255, 56] width 119 height 14
paste input "01296512631"
type input "01296512631"
click at [318, 60] on img "submit" at bounding box center [321, 56] width 7 height 7
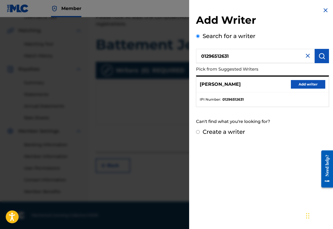
click at [308, 89] on button "Add writer" at bounding box center [308, 84] width 34 height 9
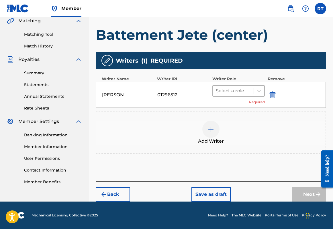
click at [254, 89] on div "Select a role" at bounding box center [233, 91] width 41 height 10
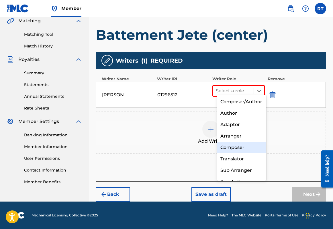
click at [244, 152] on div "Composer" at bounding box center [242, 147] width 50 height 11
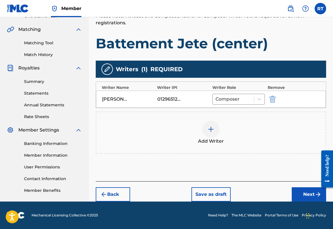
click at [302, 182] on div "Back Save as draft Next" at bounding box center [211, 192] width 230 height 20
click at [305, 189] on button "Next" at bounding box center [309, 195] width 34 height 14
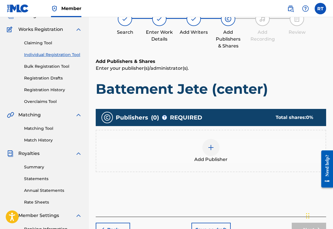
scroll to position [26, 0]
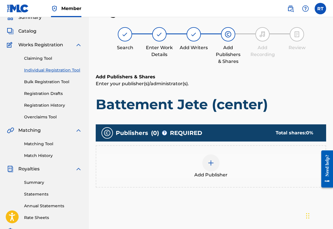
click at [219, 172] on div at bounding box center [210, 163] width 17 height 17
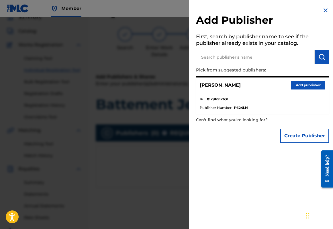
click at [304, 90] on button "Add publisher" at bounding box center [308, 85] width 34 height 9
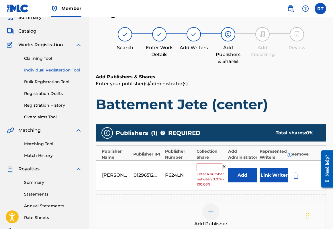
click at [221, 171] on input "text" at bounding box center [210, 167] width 26 height 7
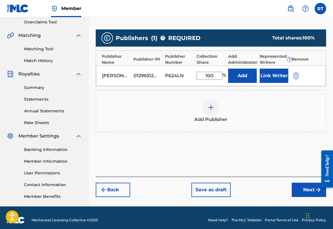
type input "100"
click at [295, 197] on button "Next" at bounding box center [309, 190] width 34 height 14
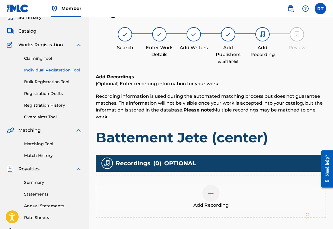
scroll to position [79, 0]
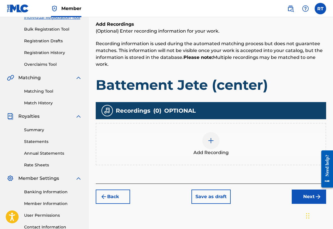
click at [219, 150] on div at bounding box center [210, 140] width 17 height 17
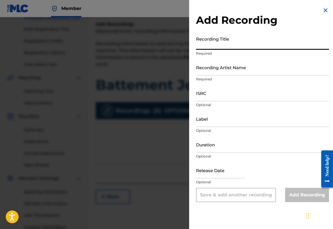
click at [216, 46] on input "Recording Title" at bounding box center [262, 42] width 133 height 16
type input "Battement Jete (center)"
click at [208, 76] on input "Recording Artist Name" at bounding box center [262, 67] width 133 height 16
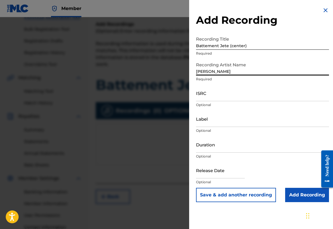
type input "[PERSON_NAME]"
click at [209, 101] on input "ISRC" at bounding box center [262, 93] width 133 height 16
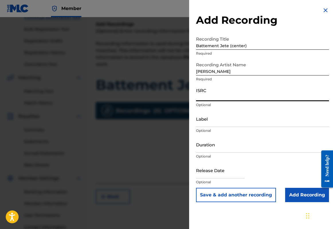
click at [189, 0] on div "Add Recording Recording Title Battement Jete (center) Required Recording Artist…" at bounding box center [262, 104] width 147 height 209
click at [202, 101] on input "ISRC" at bounding box center [262, 93] width 133 height 16
paste input "QZTB32449212"
type input "QZTB32449212"
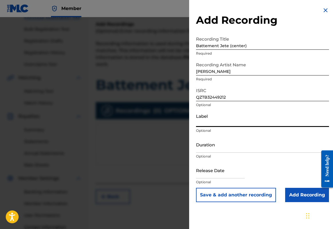
click at [221, 127] on input "Label" at bounding box center [262, 119] width 133 height 16
type input "[PERSON_NAME]"
click at [203, 153] on input "Duration" at bounding box center [262, 145] width 133 height 16
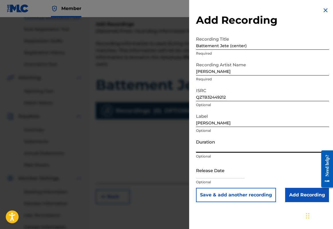
click at [198, 1] on div "Add Recording Recording Title Battement Jete (center) Required Recording Artist…" at bounding box center [262, 104] width 147 height 209
click at [202, 153] on input "Duration" at bounding box center [262, 145] width 133 height 16
type input "01:16"
click at [213, 179] on input "text" at bounding box center [220, 170] width 49 height 16
select select "7"
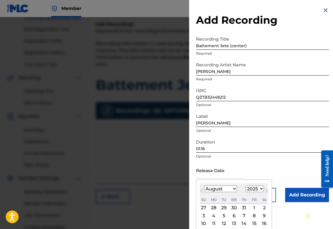
select select "2024"
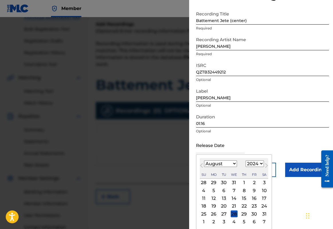
scroll to position [33, 0]
click at [220, 202] on div "13" at bounding box center [223, 198] width 7 height 7
type input "[DATE]"
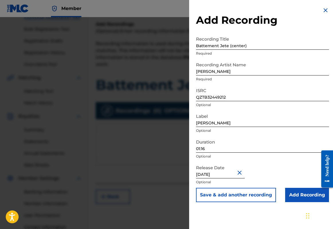
scroll to position [0, 0]
click at [298, 203] on input "Add Recording" at bounding box center [307, 195] width 44 height 14
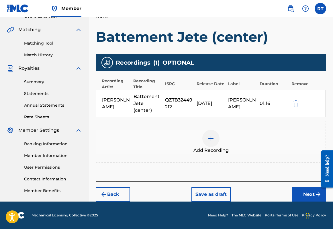
click at [298, 190] on button "Next" at bounding box center [309, 195] width 34 height 14
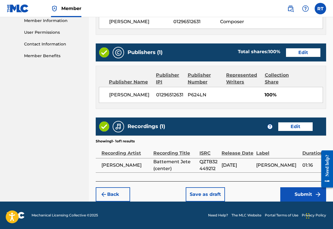
scroll to position [308, 0]
click at [302, 193] on button "Submit" at bounding box center [303, 195] width 46 height 14
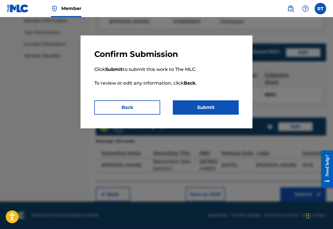
click at [223, 111] on button "Submit" at bounding box center [206, 108] width 66 height 14
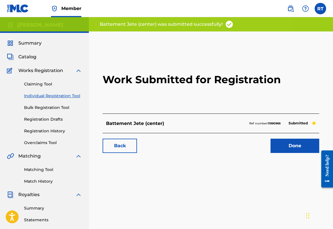
click at [281, 153] on link "Done" at bounding box center [294, 146] width 49 height 14
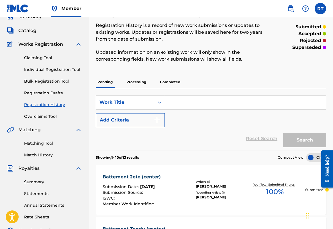
scroll to position [11, 0]
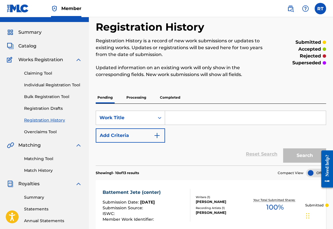
click at [80, 88] on link "Individual Registration Tool" at bounding box center [53, 85] width 58 height 6
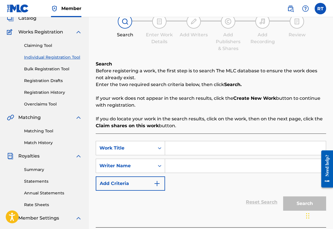
scroll to position [53, 0]
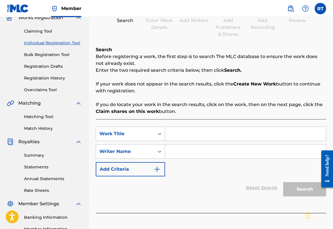
click at [202, 141] on input "Search Form" at bounding box center [245, 134] width 161 height 14
type input "Battement Fondu (center)"
click at [193, 159] on input "Search Form" at bounding box center [245, 152] width 161 height 14
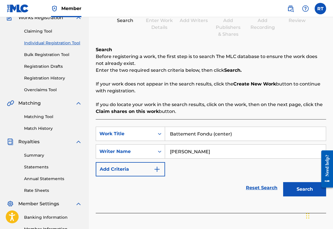
type input "[PERSON_NAME]"
click at [296, 197] on button "Search" at bounding box center [304, 190] width 43 height 14
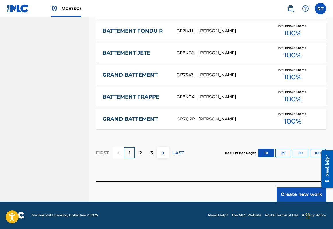
scroll to position [406, 0]
click at [312, 202] on footer "Mechanical Licensing Collective © 2025 Need Help? The MLC Website Portal Terms …" at bounding box center [166, 216] width 333 height 28
click at [309, 193] on button "Create new work" at bounding box center [301, 195] width 49 height 14
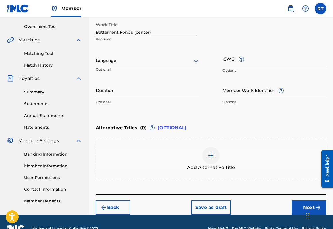
scroll to position [109, 0]
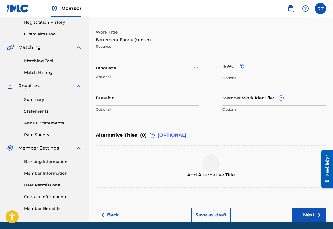
click at [148, 106] on input "Duration" at bounding box center [148, 98] width 104 height 16
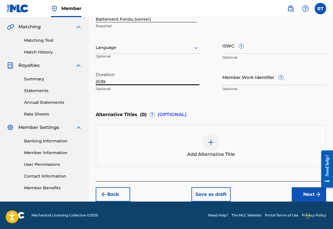
type input "01:39"
click at [297, 188] on button "Next" at bounding box center [309, 195] width 34 height 14
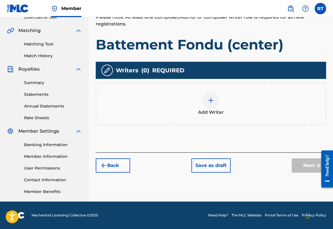
click at [219, 92] on div at bounding box center [210, 100] width 17 height 17
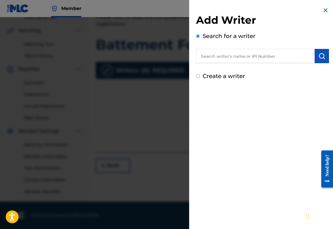
click at [219, 60] on input "text" at bounding box center [255, 56] width 119 height 14
paste input "01296512631"
type input "01296512631"
click at [319, 59] on img "submit" at bounding box center [321, 56] width 7 height 7
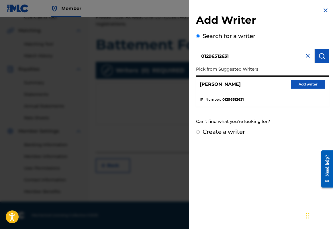
click at [308, 89] on button "Add writer" at bounding box center [308, 84] width 34 height 9
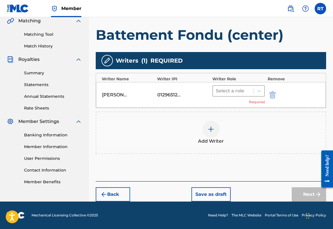
click at [246, 87] on div at bounding box center [233, 91] width 35 height 8
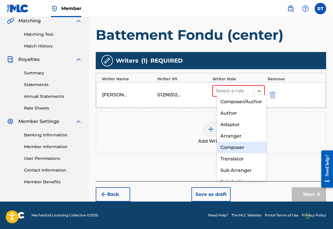
click at [239, 146] on div "Composer" at bounding box center [242, 147] width 50 height 11
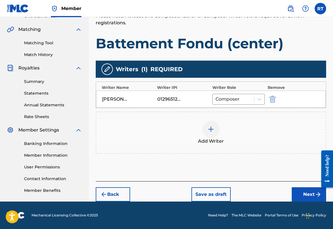
click at [299, 188] on button "Next" at bounding box center [309, 195] width 34 height 14
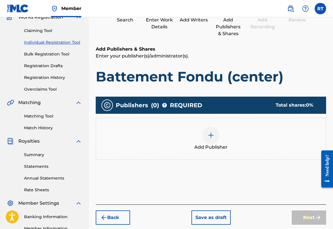
scroll to position [26, 0]
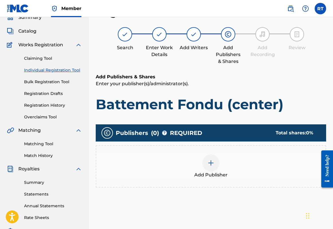
click at [219, 172] on div at bounding box center [210, 163] width 17 height 17
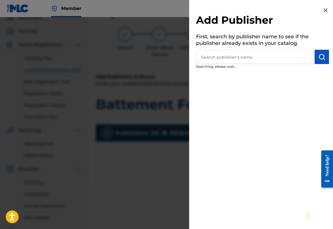
click at [235, 57] on input "text" at bounding box center [255, 57] width 119 height 14
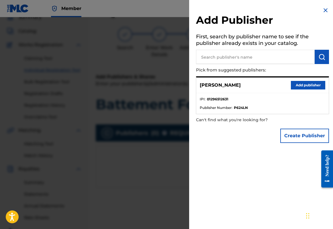
click at [302, 90] on button "Add publisher" at bounding box center [308, 85] width 34 height 9
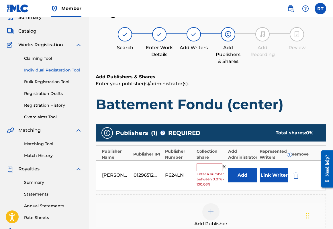
click at [218, 171] on input "text" at bounding box center [210, 167] width 26 height 7
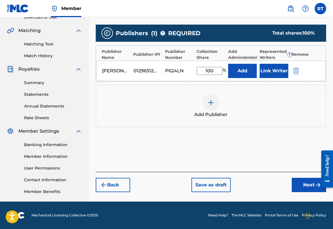
click at [310, 186] on button "Next" at bounding box center [309, 185] width 34 height 14
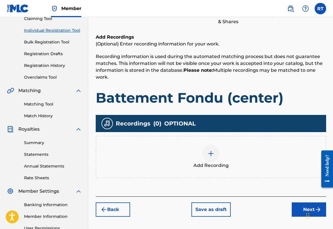
scroll to position [74, 0]
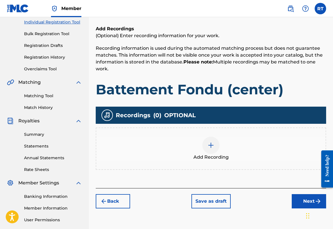
click at [219, 154] on div at bounding box center [210, 145] width 17 height 17
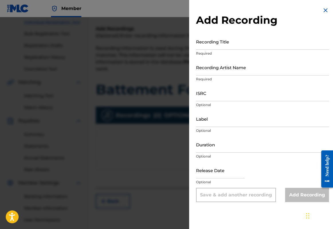
click at [207, 48] on input "Recording Title" at bounding box center [262, 42] width 133 height 16
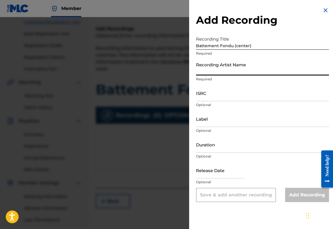
click at [197, 76] on input "Recording Artist Name" at bounding box center [262, 67] width 133 height 16
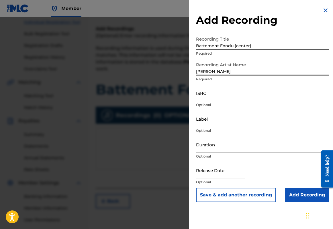
click at [209, 82] on div "Recording Artist Name [PERSON_NAME] Required" at bounding box center [262, 72] width 133 height 26
click at [204, 101] on input "ISRC" at bounding box center [262, 93] width 133 height 16
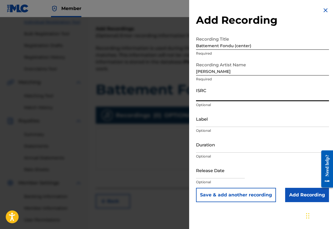
paste input "QZTB32449213"
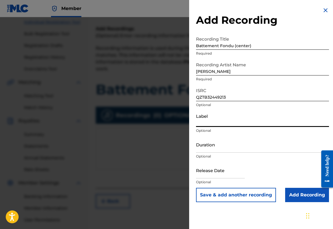
click at [223, 127] on input "Label" at bounding box center [262, 119] width 133 height 16
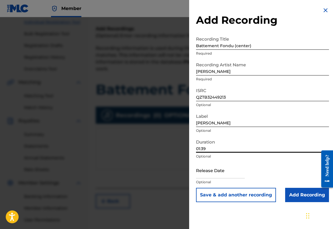
click at [215, 179] on input "text" at bounding box center [220, 170] width 49 height 16
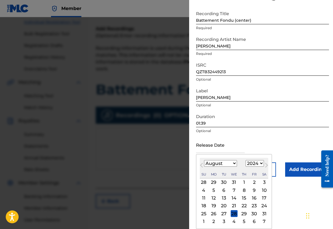
scroll to position [38, 0]
click at [220, 202] on div "13" at bounding box center [223, 198] width 7 height 7
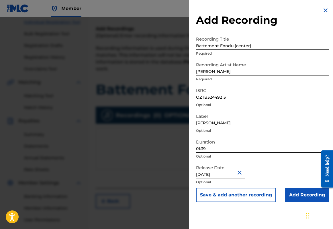
scroll to position [0, 0]
click at [295, 203] on input "Add Recording" at bounding box center [307, 195] width 44 height 14
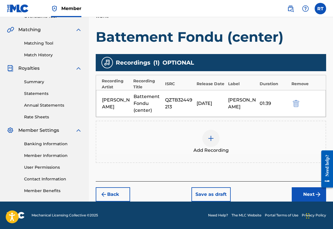
click at [303, 188] on button "Next" at bounding box center [309, 195] width 34 height 14
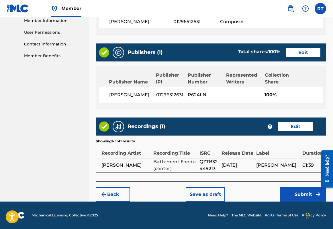
scroll to position [308, 0]
click at [298, 190] on button "Submit" at bounding box center [303, 195] width 46 height 14
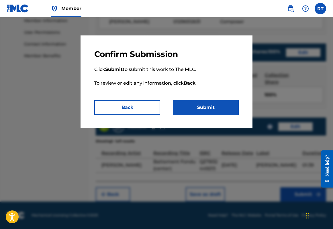
click at [234, 115] on button "Submit" at bounding box center [206, 108] width 66 height 14
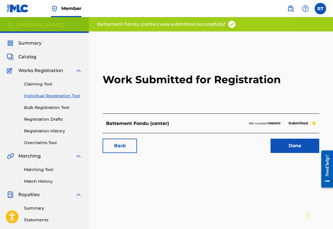
click at [287, 153] on link "Done" at bounding box center [294, 146] width 49 height 14
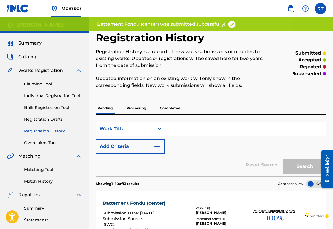
click at [53, 99] on link "Individual Registration Tool" at bounding box center [53, 96] width 58 height 6
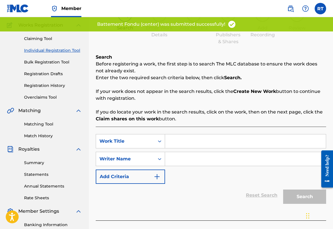
scroll to position [57, 0]
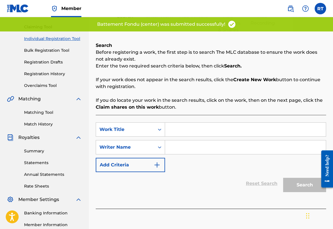
click at [206, 133] on input "Search Form" at bounding box center [245, 130] width 161 height 14
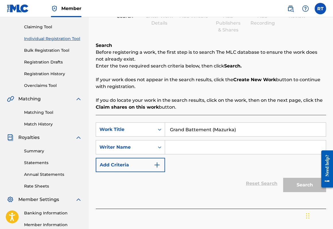
click at [210, 154] on input "Search Form" at bounding box center [245, 148] width 161 height 14
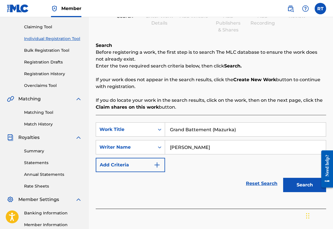
click at [295, 193] on button "Search" at bounding box center [304, 185] width 43 height 14
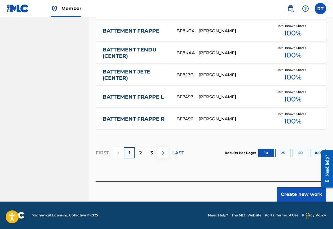
click at [302, 196] on button "Create new work" at bounding box center [301, 195] width 49 height 14
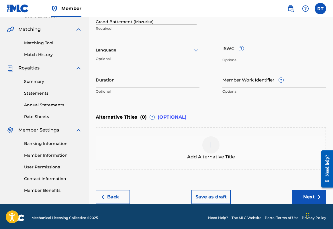
scroll to position [115, 0]
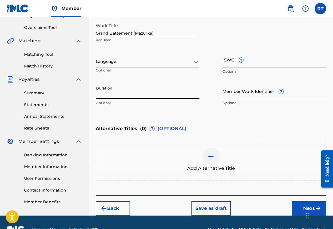
click at [140, 99] on input "Duration" at bounding box center [148, 91] width 104 height 16
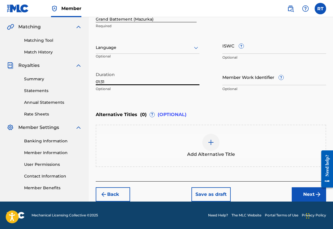
click at [299, 197] on button "Next" at bounding box center [309, 195] width 34 height 14
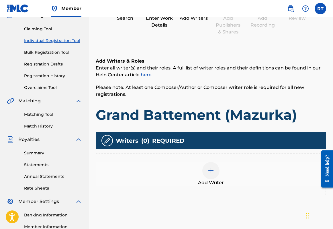
scroll to position [98, 0]
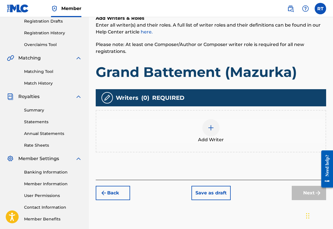
click at [234, 136] on div "Add Writer" at bounding box center [210, 131] width 229 height 24
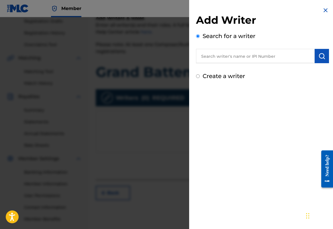
click at [220, 70] on div "Add Writer Search for a writer Create a writer" at bounding box center [262, 47] width 133 height 67
click at [216, 61] on input "text" at bounding box center [255, 56] width 119 height 14
paste input "01296512631"
click at [318, 60] on img "submit" at bounding box center [321, 56] width 7 height 7
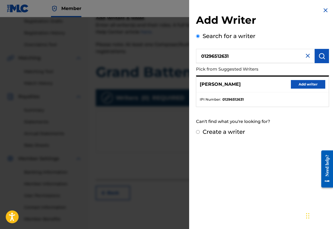
click at [315, 89] on button "Add writer" at bounding box center [308, 84] width 34 height 9
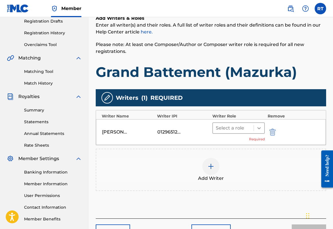
click at [256, 134] on div at bounding box center [259, 128] width 10 height 10
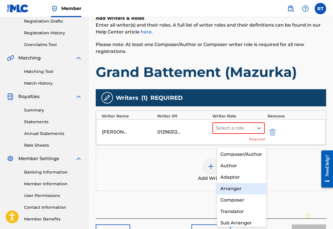
click at [238, 198] on div "Composer" at bounding box center [242, 200] width 50 height 11
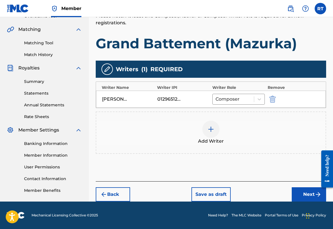
click at [302, 194] on button "Next" at bounding box center [309, 195] width 34 height 14
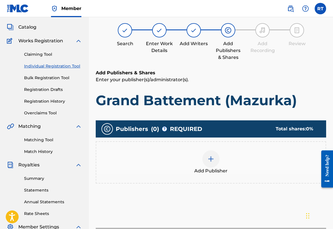
scroll to position [26, 0]
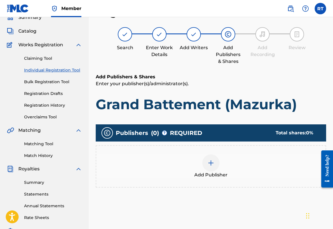
click at [214, 167] on img at bounding box center [210, 163] width 7 height 7
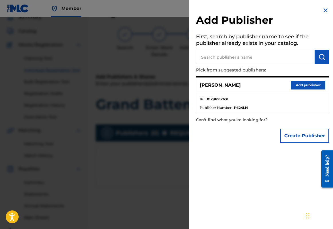
click at [303, 90] on button "Add publisher" at bounding box center [308, 85] width 34 height 9
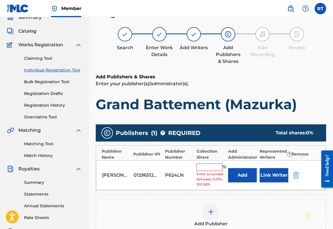
click at [221, 171] on input "text" at bounding box center [210, 167] width 26 height 7
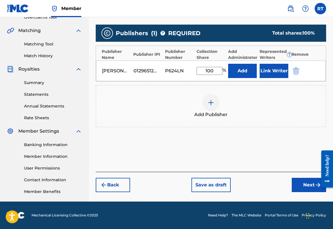
click at [299, 185] on button "Next" at bounding box center [309, 185] width 34 height 14
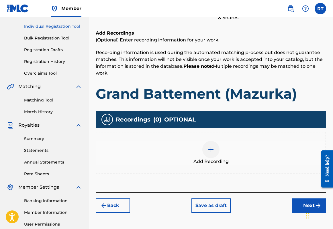
scroll to position [71, 0]
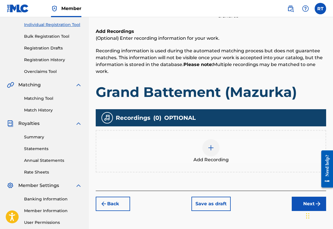
click at [219, 157] on div at bounding box center [210, 148] width 17 height 17
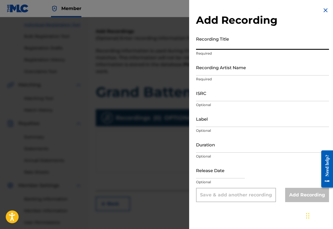
click at [214, 50] on input "Recording Title" at bounding box center [262, 42] width 133 height 16
click at [201, 76] on input "Recording Artist Name" at bounding box center [262, 67] width 133 height 16
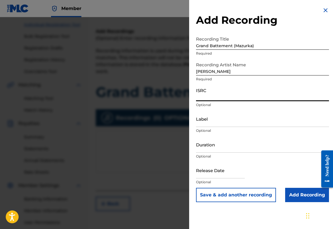
paste input "QZTB32449214"
click at [196, 127] on input "Label" at bounding box center [262, 119] width 133 height 16
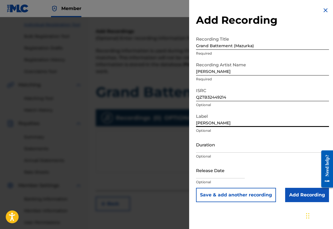
click at [196, 153] on input "Duration" at bounding box center [262, 145] width 133 height 16
click at [210, 179] on input "text" at bounding box center [220, 170] width 49 height 16
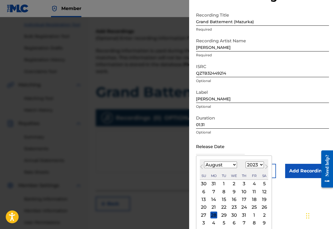
scroll to position [46, 0]
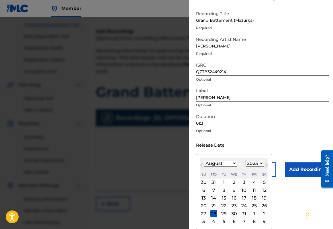
click at [200, 197] on div "13" at bounding box center [203, 198] width 7 height 7
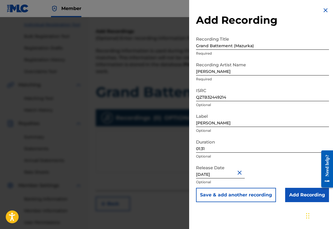
click at [217, 179] on input "[DATE]" at bounding box center [220, 170] width 49 height 16
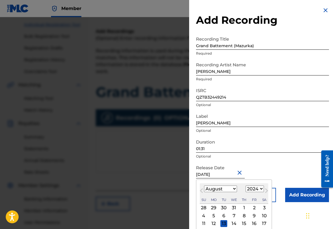
click at [260, 188] on div "Release Date [DATE] [DATE] Previous Month Next Month August [DATE] February Mar…" at bounding box center [262, 175] width 133 height 26
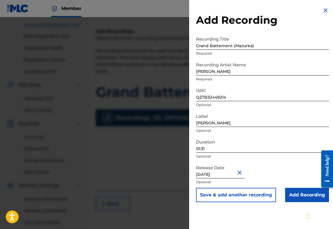
click at [213, 180] on div "[DATE]" at bounding box center [220, 170] width 49 height 17
click at [236, 182] on button "Close" at bounding box center [240, 172] width 9 height 17
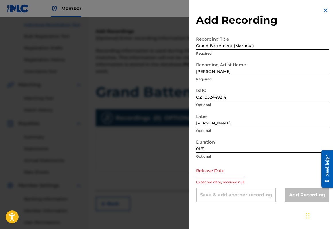
click at [222, 179] on input "text" at bounding box center [220, 170] width 49 height 16
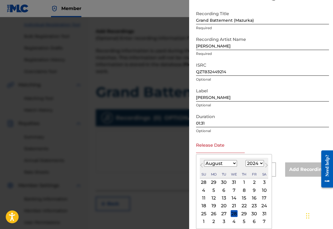
scroll to position [35, 0]
click at [220, 202] on div "13" at bounding box center [223, 198] width 7 height 7
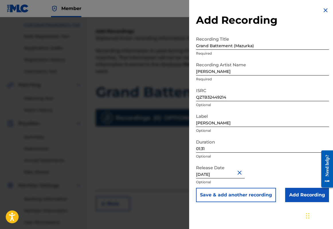
click at [292, 203] on input "Add Recording" at bounding box center [307, 195] width 44 height 14
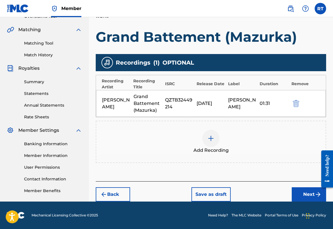
click at [298, 189] on button "Next" at bounding box center [309, 195] width 34 height 14
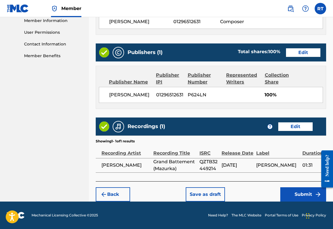
scroll to position [308, 0]
click at [301, 192] on button "Submit" at bounding box center [303, 195] width 46 height 14
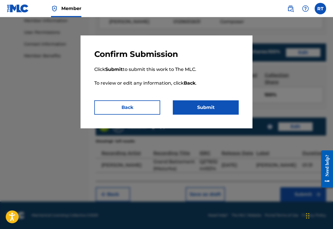
click at [211, 109] on button "Submit" at bounding box center [206, 108] width 66 height 14
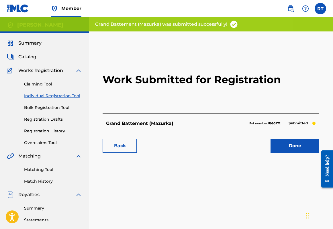
click at [283, 153] on link "Done" at bounding box center [294, 146] width 49 height 14
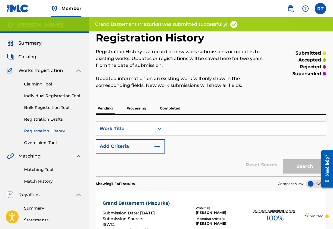
click at [72, 99] on link "Individual Registration Tool" at bounding box center [53, 96] width 58 height 6
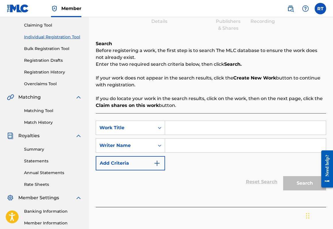
scroll to position [64, 0]
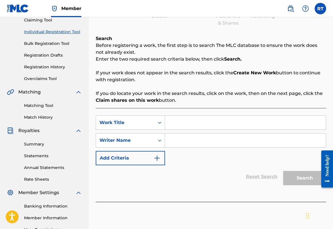
click at [214, 128] on input "Search Form" at bounding box center [245, 123] width 161 height 14
click at [229, 143] on input "Search Form" at bounding box center [245, 141] width 161 height 14
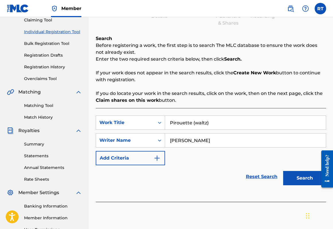
click at [301, 186] on button "Search" at bounding box center [304, 178] width 43 height 14
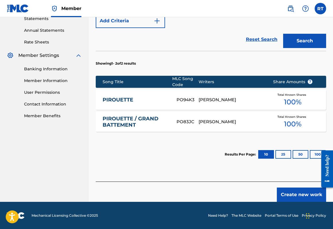
click at [295, 202] on button "Create new work" at bounding box center [301, 195] width 49 height 14
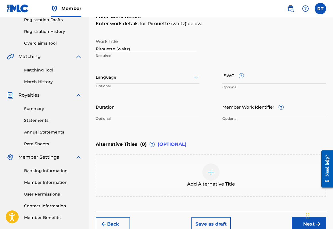
scroll to position [95, 0]
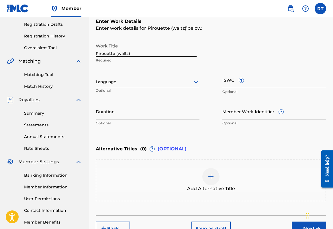
click at [146, 120] on input "Duration" at bounding box center [148, 111] width 104 height 16
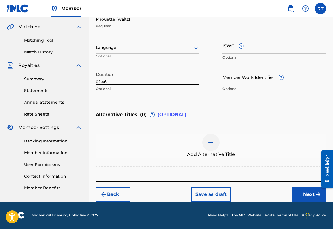
click at [302, 194] on button "Next" at bounding box center [309, 195] width 34 height 14
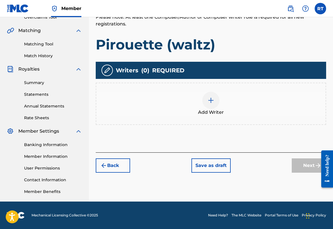
click at [217, 97] on div at bounding box center [210, 100] width 17 height 17
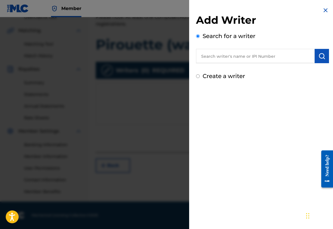
paste input "01296512631"
click at [324, 63] on button "submit" at bounding box center [322, 56] width 14 height 14
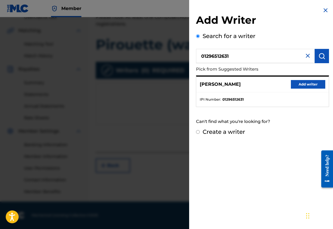
click at [305, 89] on button "Add writer" at bounding box center [308, 84] width 34 height 9
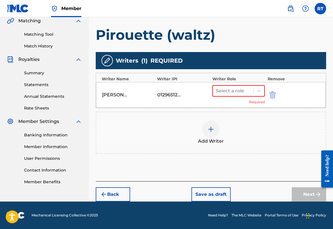
click at [263, 94] on div "Select a role Required" at bounding box center [238, 94] width 52 height 19
click at [259, 88] on icon at bounding box center [259, 91] width 6 height 6
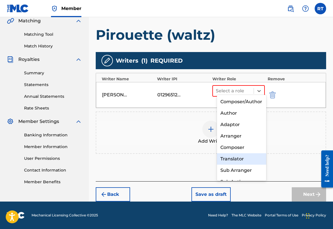
click at [242, 148] on div "Composer" at bounding box center [242, 147] width 50 height 11
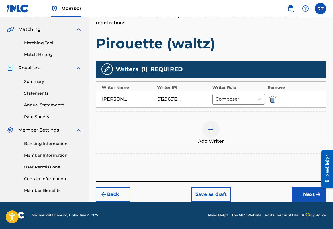
click at [300, 189] on button "Next" at bounding box center [309, 195] width 34 height 14
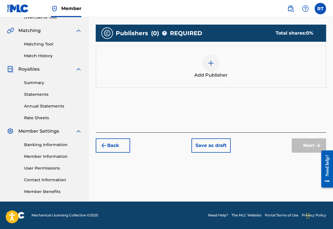
scroll to position [26, 0]
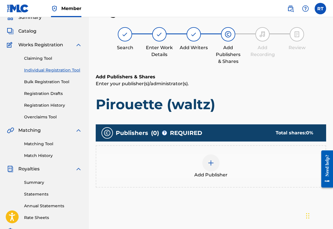
click at [214, 167] on img at bounding box center [210, 163] width 7 height 7
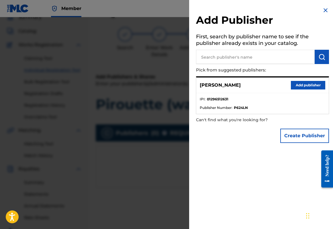
click at [313, 84] on div "[PERSON_NAME] Add publisher" at bounding box center [262, 86] width 132 height 16
click at [306, 87] on button "Add publisher" at bounding box center [308, 85] width 34 height 9
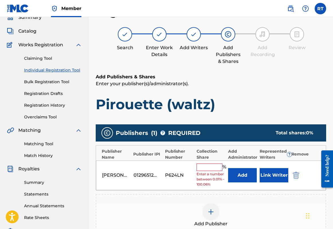
click at [222, 171] on input "text" at bounding box center [210, 167] width 26 height 7
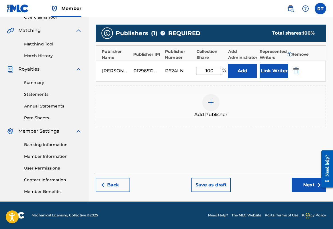
click at [298, 183] on button "Next" at bounding box center [309, 185] width 34 height 14
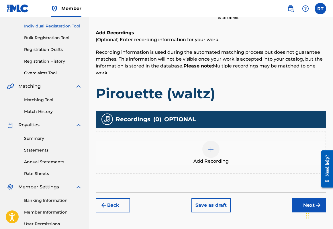
scroll to position [80, 0]
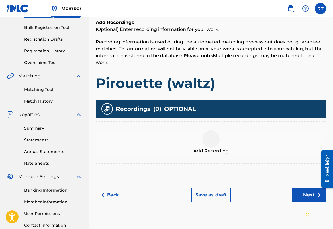
click at [217, 143] on div at bounding box center [210, 139] width 17 height 17
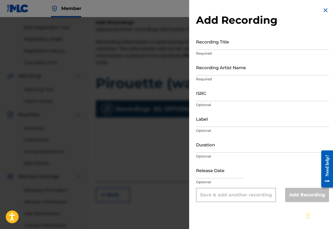
click at [215, 48] on input "Recording Title" at bounding box center [262, 42] width 133 height 16
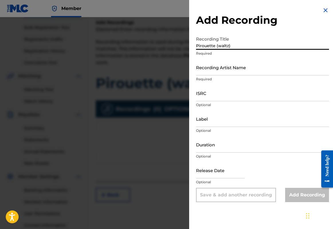
click at [218, 76] on input "Recording Artist Name" at bounding box center [262, 67] width 133 height 16
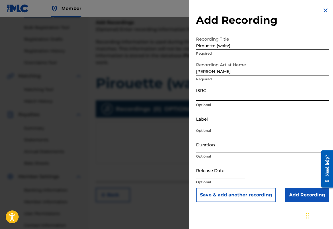
click at [211, 99] on input "ISRC" at bounding box center [262, 93] width 133 height 16
paste input "QZTB32449215"
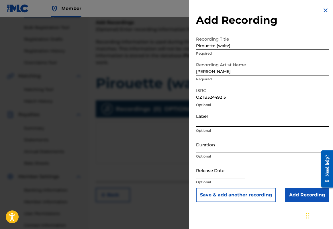
click at [196, 127] on input "Label" at bounding box center [262, 119] width 133 height 16
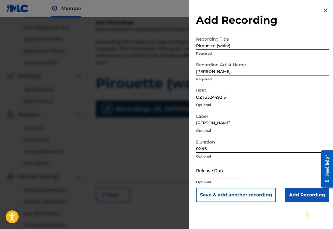
click at [211, 179] on input "text" at bounding box center [220, 170] width 49 height 16
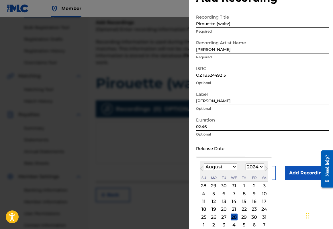
scroll to position [29, 0]
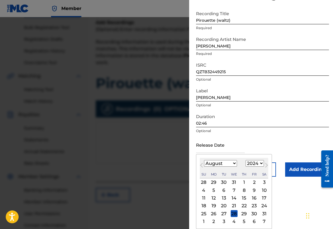
click at [220, 202] on div "13" at bounding box center [223, 198] width 7 height 7
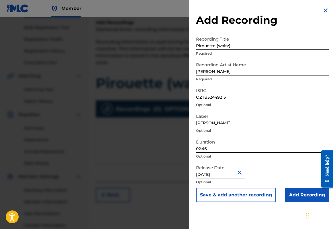
scroll to position [0, 0]
click at [293, 203] on input "Add Recording" at bounding box center [307, 195] width 44 height 14
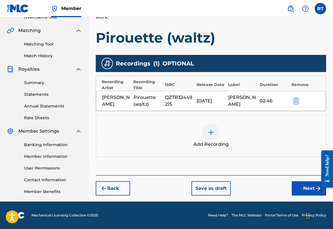
click at [302, 182] on button "Next" at bounding box center [309, 189] width 34 height 14
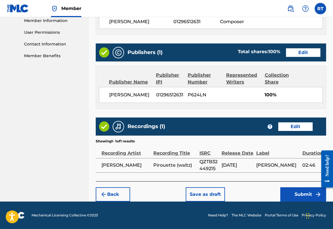
scroll to position [308, 0]
click at [302, 194] on button "Submit" at bounding box center [303, 195] width 46 height 14
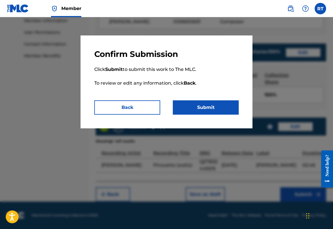
click at [209, 111] on button "Submit" at bounding box center [206, 108] width 66 height 14
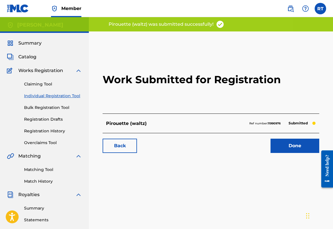
click at [295, 153] on link "Done" at bounding box center [294, 146] width 49 height 14
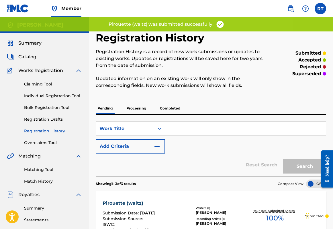
click at [74, 99] on link "Individual Registration Tool" at bounding box center [53, 96] width 58 height 6
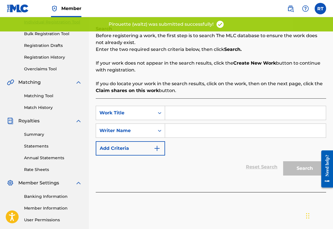
scroll to position [89, 0]
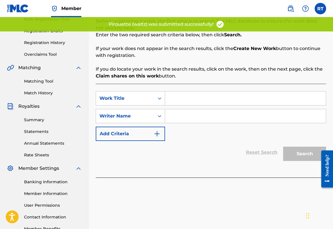
click at [215, 98] on input "Search Form" at bounding box center [245, 99] width 161 height 14
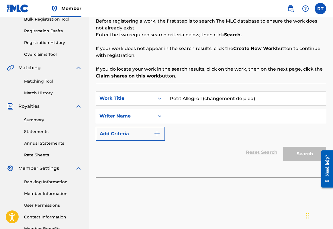
click at [264, 123] on input "Search Form" at bounding box center [245, 116] width 161 height 14
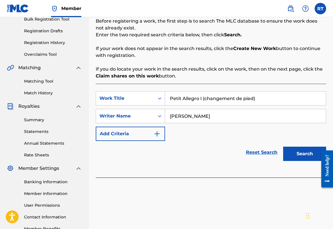
click at [302, 161] on button "Search" at bounding box center [304, 154] width 43 height 14
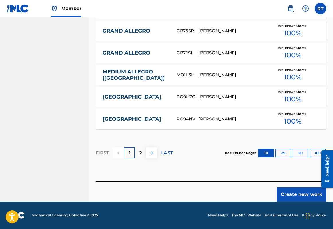
click at [296, 188] on button "Create new work" at bounding box center [301, 195] width 49 height 14
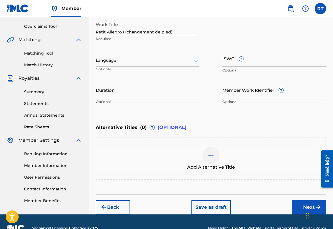
scroll to position [93, 0]
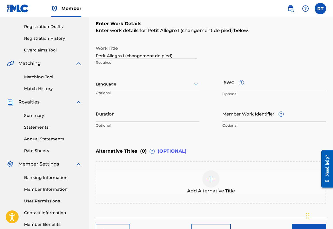
click at [147, 122] on input "Duration" at bounding box center [148, 114] width 104 height 16
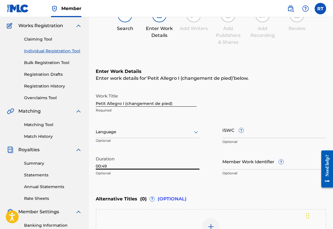
scroll to position [44, 0]
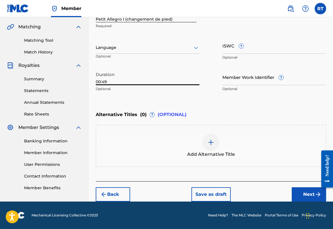
click at [295, 192] on button "Next" at bounding box center [309, 195] width 34 height 14
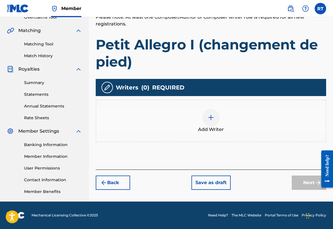
scroll to position [151, 0]
click at [217, 109] on div at bounding box center [210, 117] width 17 height 17
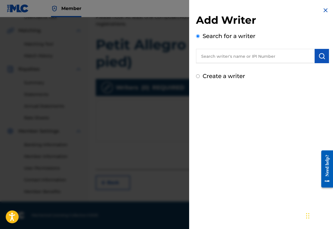
click at [198, 59] on input "text" at bounding box center [255, 56] width 119 height 14
paste input "01296512631"
click at [319, 60] on img "submit" at bounding box center [321, 56] width 7 height 7
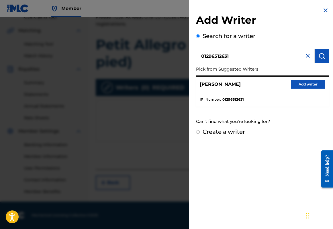
click at [302, 89] on button "Add writer" at bounding box center [308, 84] width 34 height 9
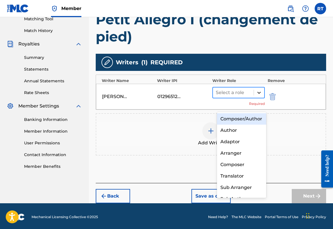
click at [259, 96] on icon at bounding box center [259, 93] width 6 height 6
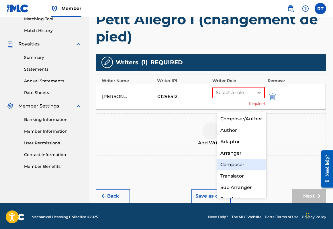
click at [238, 167] on div "Composer" at bounding box center [242, 164] width 50 height 11
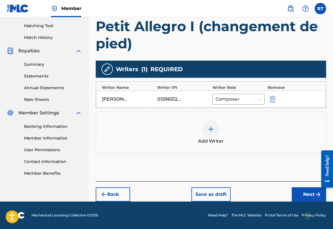
click at [293, 202] on button "Next" at bounding box center [309, 195] width 34 height 14
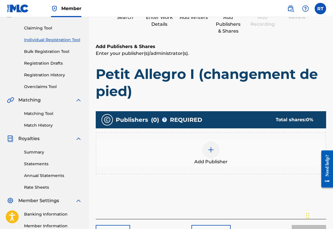
scroll to position [66, 0]
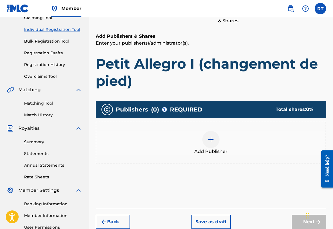
click at [214, 143] on img at bounding box center [210, 139] width 7 height 7
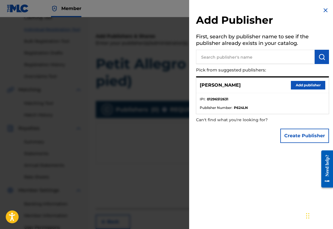
click at [310, 88] on button "Add publisher" at bounding box center [308, 85] width 34 height 9
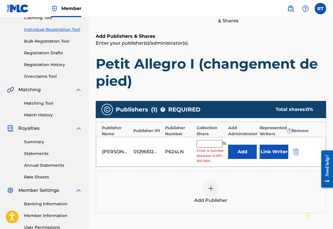
click at [220, 148] on input "text" at bounding box center [210, 143] width 26 height 7
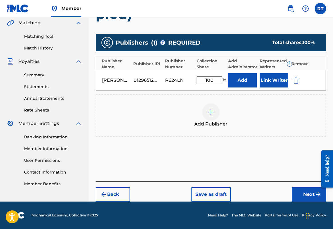
click at [307, 194] on button "Next" at bounding box center [309, 195] width 34 height 14
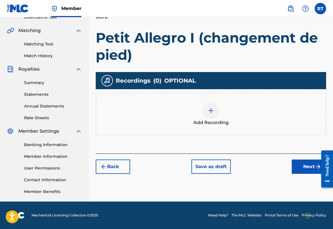
scroll to position [151, 0]
click at [219, 102] on div at bounding box center [210, 110] width 17 height 17
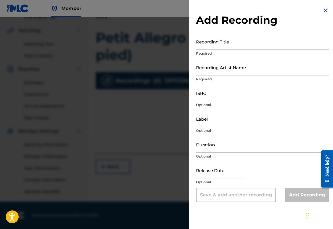
click at [202, 49] on input "Recording Title" at bounding box center [262, 42] width 133 height 16
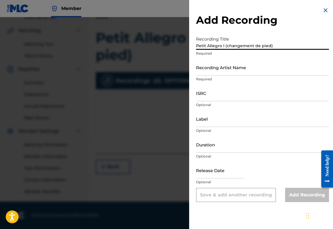
click at [196, 76] on input "Recording Artist Name" at bounding box center [262, 67] width 133 height 16
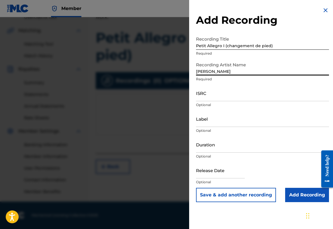
click at [197, 101] on input "ISRC" at bounding box center [262, 93] width 133 height 16
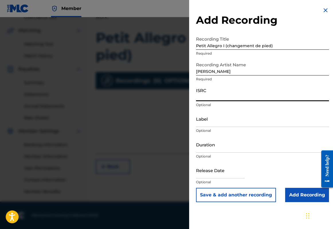
paste input "QZTB32449216"
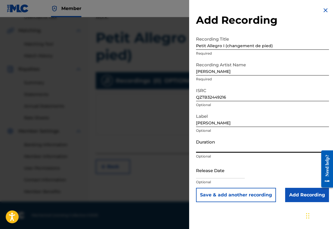
click at [219, 127] on input "[PERSON_NAME]" at bounding box center [262, 119] width 133 height 16
click at [248, 127] on input "Remina Tanalak" at bounding box center [262, 119] width 133 height 16
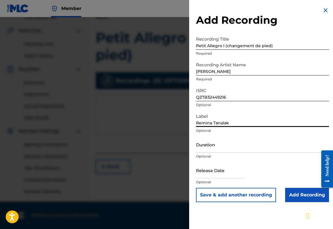
drag, startPoint x: 237, startPoint y: 135, endPoint x: 121, endPoint y: 135, distance: 115.7
click at [121, 135] on div "Add Recording Recording Title Petit Allegro I (changement de pied) Required Rec…" at bounding box center [166, 123] width 333 height 212
click at [216, 179] on input "text" at bounding box center [220, 170] width 49 height 16
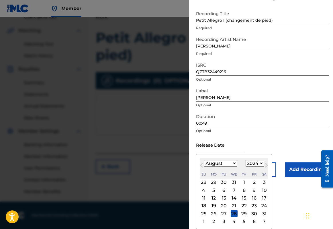
scroll to position [49, 0]
click at [220, 195] on div "13" at bounding box center [223, 198] width 7 height 7
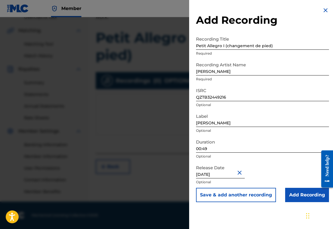
click at [308, 216] on div "チャットウィジェット" at bounding box center [318, 216] width 29 height 28
click at [299, 203] on input "Add Recording" at bounding box center [307, 195] width 44 height 14
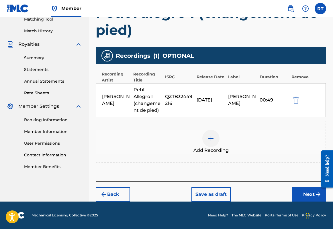
click at [293, 202] on button "Next" at bounding box center [309, 195] width 34 height 14
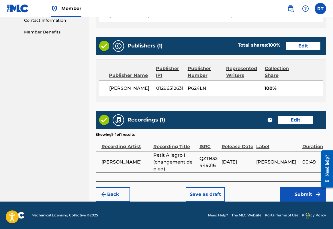
scroll to position [325, 0]
click at [294, 195] on button "Submit" at bounding box center [303, 195] width 46 height 14
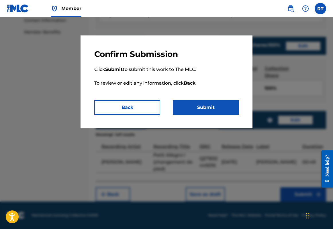
click at [223, 112] on button "Submit" at bounding box center [206, 108] width 66 height 14
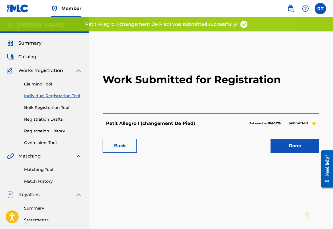
click at [292, 153] on link "Done" at bounding box center [294, 146] width 49 height 14
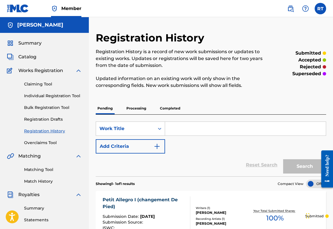
click at [67, 99] on link "Individual Registration Tool" at bounding box center [53, 96] width 58 height 6
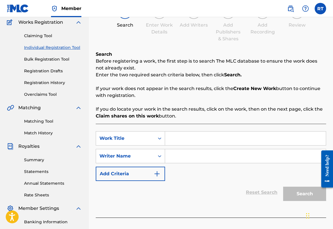
scroll to position [49, 0]
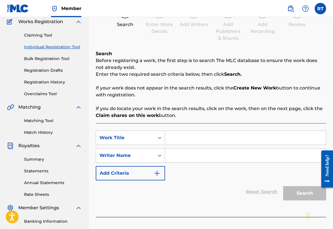
click at [190, 145] on input "Search Form" at bounding box center [245, 138] width 161 height 14
click at [204, 162] on input "Search Form" at bounding box center [245, 156] width 161 height 14
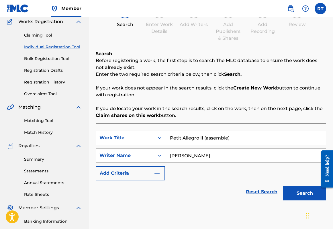
click at [297, 201] on button "Search" at bounding box center [304, 194] width 43 height 14
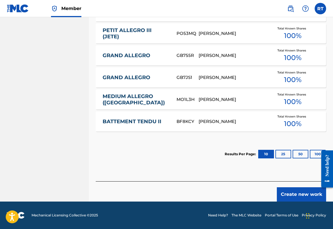
click at [291, 196] on button "Create new work" at bounding box center [301, 195] width 49 height 14
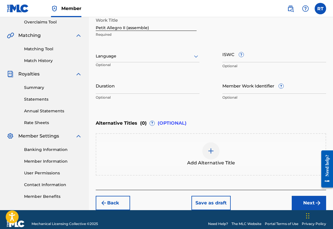
scroll to position [116, 0]
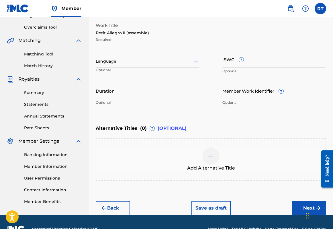
click at [145, 99] on input "Duration" at bounding box center [148, 91] width 104 height 16
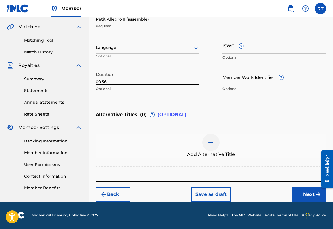
click at [297, 199] on button "Next" at bounding box center [309, 195] width 34 height 14
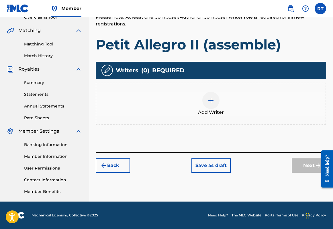
scroll to position [151, 0]
click at [219, 92] on div at bounding box center [210, 100] width 17 height 17
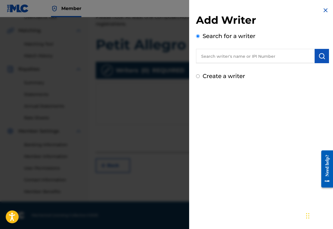
click at [233, 60] on input "text" at bounding box center [255, 56] width 119 height 14
paste input "01296512631"
click at [318, 60] on img "submit" at bounding box center [321, 56] width 7 height 7
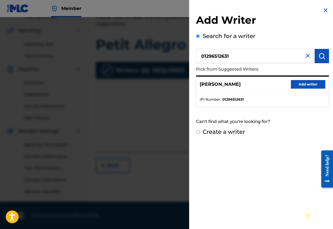
click at [310, 89] on button "Add writer" at bounding box center [308, 84] width 34 height 9
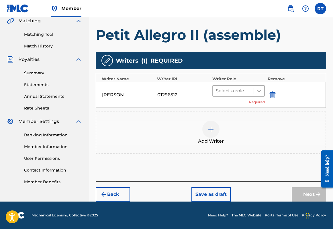
click at [257, 87] on div at bounding box center [259, 91] width 10 height 10
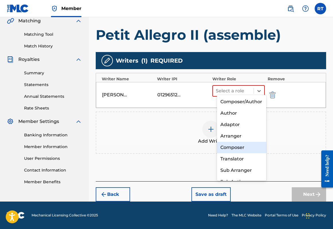
click at [236, 146] on div "Composer" at bounding box center [242, 147] width 50 height 11
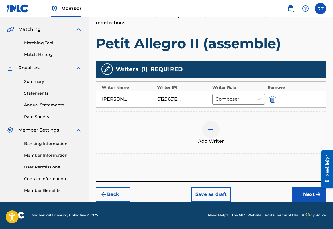
click at [294, 191] on button "Next" at bounding box center [309, 195] width 34 height 14
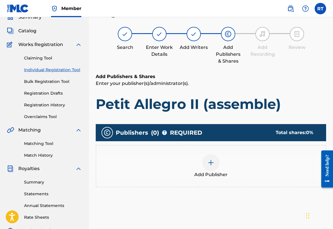
scroll to position [26, 0]
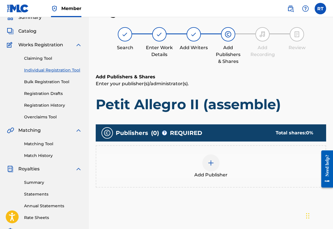
click at [231, 171] on div "Add Publisher" at bounding box center [210, 167] width 229 height 24
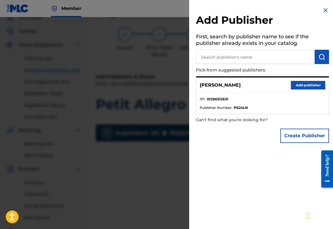
click at [319, 89] on button "Add publisher" at bounding box center [308, 85] width 34 height 9
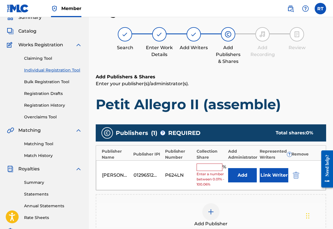
click at [215, 171] on input "text" at bounding box center [210, 167] width 26 height 7
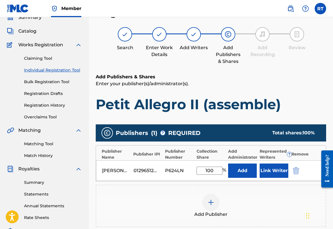
click at [215, 175] on div "[PERSON_NAME] 01296512631 P624LN 100 % Add Link Writer" at bounding box center [211, 171] width 230 height 21
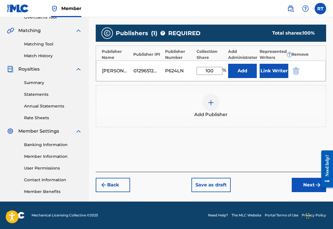
click at [306, 193] on button "Next" at bounding box center [309, 185] width 34 height 14
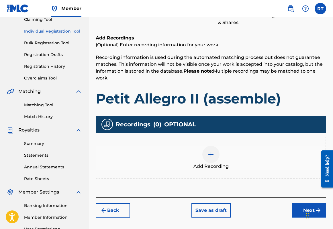
scroll to position [74, 0]
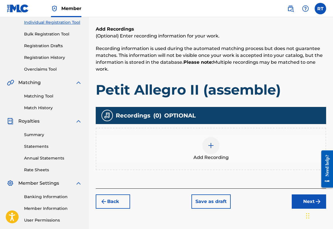
click at [215, 151] on div at bounding box center [210, 145] width 17 height 17
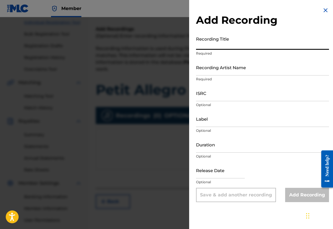
click at [209, 46] on input "Recording Title" at bounding box center [262, 42] width 133 height 16
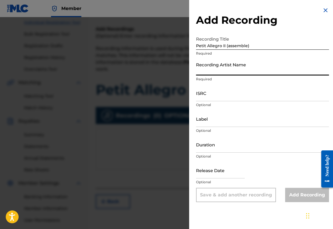
click at [197, 75] on input "Recording Artist Name" at bounding box center [262, 67] width 133 height 16
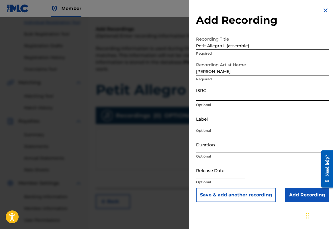
click at [209, 101] on input "ISRC" at bounding box center [262, 93] width 133 height 16
paste input "QZTB32449217"
click at [207, 127] on input "Label" at bounding box center [262, 119] width 133 height 16
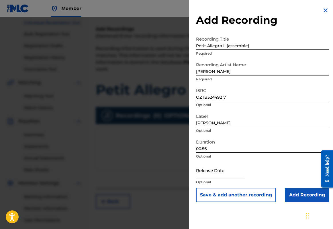
click at [205, 179] on input "text" at bounding box center [220, 170] width 49 height 16
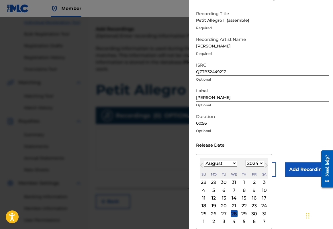
scroll to position [37, 0]
click at [220, 202] on div "13" at bounding box center [223, 198] width 7 height 7
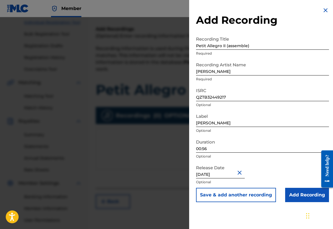
click at [302, 203] on input "Add Recording" at bounding box center [307, 195] width 44 height 14
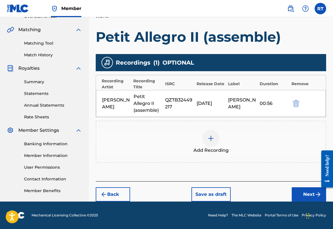
click at [296, 188] on button "Next" at bounding box center [309, 195] width 34 height 14
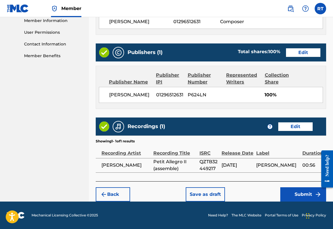
scroll to position [302, 0]
click at [295, 193] on button "Submit" at bounding box center [303, 195] width 46 height 14
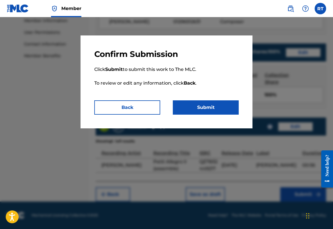
click at [222, 114] on button "Submit" at bounding box center [206, 108] width 66 height 14
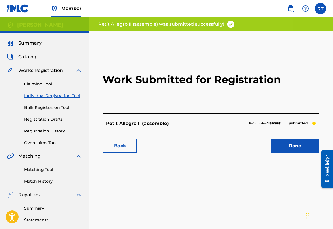
click at [284, 153] on link "Done" at bounding box center [294, 146] width 49 height 14
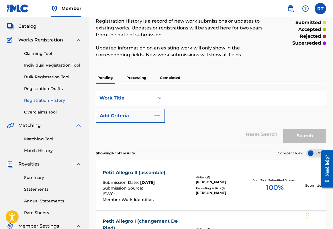
scroll to position [28, 0]
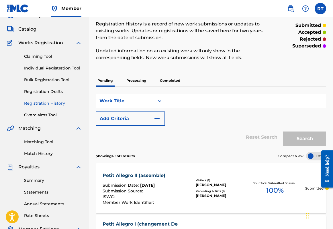
click at [56, 71] on link "Individual Registration Tool" at bounding box center [53, 68] width 58 height 6
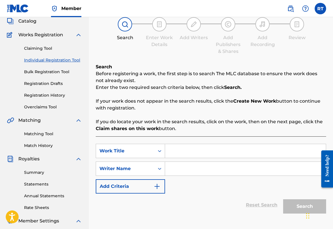
scroll to position [73, 0]
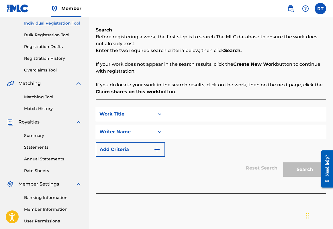
click at [210, 121] on input "Search Form" at bounding box center [245, 114] width 161 height 14
click at [207, 150] on div "SearchWithCriteriaa1a2e125-8ba1-40f3-a9db-13a19232b119 Work Title Petit Allegro…" at bounding box center [211, 132] width 230 height 50
click at [206, 139] on input "Search Form" at bounding box center [245, 132] width 161 height 14
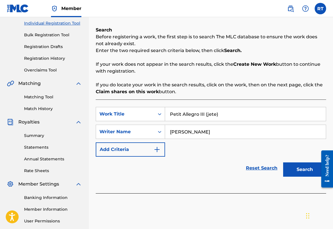
click at [285, 177] on button "Search" at bounding box center [304, 170] width 43 height 14
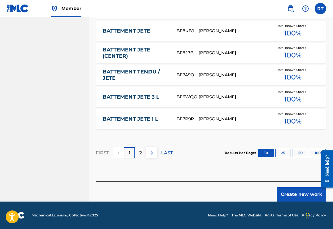
click at [293, 193] on button "Create new work" at bounding box center [301, 195] width 49 height 14
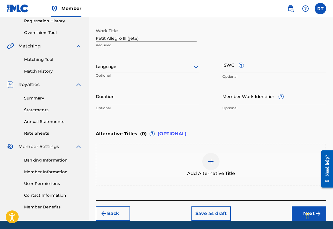
scroll to position [91, 0]
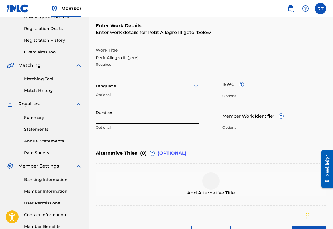
click at [151, 124] on input "Duration" at bounding box center [148, 116] width 104 height 16
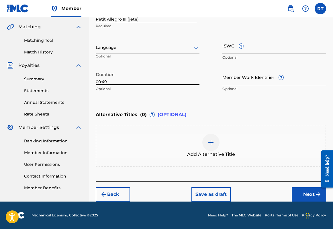
click at [296, 188] on button "Next" at bounding box center [309, 195] width 34 height 14
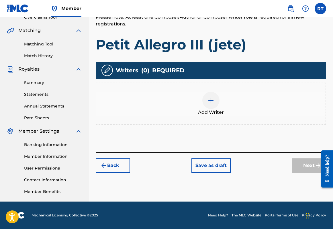
scroll to position [151, 0]
click at [214, 97] on img at bounding box center [210, 100] width 7 height 7
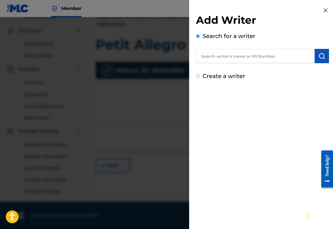
click at [205, 62] on input "text" at bounding box center [255, 56] width 119 height 14
paste input "01296512631"
click at [320, 63] on button "submit" at bounding box center [322, 56] width 14 height 14
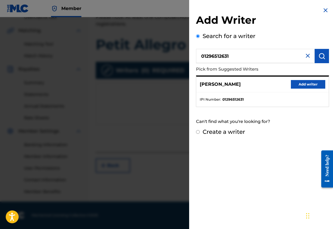
click at [311, 89] on button "Add writer" at bounding box center [308, 84] width 34 height 9
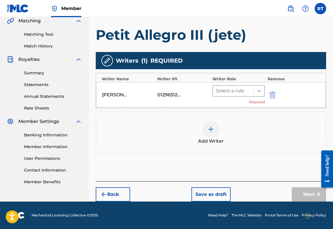
click at [256, 86] on div at bounding box center [259, 91] width 10 height 10
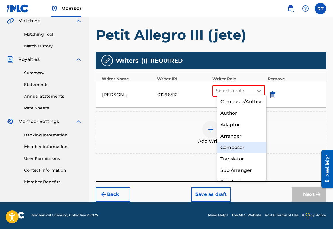
click at [235, 149] on div "Composer" at bounding box center [242, 147] width 50 height 11
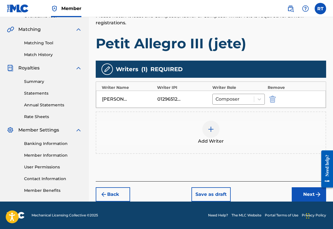
click at [298, 192] on button "Next" at bounding box center [309, 195] width 34 height 14
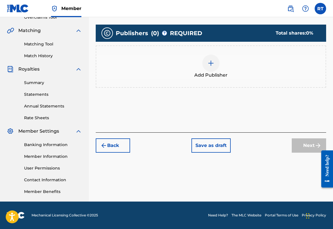
scroll to position [26, 0]
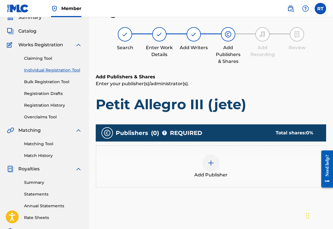
click at [219, 172] on div at bounding box center [210, 163] width 17 height 17
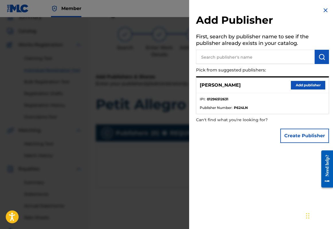
click at [295, 89] on button "Add publisher" at bounding box center [308, 85] width 34 height 9
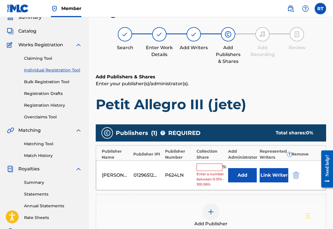
click at [216, 171] on input "text" at bounding box center [210, 167] width 26 height 7
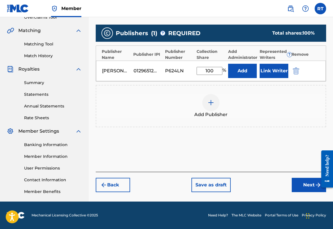
click at [308, 183] on button "Next" at bounding box center [309, 185] width 34 height 14
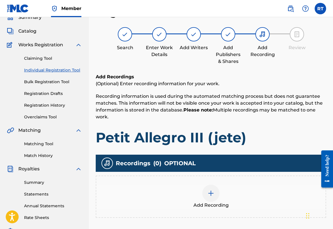
click at [225, 208] on div "Add Recording" at bounding box center [210, 197] width 229 height 24
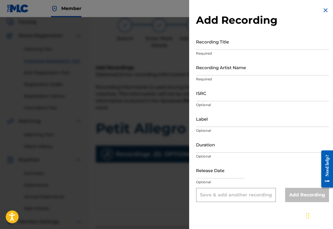
scroll to position [37, 0]
click at [206, 48] on input "Recording Title" at bounding box center [262, 42] width 133 height 16
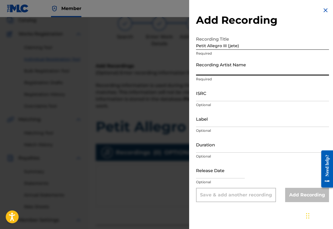
click at [199, 76] on input "Recording Artist Name" at bounding box center [262, 67] width 133 height 16
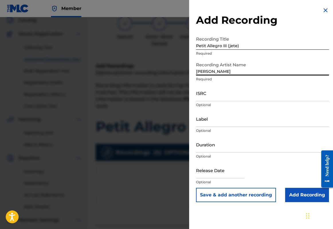
click at [215, 101] on input "ISRC" at bounding box center [262, 93] width 133 height 16
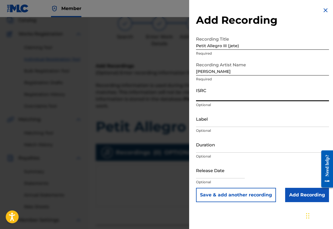
paste input "QZTB32449218"
click at [196, 127] on input "Label" at bounding box center [262, 119] width 133 height 16
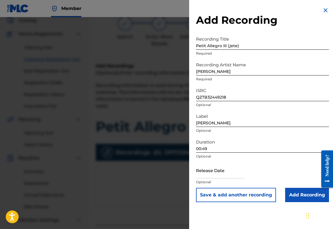
click at [197, 179] on input "text" at bounding box center [220, 170] width 49 height 16
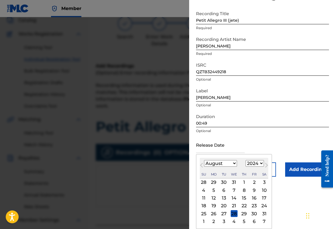
scroll to position [48, 0]
click at [220, 197] on div "13" at bounding box center [223, 198] width 7 height 7
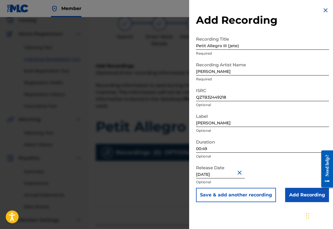
click at [298, 203] on input "Add Recording" at bounding box center [307, 195] width 44 height 14
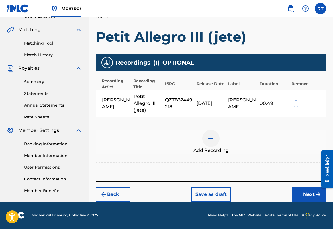
click at [297, 189] on button "Next" at bounding box center [309, 195] width 34 height 14
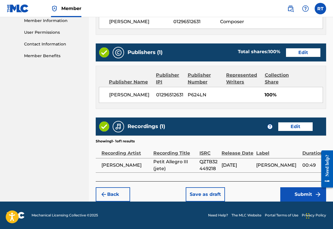
scroll to position [308, 0]
click at [295, 189] on button "Submit" at bounding box center [303, 195] width 46 height 14
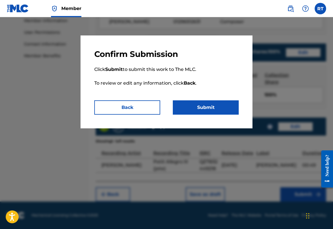
click at [218, 115] on button "Submit" at bounding box center [206, 108] width 66 height 14
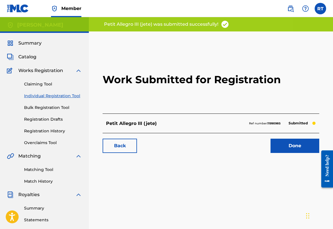
click at [292, 153] on link "Done" at bounding box center [294, 146] width 49 height 14
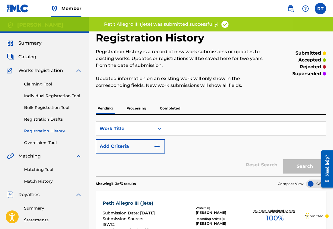
click at [73, 99] on link "Individual Registration Tool" at bounding box center [53, 96] width 58 height 6
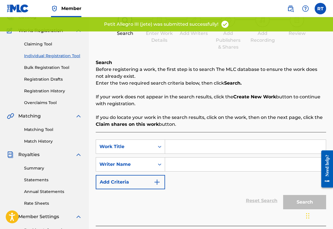
scroll to position [42, 0]
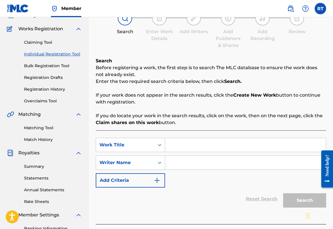
click at [211, 150] on input "Search Form" at bounding box center [245, 145] width 161 height 14
click at [216, 170] on input "Search Form" at bounding box center [245, 163] width 161 height 14
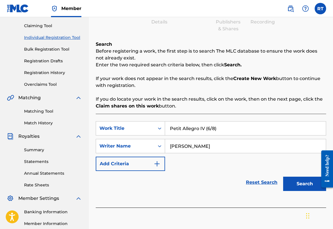
scroll to position [63, 0]
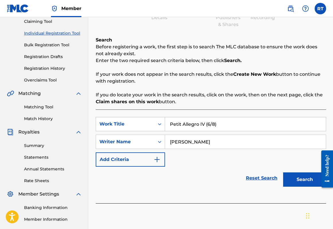
click at [290, 187] on button "Search" at bounding box center [304, 180] width 43 height 14
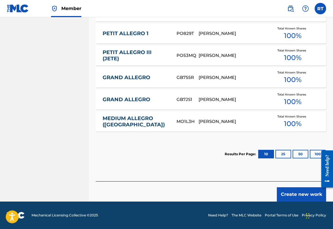
click at [289, 202] on button "Create new work" at bounding box center [301, 195] width 49 height 14
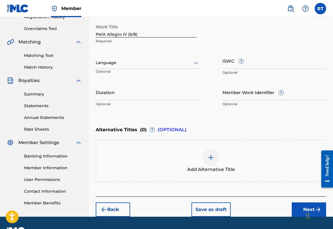
scroll to position [107, 0]
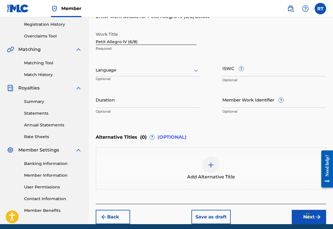
click at [154, 108] on input "Duration" at bounding box center [148, 100] width 104 height 16
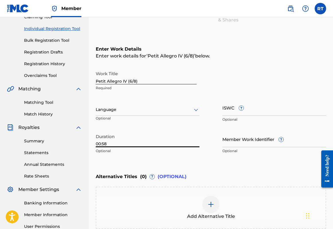
scroll to position [67, 0]
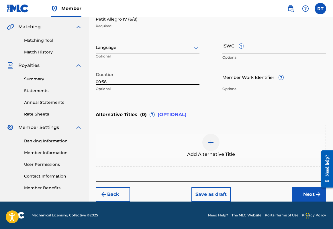
click at [294, 192] on button "Next" at bounding box center [309, 195] width 34 height 14
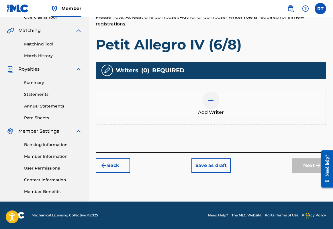
scroll to position [151, 0]
click at [219, 93] on div at bounding box center [210, 100] width 17 height 17
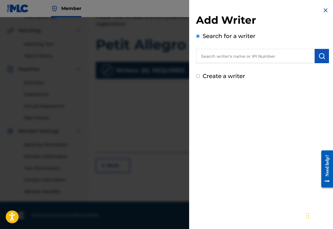
click at [213, 60] on input "text" at bounding box center [255, 56] width 119 height 14
paste input "01296512631"
click at [323, 63] on button "submit" at bounding box center [322, 56] width 14 height 14
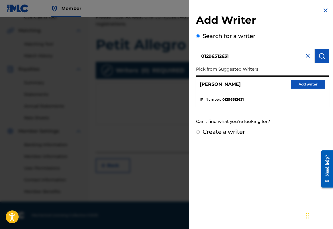
click at [307, 89] on button "Add writer" at bounding box center [308, 84] width 34 height 9
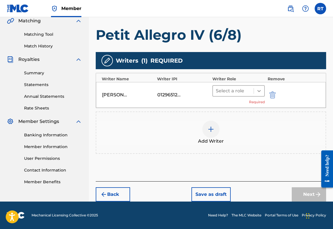
click at [257, 86] on div at bounding box center [259, 91] width 10 height 10
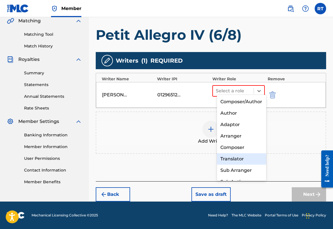
click at [243, 150] on div "Composer" at bounding box center [242, 147] width 50 height 11
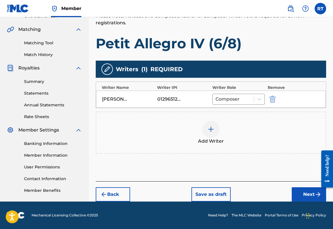
click at [298, 190] on button "Next" at bounding box center [309, 195] width 34 height 14
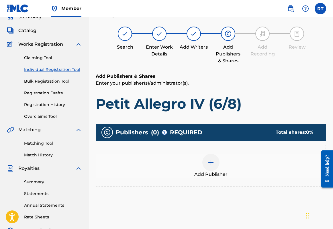
scroll to position [26, 0]
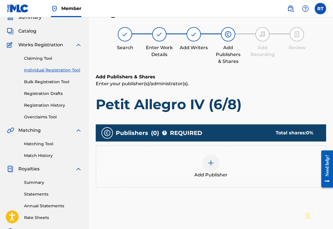
click at [214, 167] on img at bounding box center [210, 163] width 7 height 7
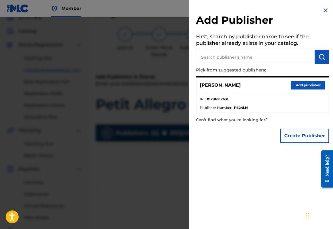
click at [320, 85] on div "[PERSON_NAME] Add publisher" at bounding box center [262, 86] width 132 height 16
click at [310, 87] on button "Add publisher" at bounding box center [308, 85] width 34 height 9
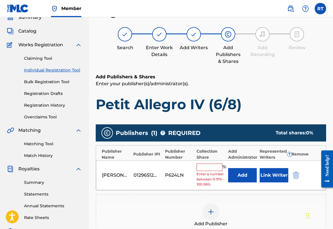
click at [213, 171] on input "text" at bounding box center [210, 167] width 26 height 7
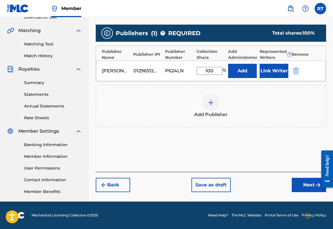
click at [302, 193] on button "Next" at bounding box center [309, 185] width 34 height 14
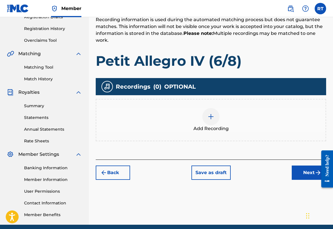
scroll to position [123, 0]
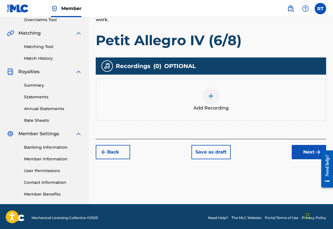
click at [213, 105] on div at bounding box center [210, 96] width 17 height 17
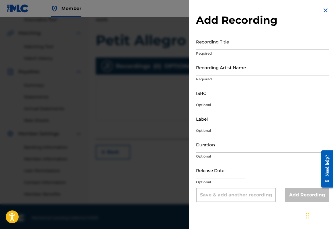
click at [211, 45] on input "Recording Title" at bounding box center [262, 42] width 133 height 16
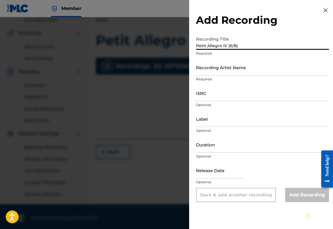
click at [211, 73] on input "Recording Artist Name" at bounding box center [262, 67] width 133 height 16
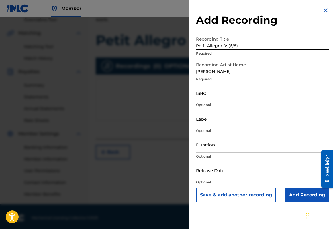
click at [212, 101] on input "ISRC" at bounding box center [262, 93] width 133 height 16
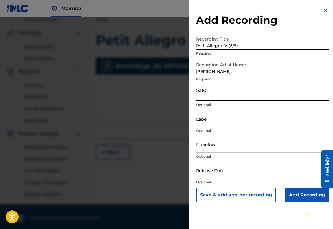
paste input "QZTB32449219"
click at [199, 127] on input "Label" at bounding box center [262, 119] width 133 height 16
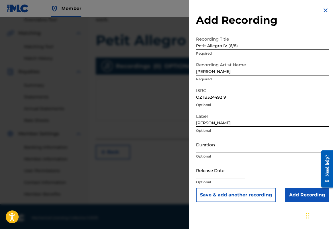
click at [203, 159] on p "Optional" at bounding box center [262, 156] width 133 height 5
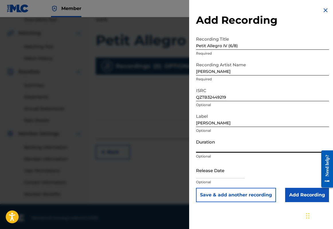
click at [202, 153] on input "Duration" at bounding box center [262, 145] width 133 height 16
click at [210, 185] on p "Optional" at bounding box center [262, 182] width 133 height 5
click at [213, 179] on input "text" at bounding box center [220, 170] width 49 height 16
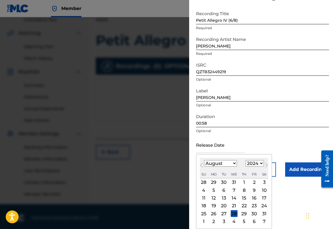
scroll to position [49, 0]
click at [220, 196] on div "13" at bounding box center [223, 198] width 7 height 7
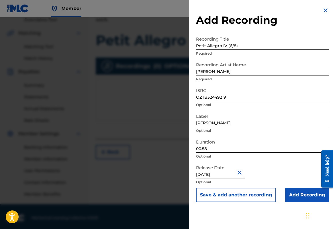
scroll to position [0, 0]
click at [288, 203] on input "Add Recording" at bounding box center [307, 195] width 44 height 14
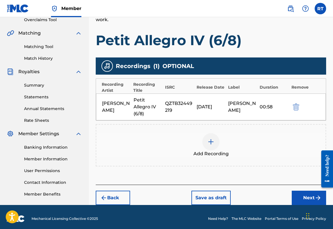
click at [293, 205] on button "Next" at bounding box center [309, 198] width 34 height 14
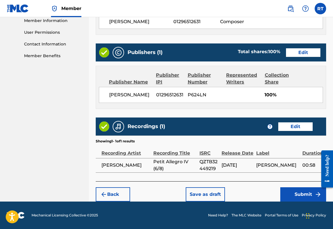
scroll to position [308, 0]
click at [296, 189] on button "Submit" at bounding box center [303, 195] width 46 height 14
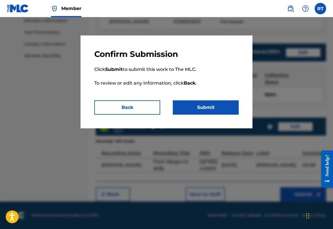
click at [215, 115] on button "Submit" at bounding box center [206, 108] width 66 height 14
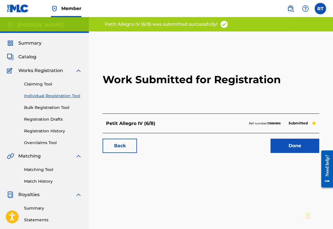
click at [292, 153] on link "Done" at bounding box center [294, 146] width 49 height 14
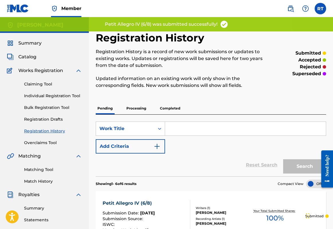
click at [70, 99] on link "Individual Registration Tool" at bounding box center [53, 96] width 58 height 6
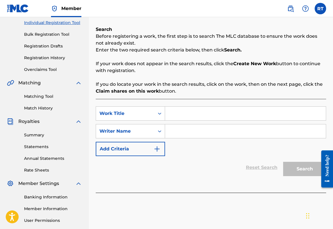
scroll to position [81, 0]
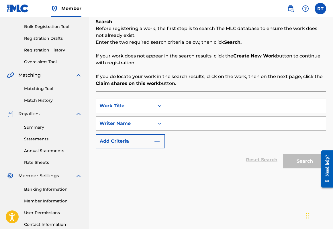
click at [207, 113] on input "Search Form" at bounding box center [245, 106] width 161 height 14
click at [200, 131] on input "Search Form" at bounding box center [245, 124] width 161 height 14
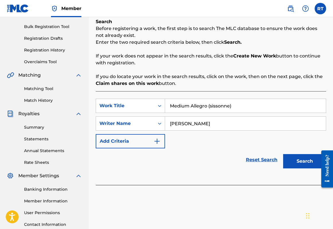
click at [297, 169] on button "Search" at bounding box center [304, 161] width 43 height 14
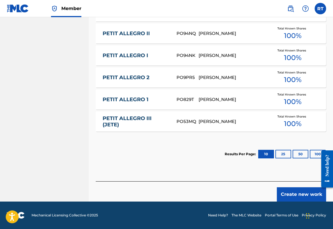
click at [301, 190] on button "Create new work" at bounding box center [301, 195] width 49 height 14
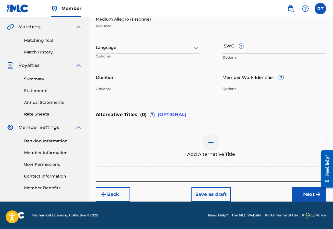
scroll to position [123, 0]
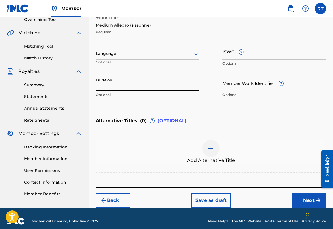
click at [144, 91] on input "Duration" at bounding box center [148, 83] width 104 height 16
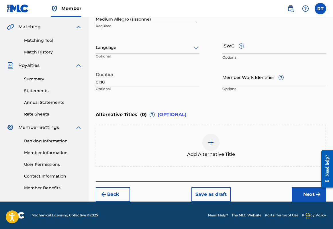
click at [303, 192] on button "Next" at bounding box center [309, 195] width 34 height 14
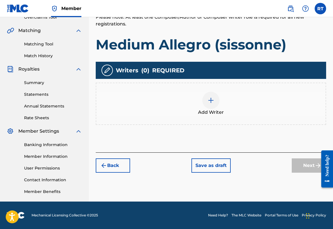
click at [225, 95] on div "Add Writer" at bounding box center [210, 104] width 229 height 24
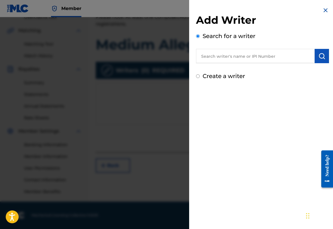
click at [240, 60] on input "text" at bounding box center [255, 56] width 119 height 14
paste input "01296512631"
click at [322, 60] on img "submit" at bounding box center [321, 56] width 7 height 7
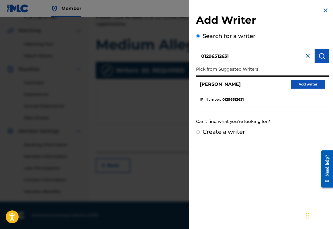
click at [311, 89] on button "Add writer" at bounding box center [308, 84] width 34 height 9
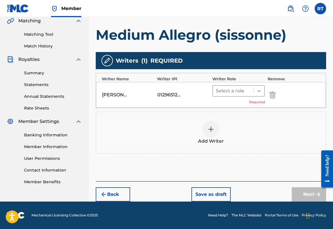
click at [262, 88] on icon at bounding box center [259, 91] width 6 height 6
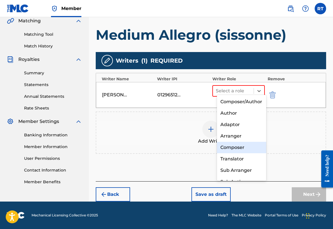
click at [244, 143] on div "Composer" at bounding box center [242, 147] width 50 height 11
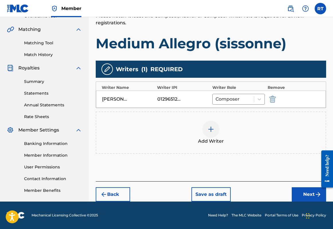
click at [292, 195] on button "Next" at bounding box center [309, 195] width 34 height 14
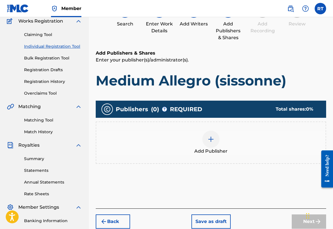
scroll to position [26, 0]
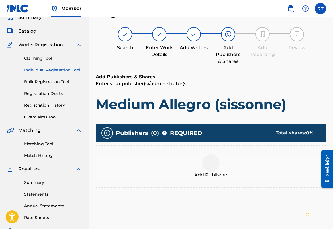
click at [225, 171] on div "Add Publisher" at bounding box center [210, 167] width 229 height 24
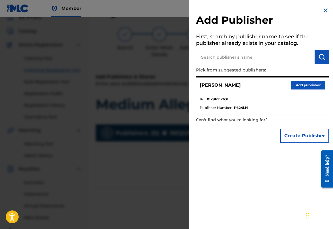
click at [294, 90] on button "Add publisher" at bounding box center [308, 85] width 34 height 9
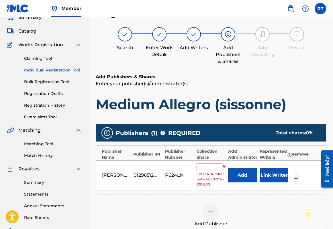
click at [219, 171] on input "text" at bounding box center [210, 167] width 26 height 7
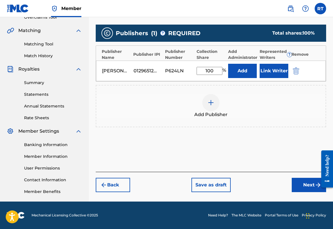
click at [297, 193] on button "Next" at bounding box center [309, 185] width 34 height 14
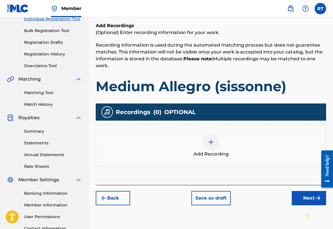
scroll to position [85, 0]
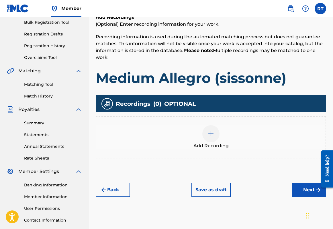
click at [213, 138] on img at bounding box center [210, 134] width 7 height 7
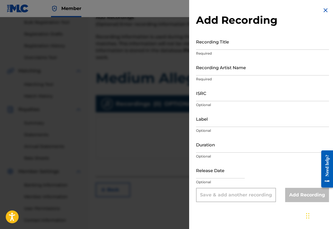
click at [214, 50] on input "Recording Title" at bounding box center [262, 42] width 133 height 16
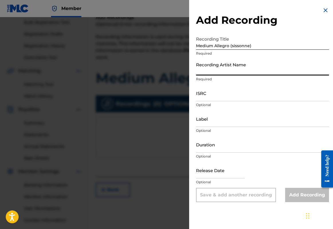
click at [200, 76] on input "Recording Artist Name" at bounding box center [262, 67] width 133 height 16
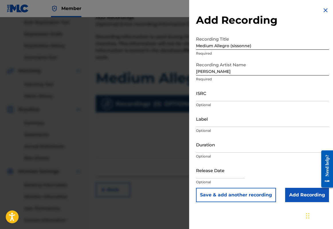
click at [199, 111] on div "ISRC Optional" at bounding box center [262, 98] width 133 height 26
click at [196, 101] on input "ISRC" at bounding box center [262, 93] width 133 height 16
click at [213, 101] on input "ISRC" at bounding box center [262, 93] width 133 height 16
paste input "QZTB32449220"
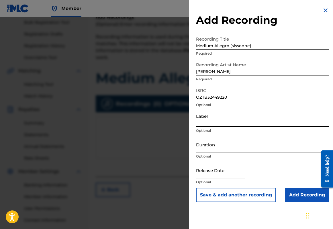
click at [209, 127] on input "Label" at bounding box center [262, 119] width 133 height 16
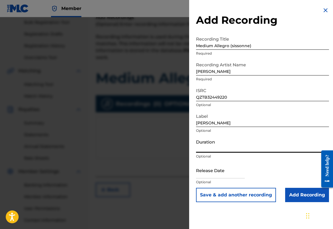
click at [209, 153] on input "Duration" at bounding box center [262, 145] width 133 height 16
click at [202, 179] on input "text" at bounding box center [220, 170] width 49 height 16
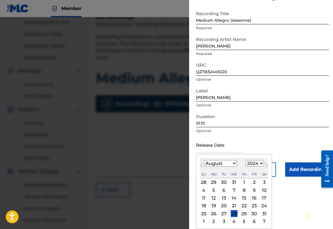
scroll to position [42, 0]
click at [220, 202] on div "13" at bounding box center [223, 198] width 7 height 7
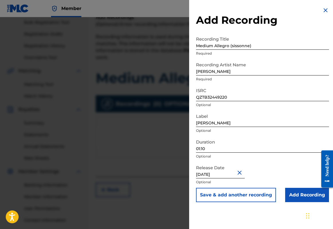
click at [288, 203] on input "Add Recording" at bounding box center [307, 195] width 44 height 14
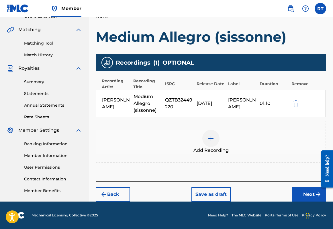
click at [293, 189] on button "Next" at bounding box center [309, 195] width 34 height 14
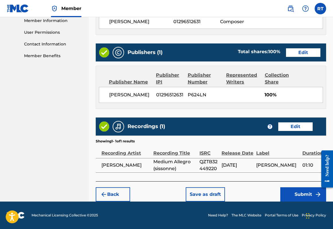
scroll to position [308, 0]
click at [302, 192] on button "Submit" at bounding box center [303, 195] width 46 height 14
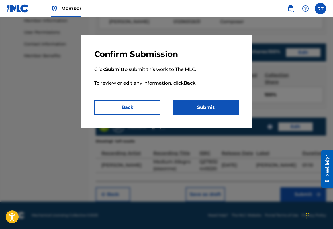
click at [209, 113] on button "Submit" at bounding box center [206, 108] width 66 height 14
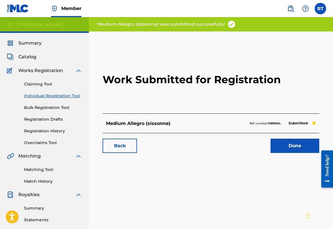
click at [280, 153] on link "Done" at bounding box center [294, 146] width 49 height 14
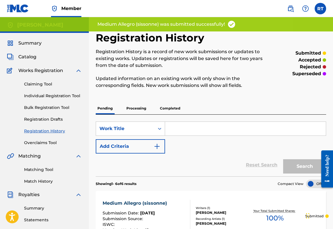
click at [60, 99] on link "Individual Registration Tool" at bounding box center [53, 96] width 58 height 6
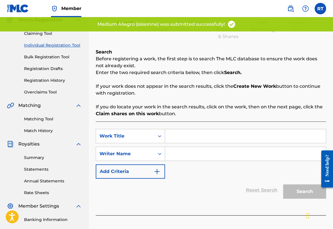
scroll to position [51, 0]
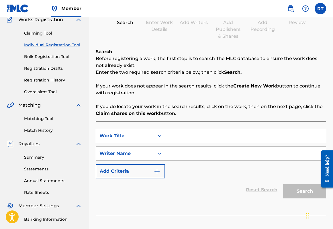
click at [229, 142] on input "Search Form" at bounding box center [245, 136] width 161 height 14
click at [271, 161] on input "Search Form" at bounding box center [245, 154] width 161 height 14
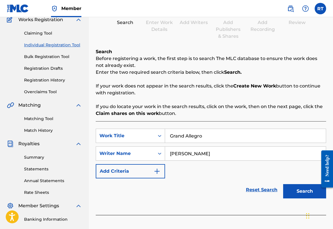
click at [291, 199] on button "Search" at bounding box center [304, 192] width 43 height 14
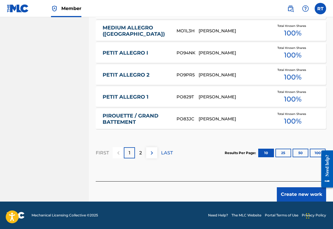
click at [292, 191] on button "Create new work" at bounding box center [301, 195] width 49 height 14
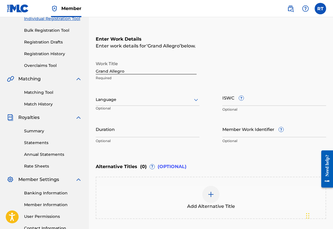
scroll to position [75, 0]
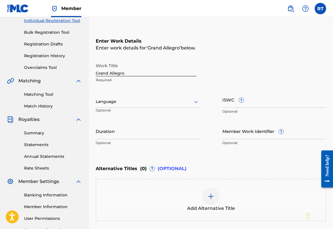
click at [134, 140] on input "Duration" at bounding box center [148, 131] width 104 height 16
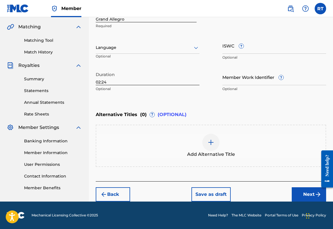
click at [307, 195] on button "Next" at bounding box center [309, 195] width 34 height 14
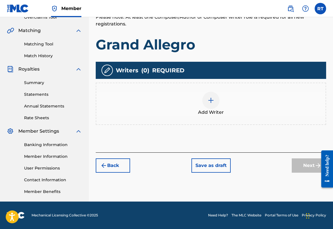
click at [214, 97] on img at bounding box center [210, 100] width 7 height 7
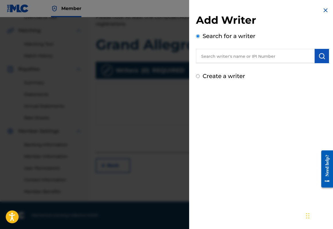
click at [226, 59] on input "text" at bounding box center [255, 56] width 119 height 14
paste input "01296512631"
click at [319, 63] on button "submit" at bounding box center [322, 56] width 14 height 14
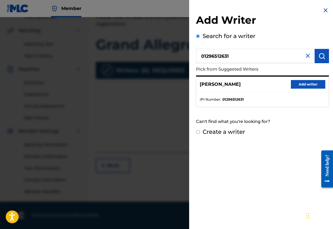
click at [308, 88] on button "Add writer" at bounding box center [308, 84] width 34 height 9
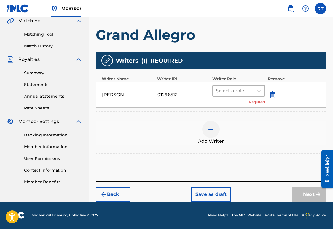
click at [255, 86] on div at bounding box center [259, 91] width 11 height 10
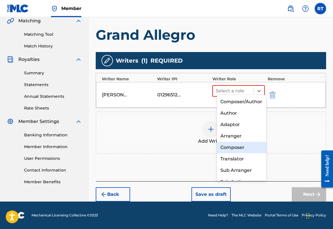
click at [235, 147] on div "Composer" at bounding box center [242, 147] width 50 height 11
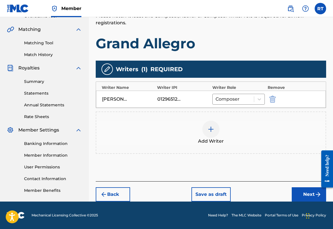
click at [300, 193] on button "Next" at bounding box center [309, 195] width 34 height 14
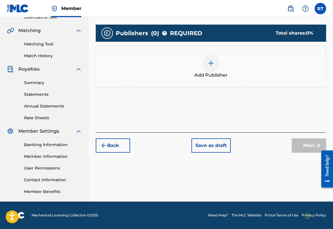
scroll to position [26, 0]
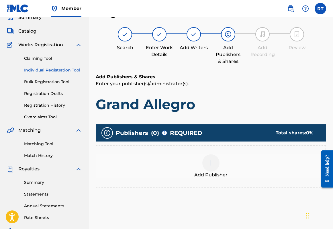
click at [219, 172] on div at bounding box center [210, 163] width 17 height 17
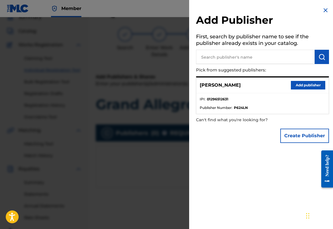
click at [311, 89] on button "Add publisher" at bounding box center [308, 85] width 34 height 9
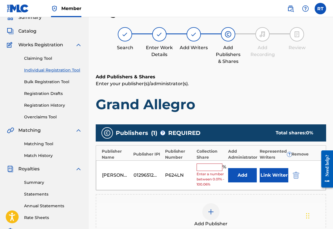
click at [221, 171] on input "text" at bounding box center [210, 167] width 26 height 7
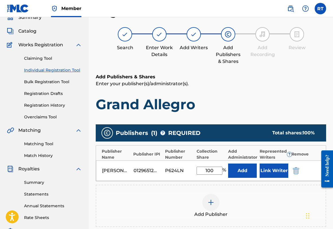
click at [221, 175] on div "[PERSON_NAME] 01296512631 P624LN 100 % Add Link Writer" at bounding box center [211, 171] width 230 height 21
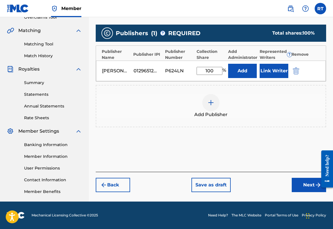
click at [292, 187] on button "Next" at bounding box center [309, 185] width 34 height 14
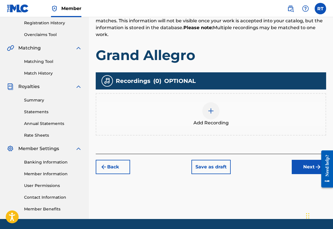
scroll to position [112, 0]
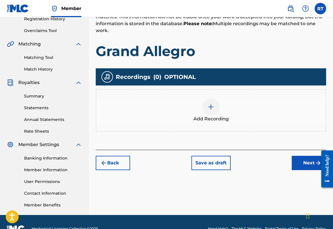
click at [214, 111] on img at bounding box center [210, 107] width 7 height 7
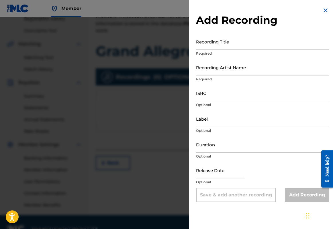
click at [208, 49] on input "Recording Title" at bounding box center [262, 42] width 133 height 16
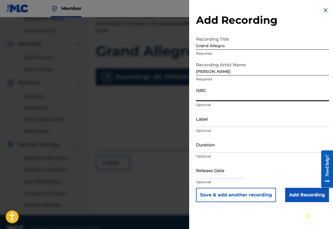
paste input "QZTB32449221"
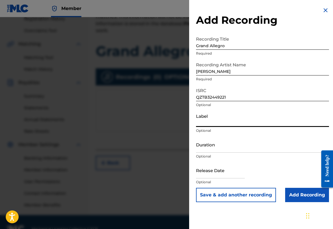
click at [204, 127] on input "Label" at bounding box center [262, 119] width 133 height 16
click at [208, 153] on input "Duration" at bounding box center [262, 145] width 133 height 16
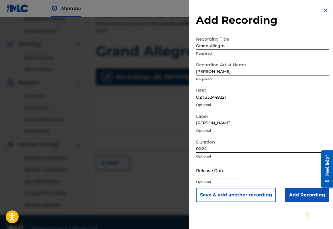
click at [219, 179] on input "text" at bounding box center [220, 170] width 49 height 16
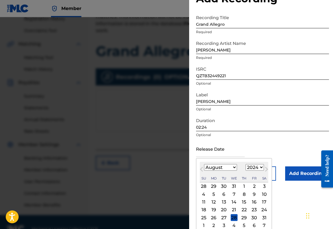
scroll to position [26, 0]
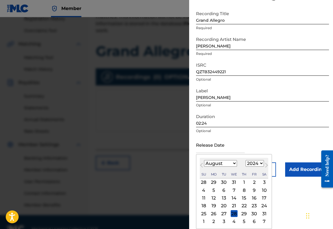
click at [220, 202] on div "13" at bounding box center [223, 198] width 7 height 7
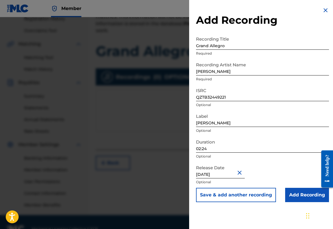
scroll to position [0, 0]
click at [296, 203] on input "Add Recording" at bounding box center [307, 195] width 44 height 14
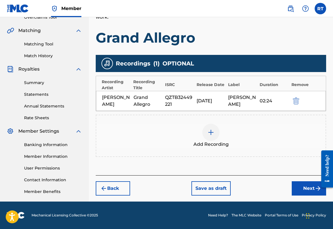
click at [294, 182] on button "Next" at bounding box center [309, 189] width 34 height 14
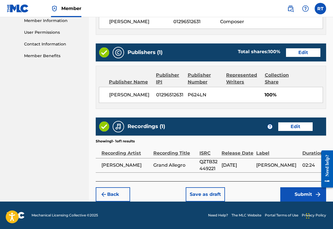
scroll to position [308, 0]
click at [290, 188] on button "Submit" at bounding box center [303, 195] width 46 height 14
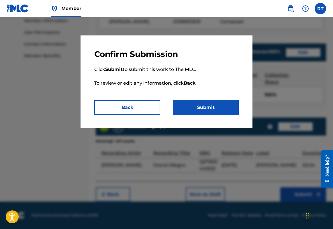
click at [230, 115] on button "Submit" at bounding box center [206, 108] width 66 height 14
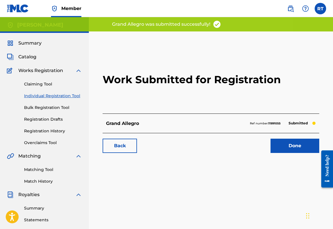
click at [278, 153] on link "Done" at bounding box center [294, 146] width 49 height 14
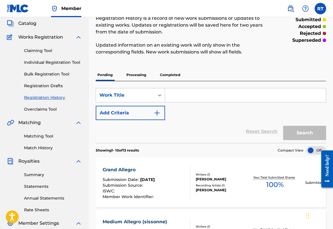
scroll to position [33, 0]
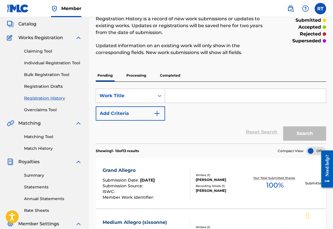
click at [73, 66] on div "Claiming Tool Individual Registration Tool Bulk Registration Tool Registration …" at bounding box center [44, 77] width 75 height 72
click at [72, 66] on link "Individual Registration Tool" at bounding box center [53, 63] width 58 height 6
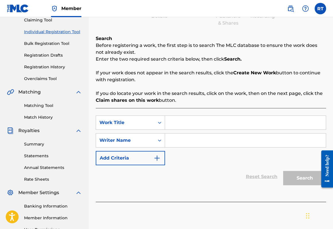
scroll to position [68, 0]
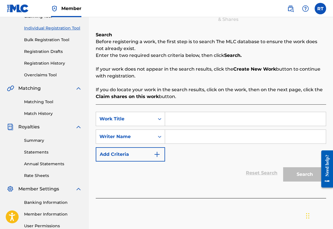
click at [193, 126] on input "Search Form" at bounding box center [245, 119] width 161 height 14
click at [208, 144] on input "Search Form" at bounding box center [245, 137] width 161 height 14
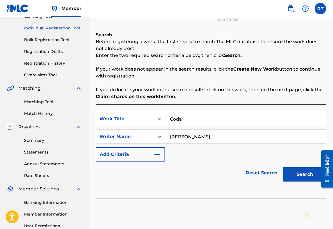
click at [297, 182] on button "Search" at bounding box center [304, 175] width 43 height 14
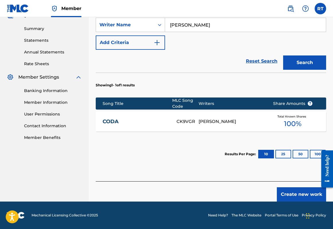
click at [295, 188] on button "Create new work" at bounding box center [301, 195] width 49 height 14
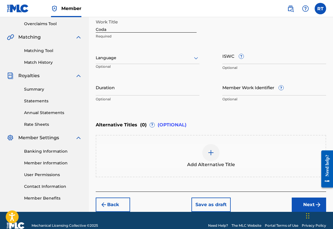
scroll to position [112, 0]
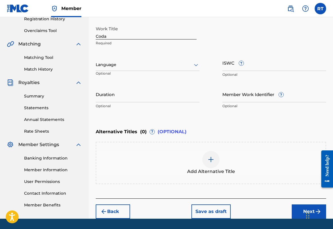
click at [144, 103] on input "Duration" at bounding box center [148, 94] width 104 height 16
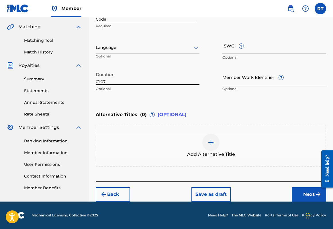
click at [293, 202] on button "Next" at bounding box center [309, 195] width 34 height 14
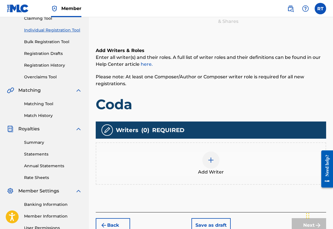
scroll to position [80, 0]
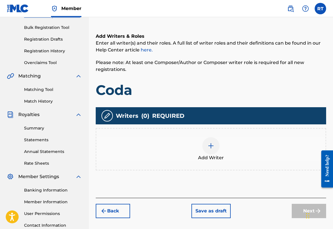
click at [214, 152] on div at bounding box center [210, 146] width 17 height 17
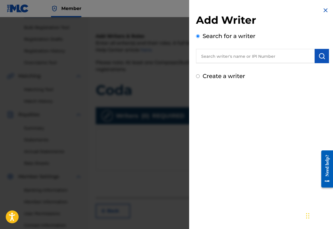
click at [217, 58] on input "text" at bounding box center [255, 56] width 119 height 14
paste input "01296512631"
click at [315, 63] on button "submit" at bounding box center [322, 56] width 14 height 14
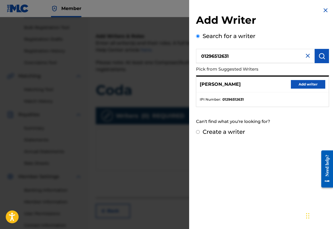
click at [313, 89] on button "Add writer" at bounding box center [308, 84] width 34 height 9
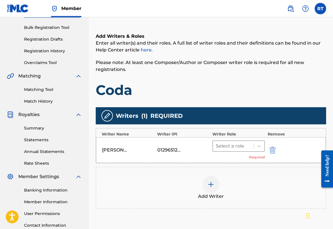
click at [249, 150] on div at bounding box center [233, 146] width 35 height 8
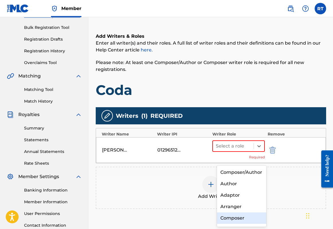
click at [229, 213] on div "Composer" at bounding box center [242, 218] width 50 height 11
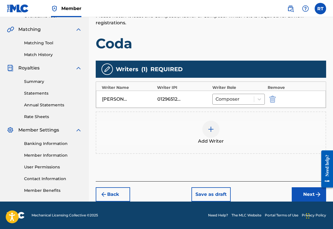
click at [301, 195] on button "Next" at bounding box center [309, 195] width 34 height 14
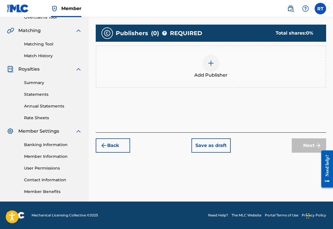
scroll to position [26, 0]
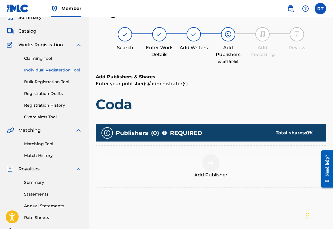
click at [219, 172] on div at bounding box center [210, 163] width 17 height 17
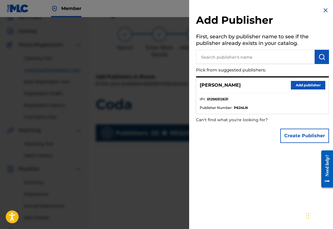
click at [307, 90] on button "Add publisher" at bounding box center [308, 85] width 34 height 9
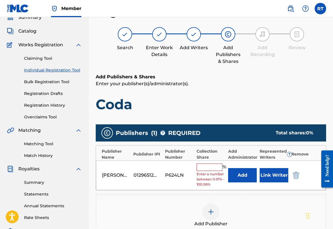
click at [221, 171] on input "text" at bounding box center [210, 167] width 26 height 7
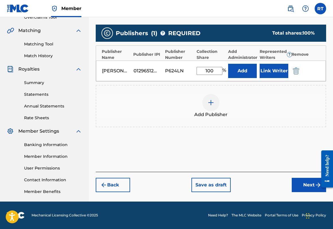
click at [308, 181] on button "Next" at bounding box center [309, 185] width 34 height 14
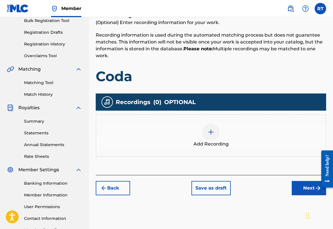
scroll to position [93, 0]
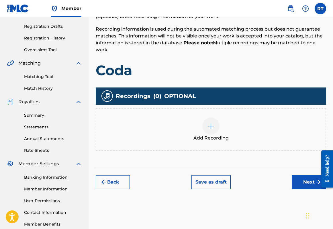
click at [219, 135] on div at bounding box center [210, 126] width 17 height 17
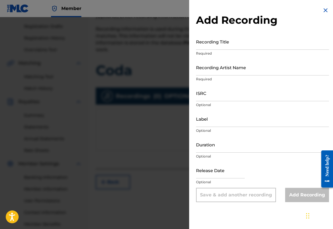
click at [199, 49] on input "Recording Title" at bounding box center [262, 42] width 133 height 16
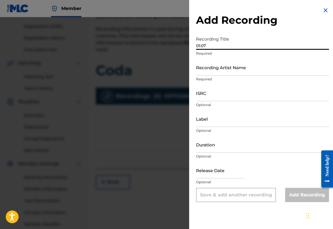
click at [198, 76] on input "Recording Artist Name" at bounding box center [262, 67] width 133 height 16
drag, startPoint x: 220, startPoint y: 50, endPoint x: 156, endPoint y: 49, distance: 64.2
click at [156, 49] on div "Add Recording Recording Title 01:07 Required Recording Artist Name Required ISR…" at bounding box center [166, 123] width 333 height 212
click at [196, 76] on input "Recording Artist Name" at bounding box center [262, 67] width 133 height 16
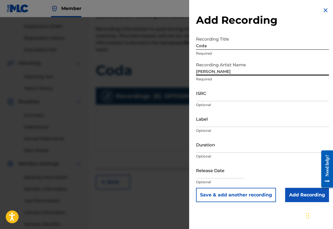
click at [202, 101] on input "ISRC" at bounding box center [262, 93] width 133 height 16
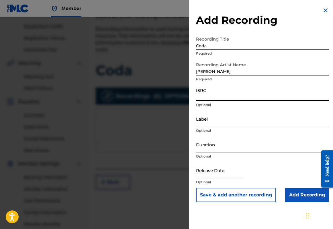
paste input "QZTB32449222"
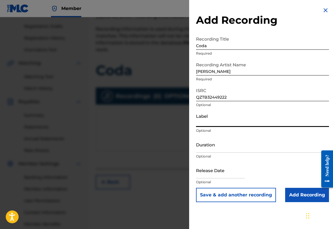
click at [196, 127] on input "Label" at bounding box center [262, 119] width 133 height 16
click at [201, 153] on input "Duration" at bounding box center [262, 145] width 133 height 16
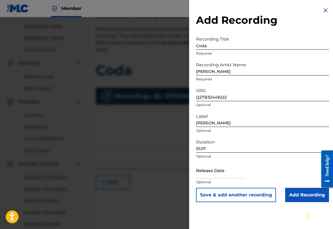
click at [209, 179] on input "text" at bounding box center [220, 170] width 49 height 16
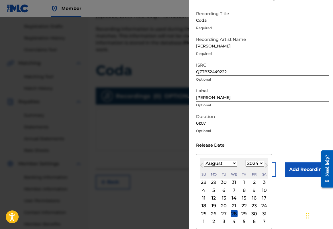
scroll to position [49, 0]
click at [220, 196] on div "13" at bounding box center [223, 198] width 7 height 7
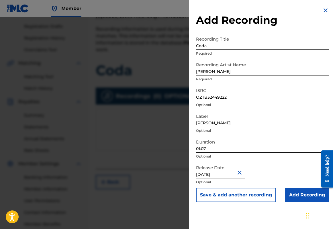
scroll to position [0, 0]
click at [290, 203] on input "Add Recording" at bounding box center [307, 195] width 44 height 14
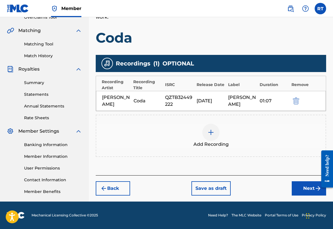
click at [305, 182] on button "Next" at bounding box center [309, 189] width 34 height 14
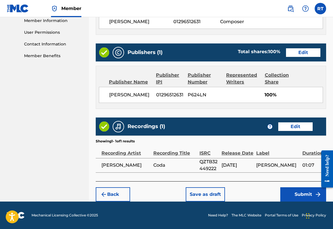
scroll to position [308, 0]
click at [298, 188] on button "Submit" at bounding box center [303, 195] width 46 height 14
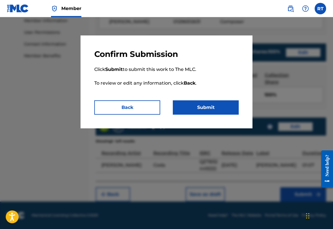
click at [127, 101] on p "Click Submit to submit this work to The MLC. To review or edit any information,…" at bounding box center [166, 79] width 144 height 41
click at [128, 109] on button "Back" at bounding box center [127, 108] width 66 height 14
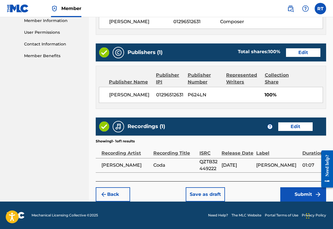
click at [296, 189] on button "Submit" at bounding box center [303, 195] width 46 height 14
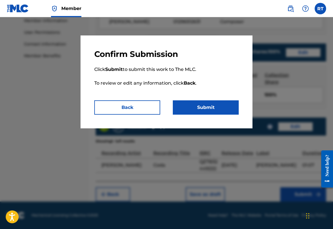
click at [223, 113] on button "Submit" at bounding box center [206, 108] width 66 height 14
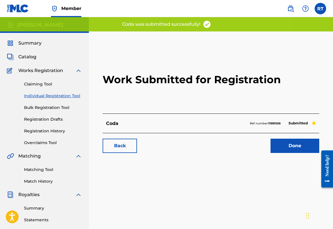
click at [279, 153] on link "Done" at bounding box center [294, 146] width 49 height 14
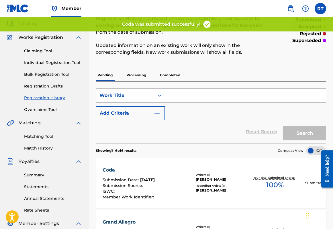
scroll to position [34, 0]
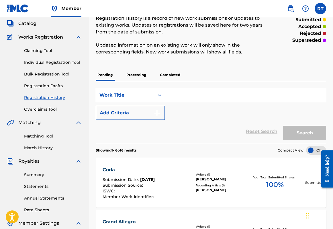
click at [55, 66] on link "Individual Registration Tool" at bounding box center [53, 63] width 58 height 6
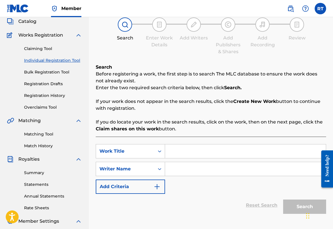
scroll to position [52, 0]
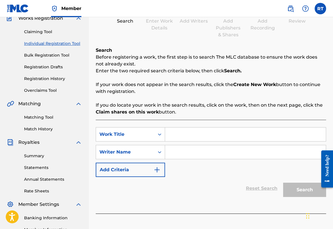
click at [197, 141] on input "Search Form" at bounding box center [245, 135] width 161 height 14
click at [225, 159] on input "Search Form" at bounding box center [245, 153] width 161 height 14
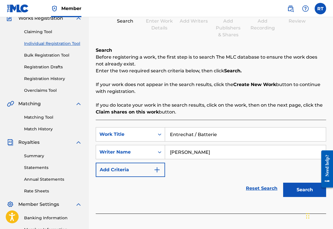
click at [294, 197] on button "Search" at bounding box center [304, 190] width 43 height 14
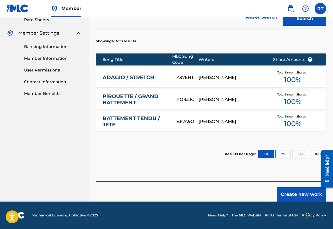
click at [289, 202] on button "Create new work" at bounding box center [301, 195] width 49 height 14
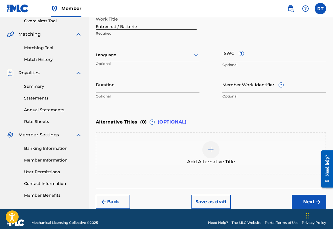
scroll to position [113, 0]
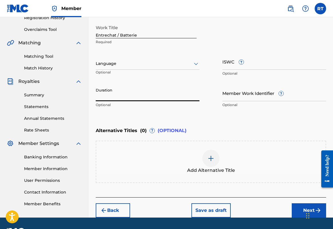
click at [143, 101] on input "Duration" at bounding box center [148, 93] width 104 height 16
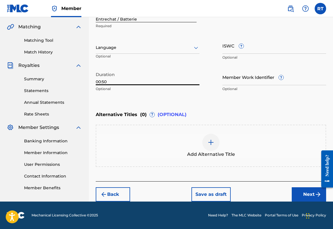
click at [292, 188] on button "Next" at bounding box center [309, 195] width 34 height 14
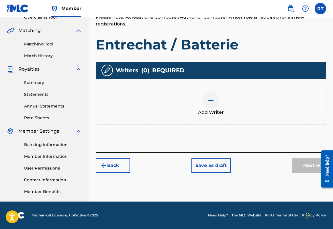
scroll to position [151, 0]
click at [213, 92] on div at bounding box center [210, 100] width 17 height 17
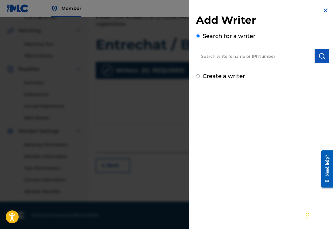
click at [237, 62] on input "text" at bounding box center [255, 56] width 119 height 14
paste input "01296512631"
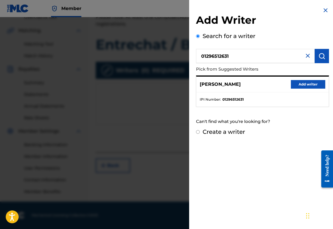
click at [307, 89] on button "Add writer" at bounding box center [308, 84] width 34 height 9
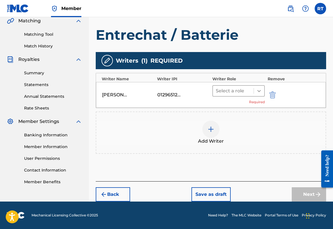
click at [260, 88] on icon at bounding box center [259, 91] width 6 height 6
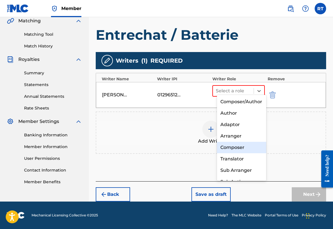
click at [243, 150] on div "Composer" at bounding box center [242, 147] width 50 height 11
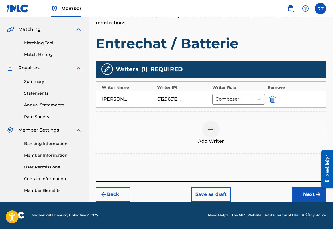
click at [308, 198] on button "Next" at bounding box center [309, 195] width 34 height 14
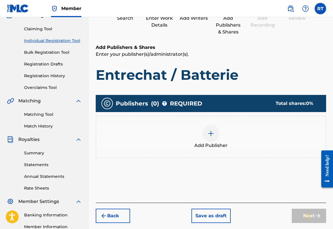
scroll to position [59, 0]
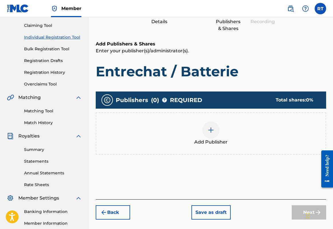
click at [214, 134] on img at bounding box center [210, 130] width 7 height 7
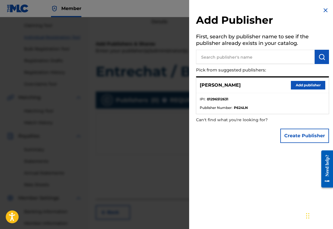
click at [297, 88] on button "Add publisher" at bounding box center [308, 85] width 34 height 9
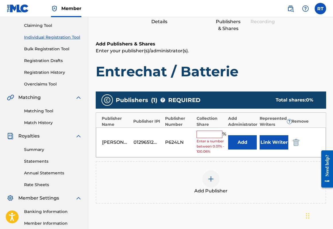
click at [218, 138] on input "text" at bounding box center [210, 134] width 26 height 7
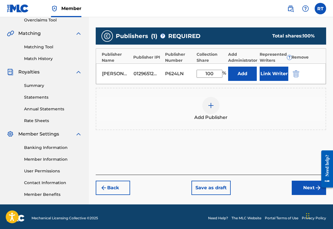
click at [294, 195] on button "Next" at bounding box center [309, 188] width 34 height 14
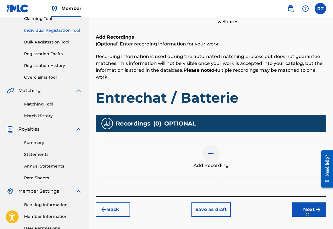
scroll to position [68, 0]
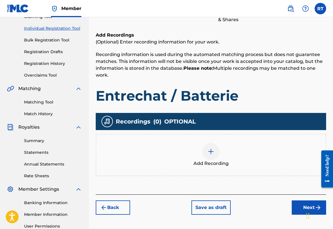
click at [213, 158] on div at bounding box center [210, 151] width 17 height 17
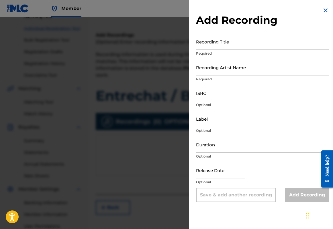
click at [209, 39] on input "Recording Title" at bounding box center [262, 42] width 133 height 16
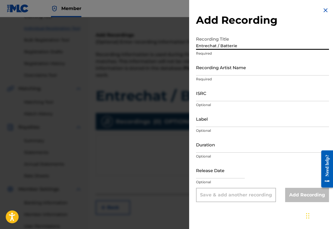
click at [201, 76] on input "Recording Artist Name" at bounding box center [262, 67] width 133 height 16
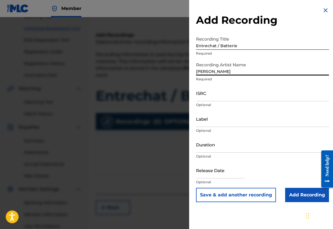
click at [197, 101] on input "ISRC" at bounding box center [262, 93] width 133 height 16
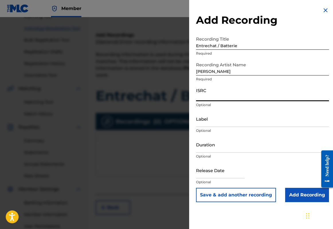
paste input "QZTB32449223"
click at [196, 127] on input "Label" at bounding box center [262, 119] width 133 height 16
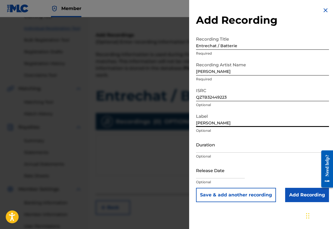
click at [201, 153] on input "Duration" at bounding box center [262, 145] width 133 height 16
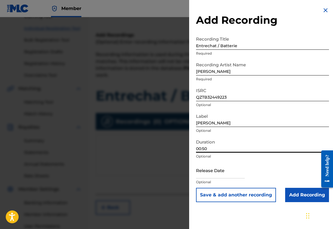
click at [209, 179] on input "text" at bounding box center [220, 170] width 49 height 16
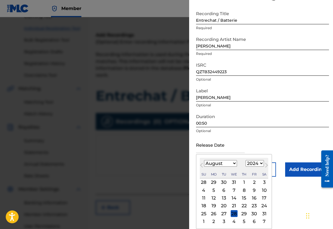
scroll to position [37, 0]
click at [220, 202] on div "13" at bounding box center [223, 198] width 7 height 7
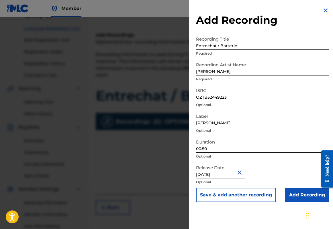
scroll to position [0, 0]
click at [301, 203] on input "Add Recording" at bounding box center [307, 195] width 44 height 14
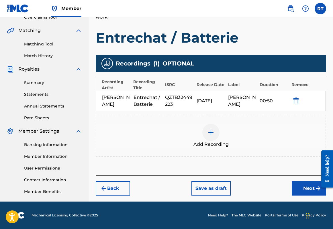
click at [297, 183] on button "Next" at bounding box center [309, 189] width 34 height 14
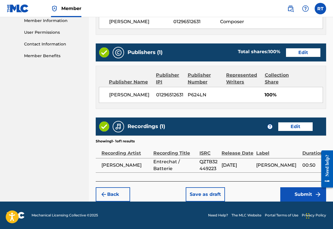
scroll to position [308, 0]
click at [294, 192] on button "Submit" at bounding box center [303, 195] width 46 height 14
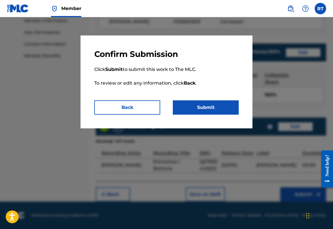
click at [218, 111] on button "Submit" at bounding box center [206, 108] width 66 height 14
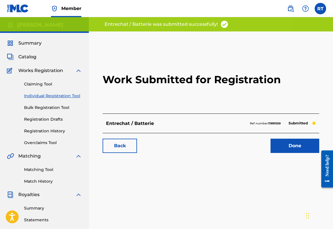
click at [283, 153] on link "Done" at bounding box center [294, 146] width 49 height 14
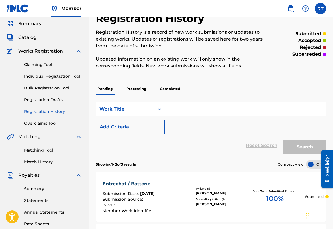
scroll to position [18, 0]
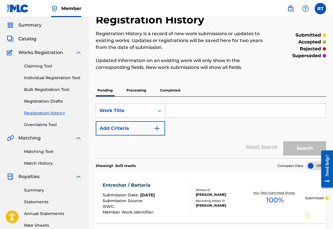
click at [74, 81] on link "Individual Registration Tool" at bounding box center [53, 78] width 58 height 6
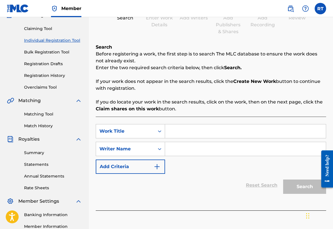
scroll to position [66, 0]
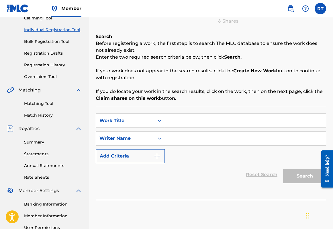
click at [208, 125] on input "Search Form" at bounding box center [245, 121] width 161 height 14
click at [252, 146] on input "Search Form" at bounding box center [245, 139] width 161 height 14
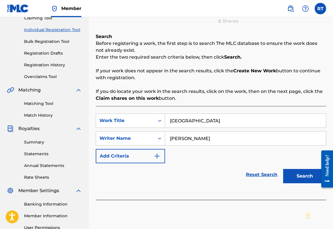
click at [308, 184] on button "Search" at bounding box center [304, 176] width 43 height 14
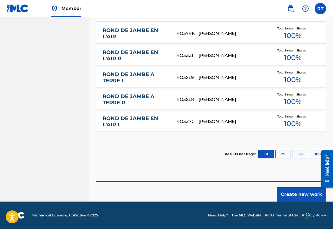
click at [294, 188] on button "Create new work" at bounding box center [301, 195] width 49 height 14
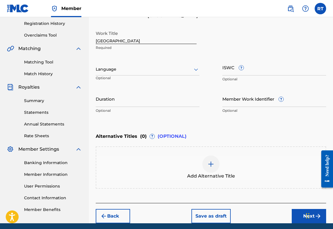
scroll to position [105, 0]
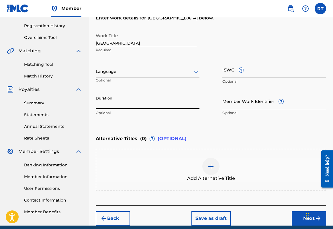
click at [165, 109] on input "Duration" at bounding box center [148, 101] width 104 height 16
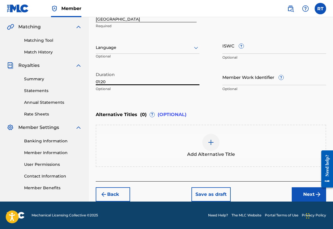
click at [293, 188] on button "Next" at bounding box center [309, 195] width 34 height 14
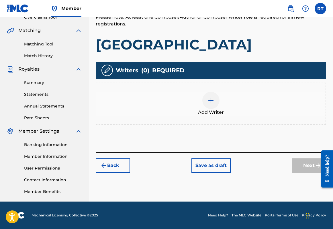
scroll to position [151, 0]
click at [209, 92] on div at bounding box center [210, 100] width 17 height 17
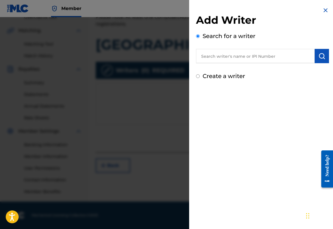
click at [224, 62] on input "text" at bounding box center [255, 56] width 119 height 14
paste input "01296512631"
click at [318, 60] on img "submit" at bounding box center [321, 56] width 7 height 7
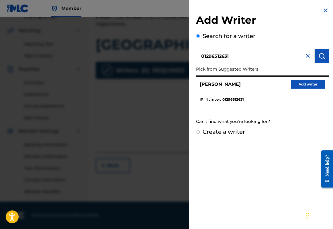
click at [307, 89] on button "Add writer" at bounding box center [308, 84] width 34 height 9
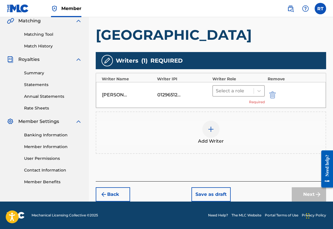
click at [253, 88] on div "Select a role" at bounding box center [233, 91] width 41 height 10
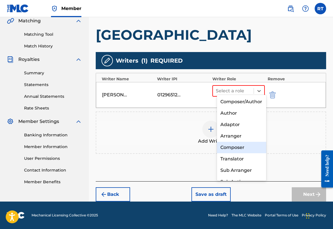
click at [239, 147] on div "Composer" at bounding box center [242, 147] width 50 height 11
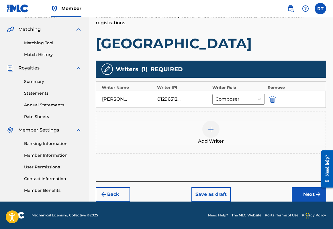
click at [292, 188] on button "Next" at bounding box center [309, 195] width 34 height 14
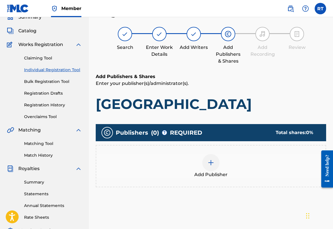
scroll to position [26, 0]
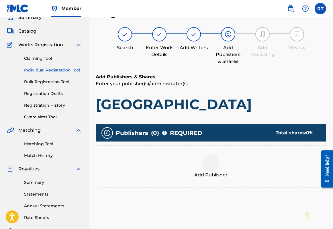
click at [219, 172] on div at bounding box center [210, 163] width 17 height 17
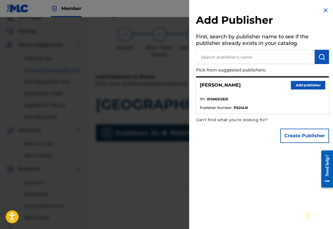
click at [298, 90] on button "Add publisher" at bounding box center [308, 85] width 34 height 9
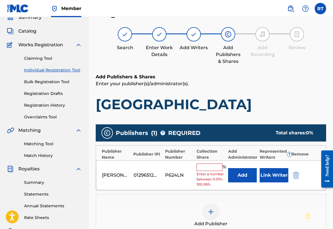
click at [217, 171] on input "text" at bounding box center [210, 167] width 26 height 7
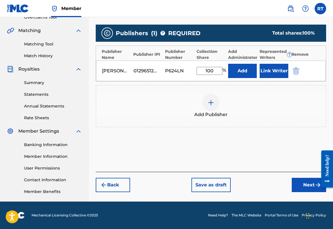
click at [301, 181] on button "Next" at bounding box center [309, 185] width 34 height 14
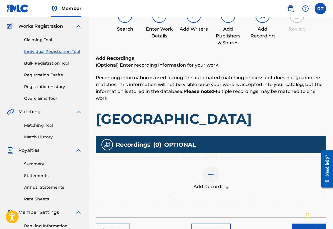
scroll to position [46, 0]
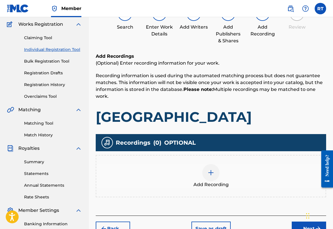
click at [226, 185] on div "Add Recording" at bounding box center [210, 176] width 229 height 24
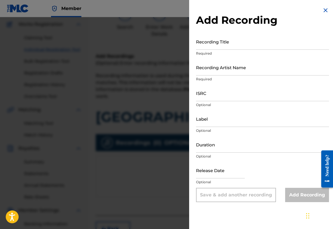
click at [218, 50] on input "Recording Title" at bounding box center [262, 42] width 133 height 16
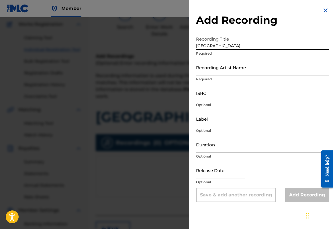
click at [223, 74] on input "Recording Artist Name" at bounding box center [262, 67] width 133 height 16
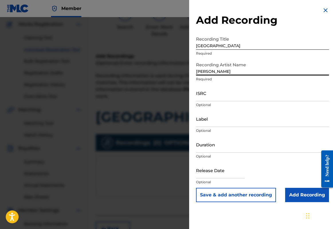
click at [222, 101] on input "ISRC" at bounding box center [262, 93] width 133 height 16
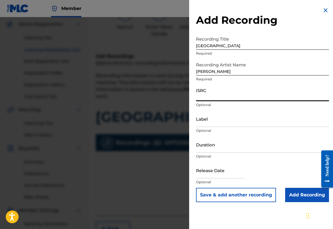
paste input "QZTB32449224"
click at [200, 127] on input "Label" at bounding box center [262, 119] width 133 height 16
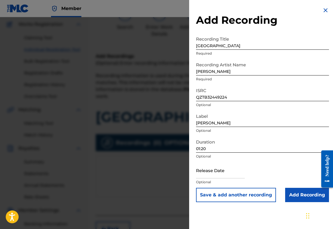
click at [210, 179] on input "text" at bounding box center [220, 170] width 49 height 16
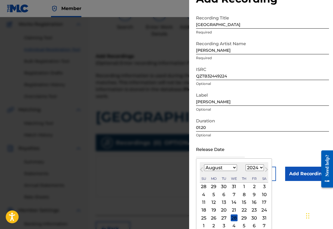
scroll to position [32, 0]
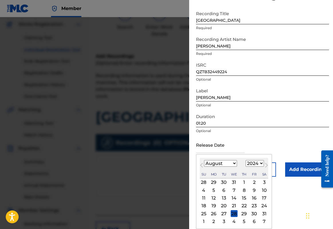
click at [220, 202] on div "13" at bounding box center [223, 198] width 7 height 7
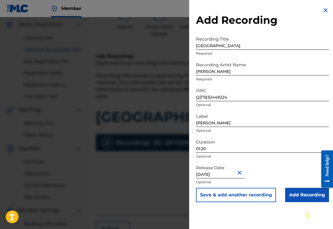
click at [296, 203] on input "Add Recording" at bounding box center [307, 195] width 44 height 14
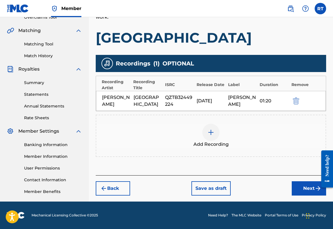
click at [305, 182] on button "Next" at bounding box center [309, 189] width 34 height 14
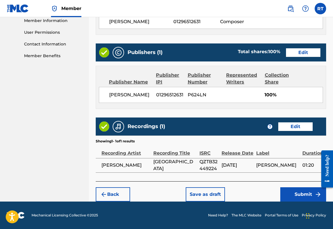
scroll to position [308, 0]
click at [299, 188] on button "Submit" at bounding box center [303, 195] width 46 height 14
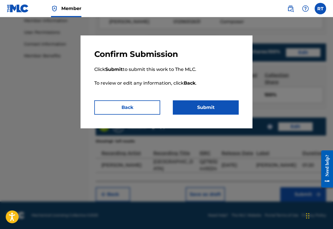
click at [234, 115] on button "Submit" at bounding box center [206, 108] width 66 height 14
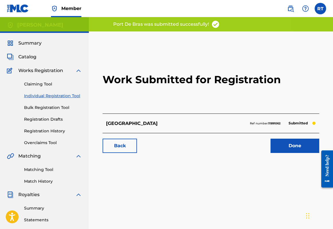
click at [293, 153] on link "Done" at bounding box center [294, 146] width 49 height 14
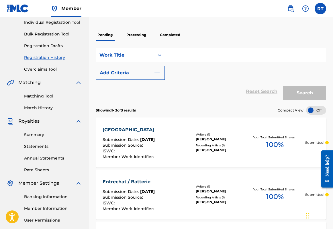
scroll to position [75, 0]
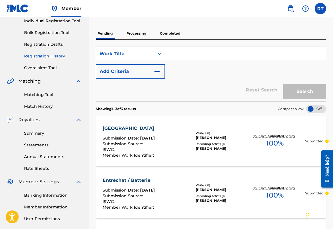
click at [145, 36] on p "Processing" at bounding box center [136, 34] width 23 height 12
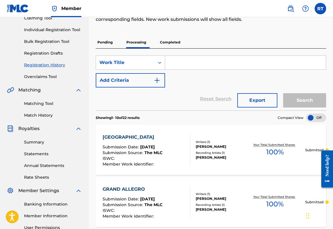
scroll to position [70, 0]
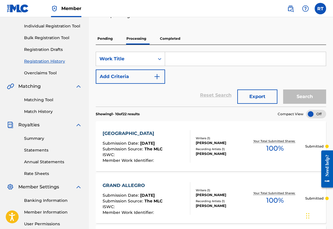
click at [182, 45] on p "Completed" at bounding box center [170, 39] width 24 height 12
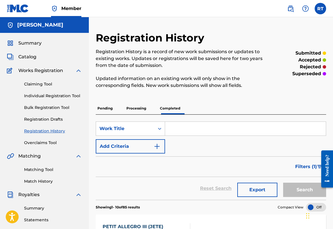
click at [114, 115] on p "Pending" at bounding box center [105, 109] width 19 height 12
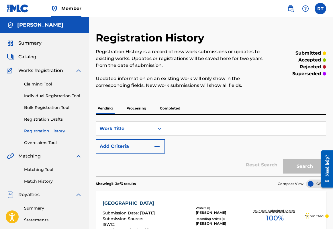
click at [52, 57] on div "Summary Catalog Works Registration Claiming Tool Individual Registration Tool B…" at bounding box center [44, 180] width 89 height 295
click at [50, 52] on div "Summary Catalog Works Registration Claiming Tool Individual Registration Tool B…" at bounding box center [44, 180] width 89 height 295
click at [36, 47] on span "Summary" at bounding box center [29, 43] width 23 height 7
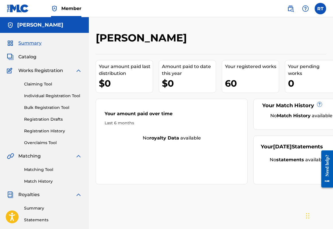
click at [252, 47] on div "[PERSON_NAME]" at bounding box center [184, 40] width 177 height 17
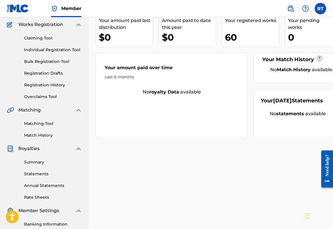
scroll to position [53, 1]
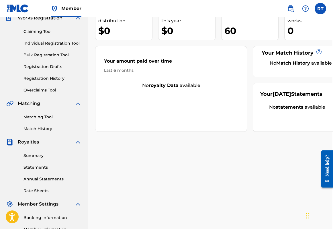
click at [42, 159] on link "Summary" at bounding box center [52, 156] width 58 height 6
